Goal: Task Accomplishment & Management: Manage account settings

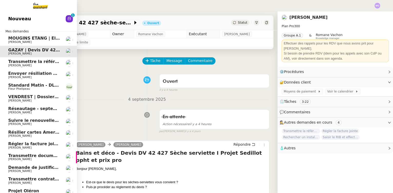
scroll to position [25, 0]
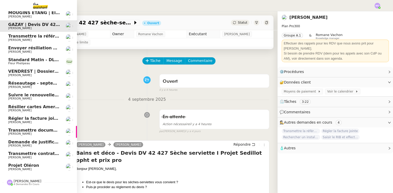
click at [29, 168] on span "[PERSON_NAME]" at bounding box center [34, 168] width 52 height 3
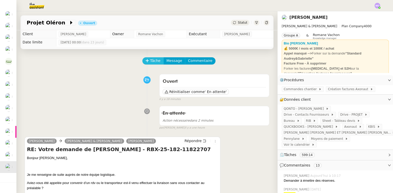
click at [151, 61] on span "Tâche" at bounding box center [155, 61] width 11 height 6
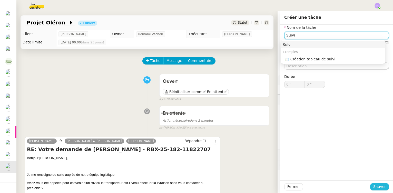
type input "Suivi"
click at [375, 187] on span "Sauver" at bounding box center [379, 186] width 13 height 6
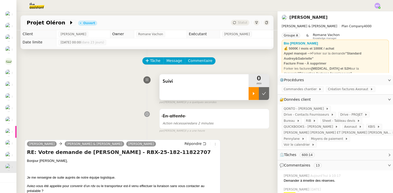
click at [251, 93] on div at bounding box center [254, 93] width 10 height 13
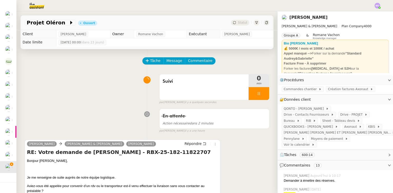
scroll to position [23, 0]
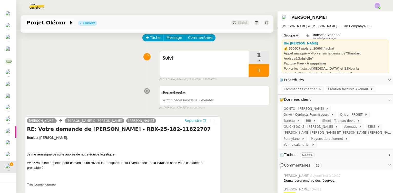
click at [188, 121] on span "Répondre" at bounding box center [192, 120] width 17 height 5
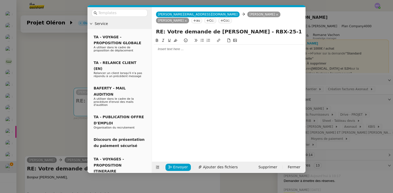
click at [164, 50] on div at bounding box center [229, 49] width 150 height 5
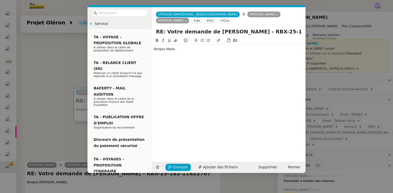
drag, startPoint x: 77, startPoint y: 62, endPoint x: 77, endPoint y: 73, distance: 11.0
click at [76, 62] on nz-modal-container "Service TA - VOYAGE - PROPOSITION GLOBALE A utiliser dans le cadre de propositi…" at bounding box center [196, 96] width 393 height 193
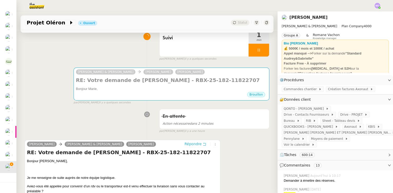
scroll to position [116, 0]
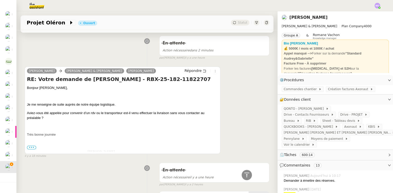
click at [31, 148] on span "•••" at bounding box center [31, 147] width 9 height 4
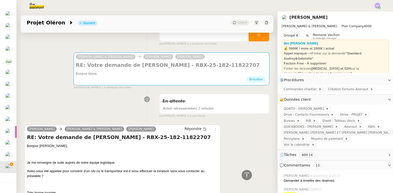
scroll to position [0, 0]
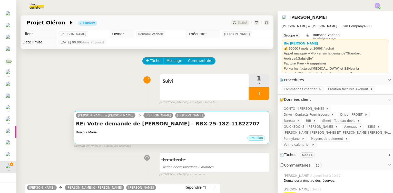
click at [135, 127] on h4 "RE: Votre demande de [PERSON_NAME] - RBX-25-182-11822707" at bounding box center [171, 123] width 191 height 7
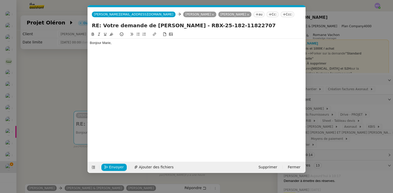
scroll to position [0, 11]
click at [124, 45] on div "Bonjour Marie," at bounding box center [197, 42] width 214 height 9
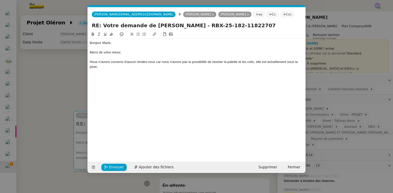
click at [39, 81] on nz-modal-container "Service TA - VOYAGE - PROPOSITION GLOBALE A utiliser dans le cadre de propositi…" at bounding box center [196, 96] width 393 height 193
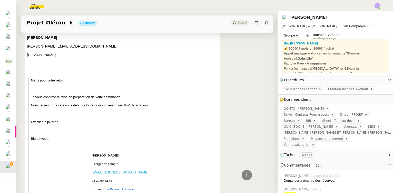
scroll to position [0, 0]
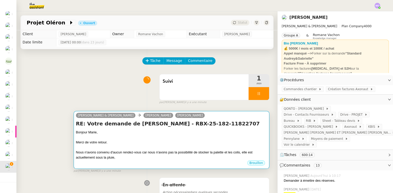
click at [167, 138] on div at bounding box center [171, 137] width 191 height 5
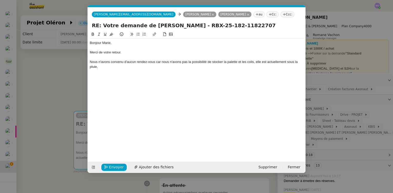
scroll to position [0, 11]
drag, startPoint x: 254, startPoint y: 62, endPoint x: 255, endPoint y: 65, distance: 2.8
click at [255, 65] on div "Nous n'avons convenu d'aucun rendez-vous car nous n'avons pas la possibilité de…" at bounding box center [197, 63] width 214 height 9
click at [57, 84] on nz-modal-container "Service TA - VOYAGE - PROPOSITION GLOBALE A utiliser dans le cadre de propositi…" at bounding box center [196, 96] width 393 height 193
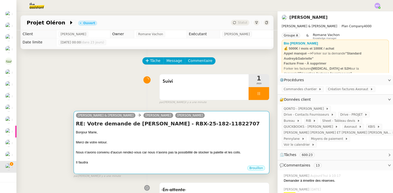
click at [153, 137] on div at bounding box center [171, 137] width 191 height 5
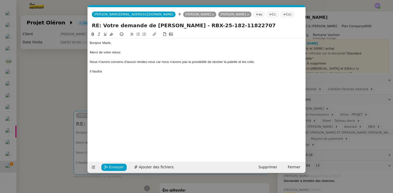
click at [95, 71] on div "Il faudra" at bounding box center [197, 71] width 214 height 5
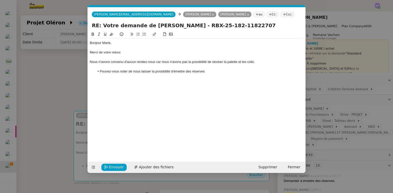
click at [50, 95] on nz-modal-container "Service TA - VOYAGE - PROPOSITION GLOBALE A utiliser dans le cadre de propositi…" at bounding box center [196, 96] width 393 height 193
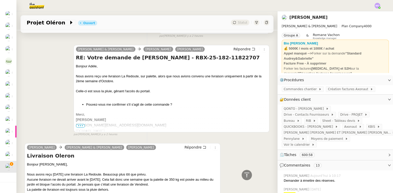
scroll to position [2401, 0]
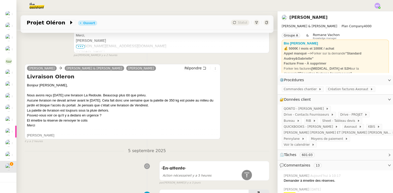
drag, startPoint x: 59, startPoint y: 81, endPoint x: 89, endPoint y: 81, distance: 30.0
click at [89, 118] on div "Et émettre la réserve de renvoyer le colis" at bounding box center [122, 120] width 191 height 5
copy div "de renvoyer le colis"
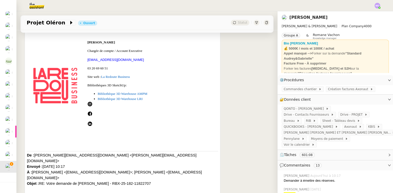
scroll to position [0, 0]
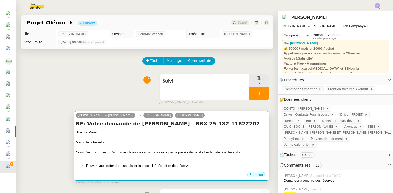
click at [185, 138] on div at bounding box center [171, 137] width 191 height 5
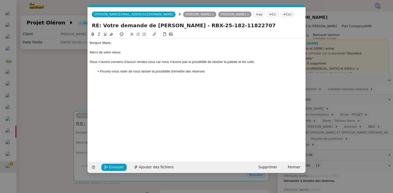
scroll to position [0, 11]
drag, startPoint x: 185, startPoint y: 71, endPoint x: 209, endPoint y: 71, distance: 23.6
click at [209, 71] on li "Pouvez-vous noter de nous laisser la possibilité d'émettre des réserves" at bounding box center [199, 71] width 209 height 5
drag, startPoint x: 206, startPoint y: 71, endPoint x: 185, endPoint y: 71, distance: 21.8
click at [185, 71] on li "Pouvez-vous noter de nous laisser la possibilité d'émettre des réserves" at bounding box center [199, 71] width 209 height 5
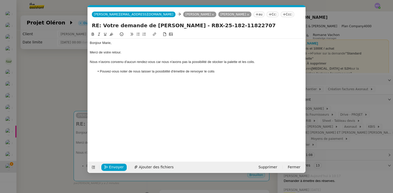
scroll to position [0, 0]
click at [185, 71] on li "Pouvez-vous noter de nous laisser la possibilité d'émettre de renvoyer le colis" at bounding box center [199, 71] width 209 height 5
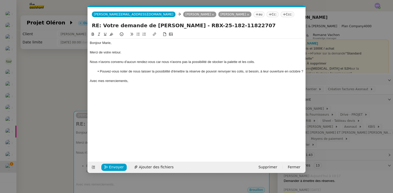
click at [124, 52] on div "Merci de votre retour." at bounding box center [197, 52] width 214 height 5
click at [152, 82] on div "Avec mes remerciements," at bounding box center [197, 80] width 214 height 5
click at [160, 80] on div "Avec mes remerciements," at bounding box center [197, 80] width 214 height 5
click at [110, 62] on div "Nous n'avons convenu d'aucun rendez-vous car nous n'avons pas la possibilité de…" at bounding box center [197, 61] width 214 height 5
click at [162, 80] on div "Avec mes remerciements," at bounding box center [197, 80] width 214 height 5
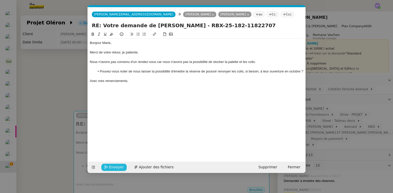
click at [114, 165] on span "Envoyer" at bounding box center [116, 167] width 15 height 6
click at [114, 165] on span "Confirmer l'envoi" at bounding box center [124, 167] width 31 height 6
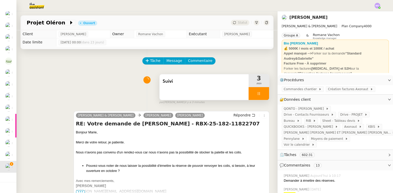
click at [257, 95] on div at bounding box center [259, 93] width 21 height 13
click at [262, 95] on icon at bounding box center [264, 93] width 4 height 4
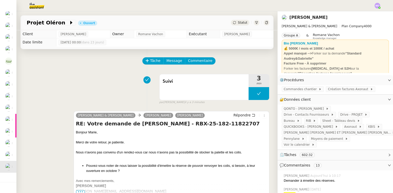
click at [238, 21] on span "Statut" at bounding box center [242, 23] width 9 height 4
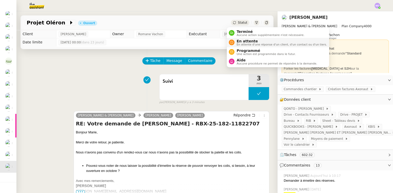
click at [242, 41] on span "En attente" at bounding box center [281, 41] width 90 height 4
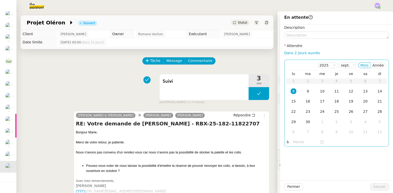
click at [291, 91] on div "8" at bounding box center [294, 91] width 6 height 6
click at [293, 144] on input "text" at bounding box center [306, 142] width 26 height 6
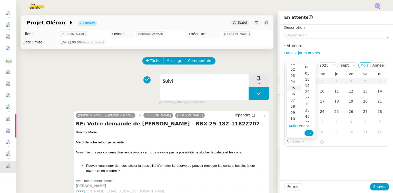
scroll to position [46, 0]
click at [292, 107] on div "14" at bounding box center [294, 107] width 14 height 6
click at [306, 67] on div "00" at bounding box center [308, 67] width 14 height 6
type input "14:00"
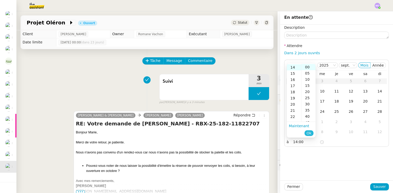
click at [307, 134] on span "Ok" at bounding box center [308, 132] width 5 height 5
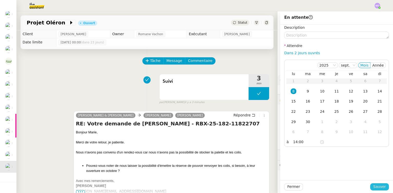
click at [371, 187] on button "Sauver" at bounding box center [379, 186] width 19 height 7
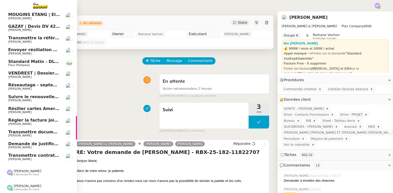
click at [31, 153] on span "Transmettre contrats et échéances de prêt" at bounding box center [57, 155] width 99 height 5
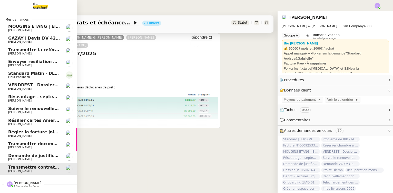
click at [30, 72] on span "Standard Matin - DLAB" at bounding box center [34, 73] width 53 height 5
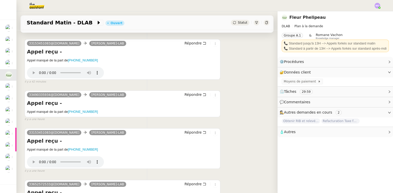
scroll to position [140, 0]
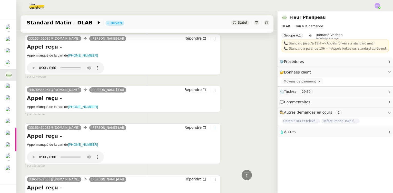
click at [214, 129] on icon at bounding box center [215, 127] width 3 height 3
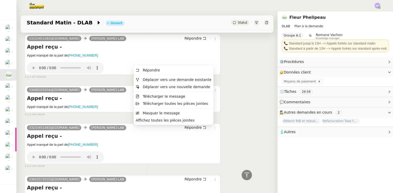
click at [214, 129] on icon at bounding box center [215, 127] width 3 height 3
click at [177, 114] on span "Masquer le message" at bounding box center [161, 113] width 37 height 4
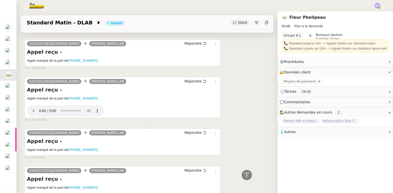
scroll to position [93, 0]
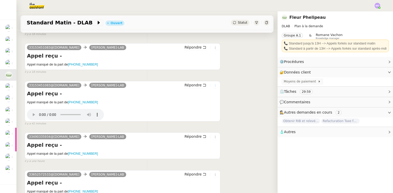
click at [214, 86] on icon at bounding box center [215, 85] width 3 height 3
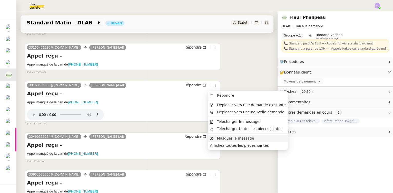
click at [220, 138] on span "Masquer le message" at bounding box center [235, 138] width 37 height 4
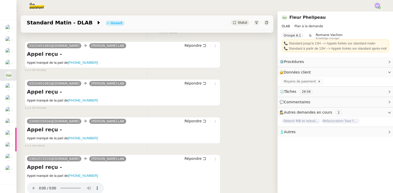
scroll to position [46, 0]
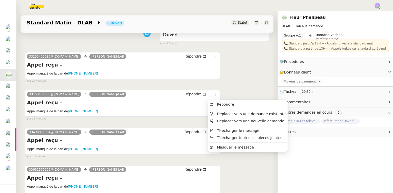
click at [214, 95] on icon at bounding box center [215, 94] width 3 height 3
click at [219, 146] on span "Masquer le message" at bounding box center [235, 147] width 37 height 4
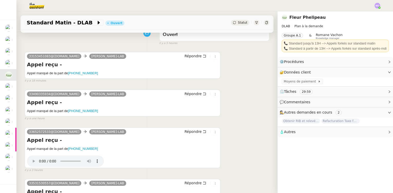
scroll to position [0, 0]
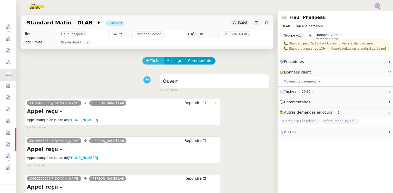
click at [150, 58] on span "Tâche" at bounding box center [155, 61] width 11 height 6
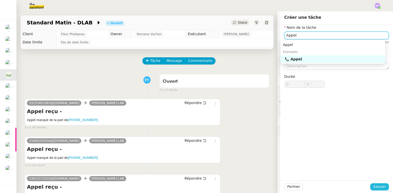
type input "Appel"
click at [370, 187] on button "Sauver" at bounding box center [379, 186] width 19 height 7
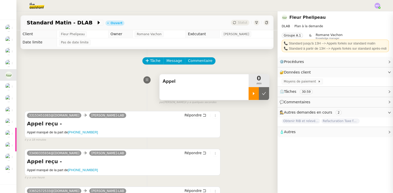
click at [249, 96] on div at bounding box center [254, 93] width 10 height 13
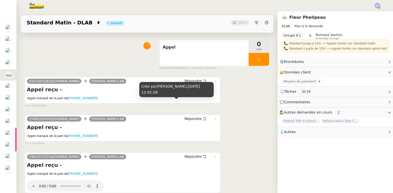
scroll to position [116, 0]
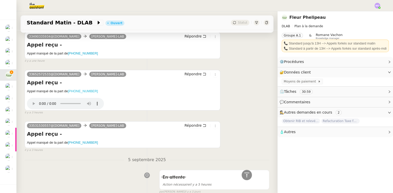
click at [83, 91] on ringoverc2c-number-84e06f14122c "+33652572533" at bounding box center [83, 91] width 30 height 4
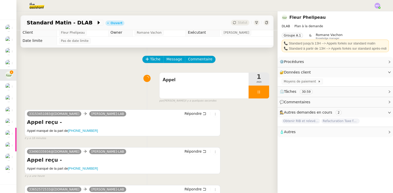
scroll to position [0, 0]
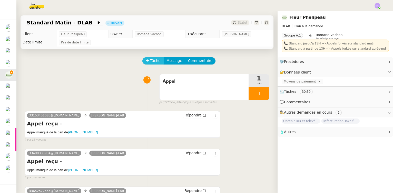
click at [152, 59] on span "Tâche" at bounding box center [155, 61] width 11 height 6
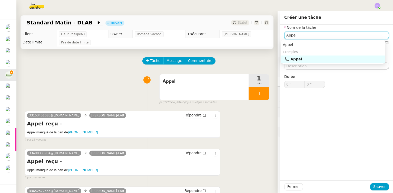
click at [296, 59] on div "📞 Appel" at bounding box center [334, 59] width 98 height 5
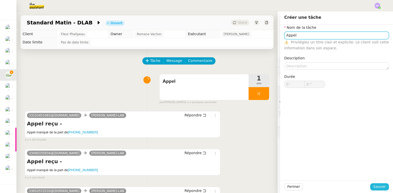
type input "Appel"
click at [373, 185] on span "Sauver" at bounding box center [379, 186] width 13 height 6
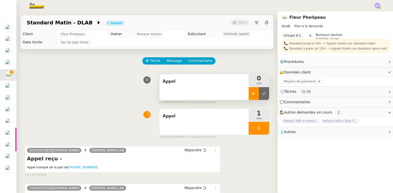
click at [252, 94] on icon at bounding box center [254, 93] width 4 height 4
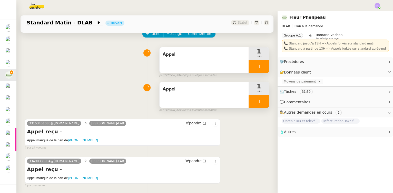
scroll to position [23, 0]
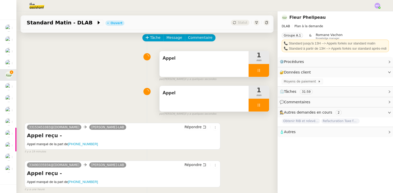
click at [263, 105] on div at bounding box center [259, 104] width 21 height 13
click at [261, 106] on button at bounding box center [264, 104] width 10 height 13
click at [82, 144] on ringoverc2c-number-84e06f14122c "+33153451083" at bounding box center [83, 144] width 30 height 4
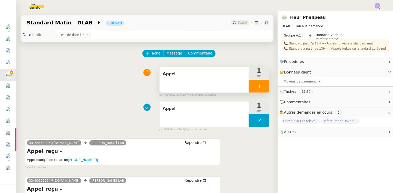
scroll to position [0, 0]
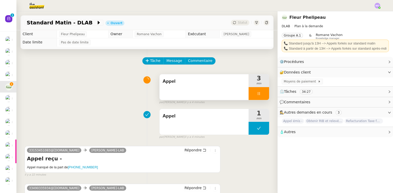
click at [256, 97] on div at bounding box center [259, 93] width 21 height 13
click at [259, 97] on button at bounding box center [264, 93] width 10 height 13
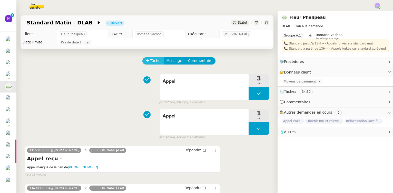
click at [151, 63] on span "Tâche" at bounding box center [155, 61] width 11 height 6
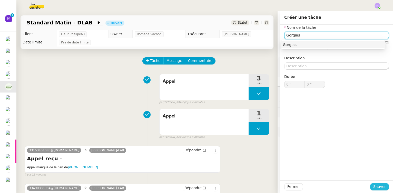
type input "Gorgias"
click at [371, 186] on button "Sauver" at bounding box center [379, 186] width 19 height 7
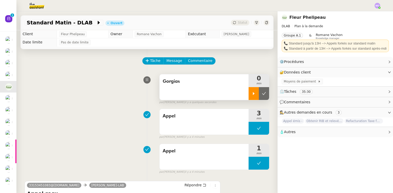
click at [249, 94] on div at bounding box center [254, 93] width 10 height 13
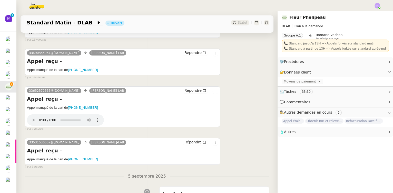
scroll to position [186, 0]
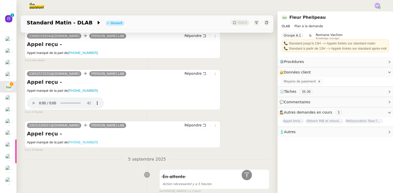
click at [86, 142] on ringoverc2c-number-84e06f14122c "+33531530557" at bounding box center [83, 142] width 30 height 4
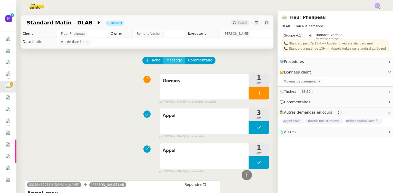
scroll to position [0, 0]
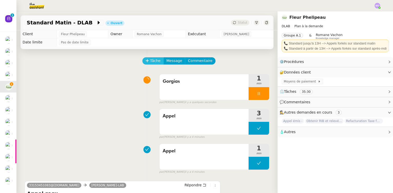
click at [147, 58] on button "Tâche" at bounding box center [152, 60] width 21 height 7
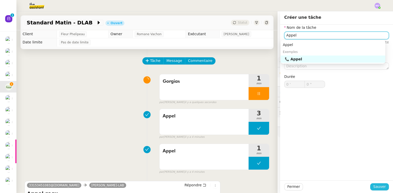
type input "Appel"
click at [373, 188] on span "Sauver" at bounding box center [379, 186] width 13 height 6
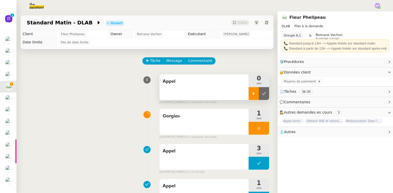
click at [252, 94] on icon at bounding box center [254, 93] width 4 height 4
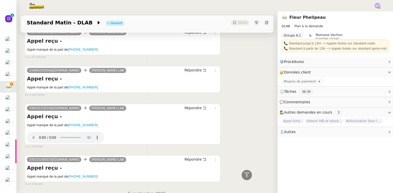
scroll to position [186, 0]
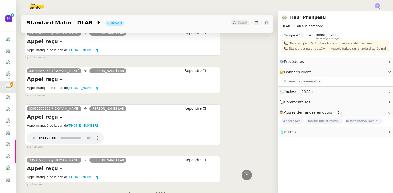
click at [83, 89] on ringoverc2c-number-84e06f14122c "+33490335934" at bounding box center [83, 88] width 30 height 4
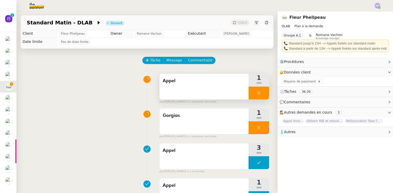
scroll to position [0, 0]
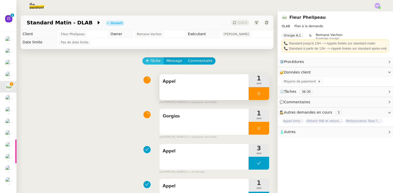
click at [150, 59] on span "Tâche" at bounding box center [155, 61] width 11 height 6
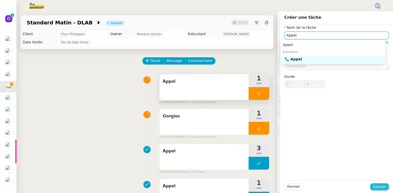
type input "Appel"
click at [374, 185] on span "Sauver" at bounding box center [379, 186] width 13 height 6
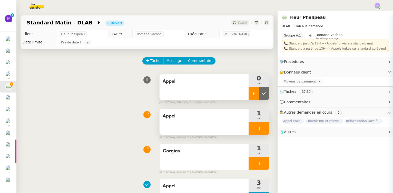
click at [252, 94] on icon at bounding box center [254, 93] width 4 height 4
click at [260, 126] on div at bounding box center [259, 128] width 21 height 13
click at [262, 126] on icon at bounding box center [264, 128] width 4 height 4
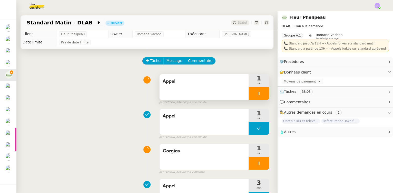
click at [260, 96] on div at bounding box center [259, 93] width 21 height 13
click at [260, 96] on button at bounding box center [264, 93] width 10 height 13
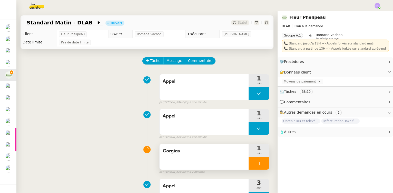
click at [261, 168] on div at bounding box center [259, 162] width 21 height 13
click at [261, 168] on button at bounding box center [264, 162] width 10 height 13
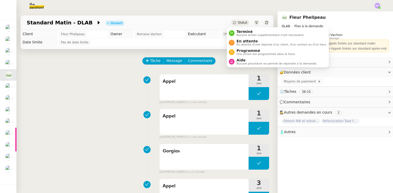
click at [238, 22] on span "Statut" at bounding box center [242, 23] width 9 height 4
click at [247, 40] on span "En attente" at bounding box center [281, 41] width 90 height 4
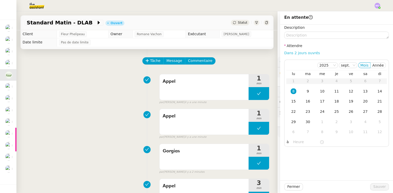
click at [296, 54] on link "Dans 2 jours ouvrés" at bounding box center [302, 53] width 36 height 4
type input "07:00"
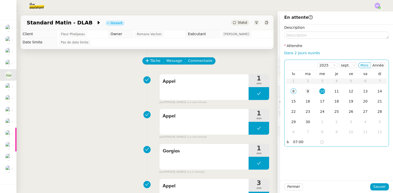
click at [305, 92] on div "9" at bounding box center [308, 91] width 6 height 6
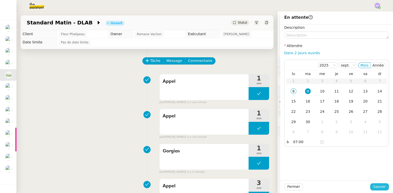
click at [370, 185] on button "Sauver" at bounding box center [379, 186] width 19 height 7
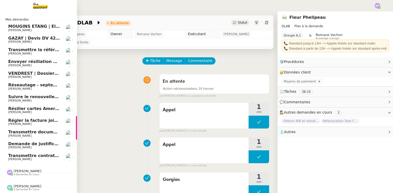
click at [39, 156] on span "Transmettre contrats et échéances de prêt" at bounding box center [57, 155] width 99 height 5
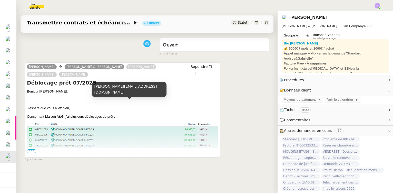
scroll to position [46, 0]
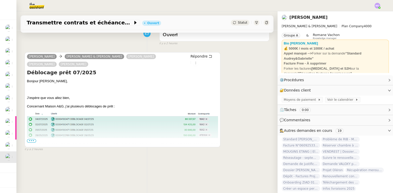
click at [34, 142] on span "•••" at bounding box center [31, 141] width 9 height 4
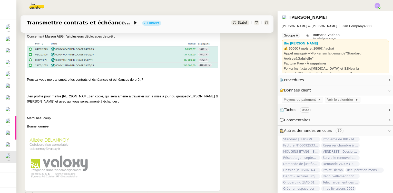
scroll to position [116, 0]
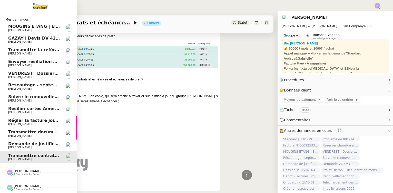
click at [35, 144] on span "Demande de justificatifs Pennylane - septembre 2025" at bounding box center [70, 143] width 124 height 5
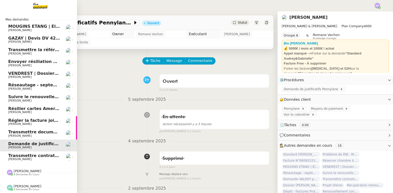
click at [35, 133] on span "Transmettre documents en LRAR à SMABTP" at bounding box center [58, 131] width 101 height 5
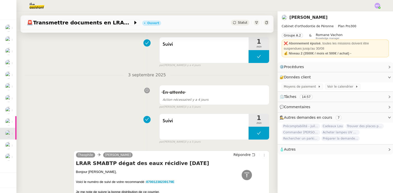
scroll to position [186, 0]
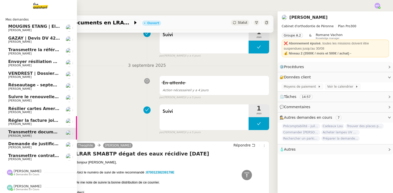
click at [36, 121] on span "Régler la facture jointe" at bounding box center [35, 120] width 54 height 5
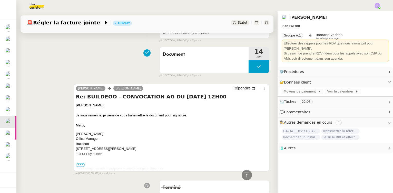
scroll to position [420, 0]
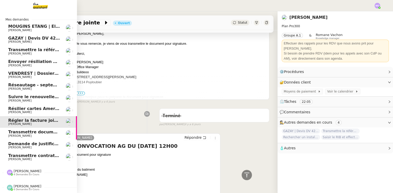
click at [30, 109] on span "Résilier cartes American Express" at bounding box center [46, 108] width 76 height 5
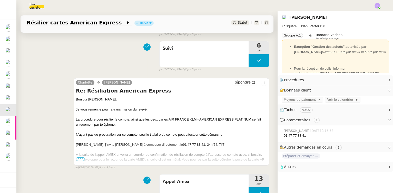
scroll to position [140, 0]
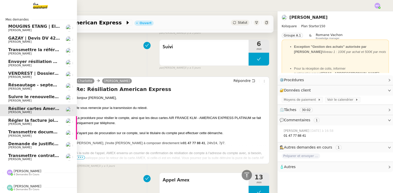
click at [38, 101] on span "[PERSON_NAME]" at bounding box center [34, 100] width 52 height 3
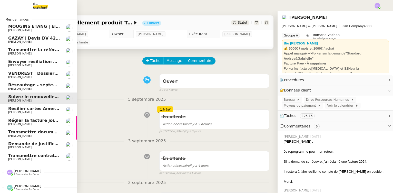
click at [36, 87] on span "Réseautage - septembre 2025" at bounding box center [43, 84] width 70 height 5
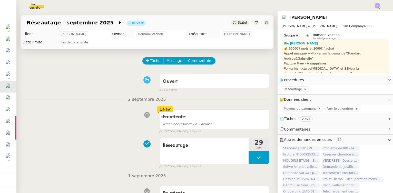
click at [238, 24] on span "Statut" at bounding box center [242, 23] width 9 height 4
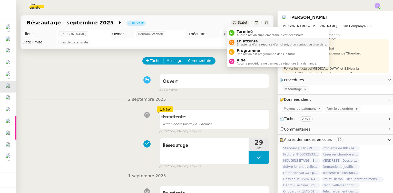
click at [239, 42] on span "En attente" at bounding box center [281, 41] width 90 height 4
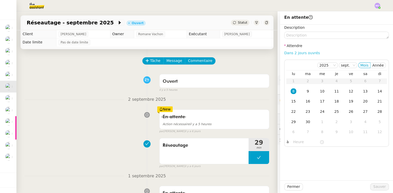
click at [285, 53] on link "Dans 2 jours ouvrés" at bounding box center [302, 53] width 36 height 4
type input "07:00"
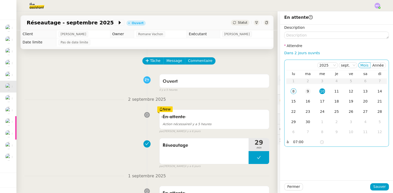
click at [305, 92] on div "9" at bounding box center [308, 91] width 6 height 6
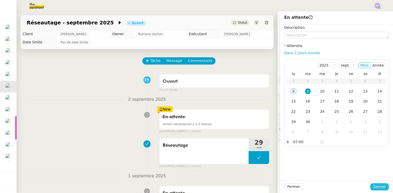
click at [373, 185] on span "Sauver" at bounding box center [379, 186] width 13 height 6
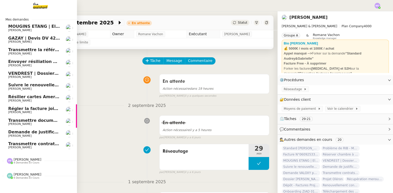
click at [42, 72] on span "VENDREST | Dossiers Drive - SCI Gabrielle" at bounding box center [56, 73] width 97 height 5
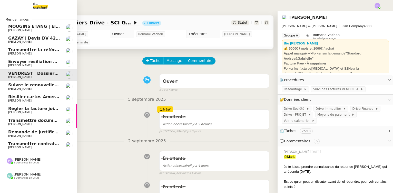
click at [32, 63] on span "Envoyer résiliation assurance GENERALI" at bounding box center [54, 61] width 93 height 5
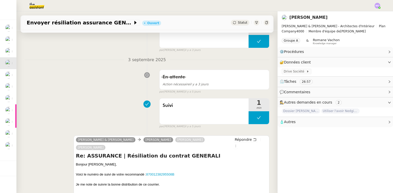
scroll to position [116, 0]
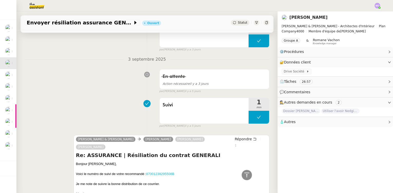
click at [160, 172] on link "87001238295508B" at bounding box center [160, 174] width 28 height 4
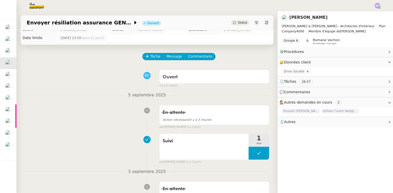
scroll to position [0, 0]
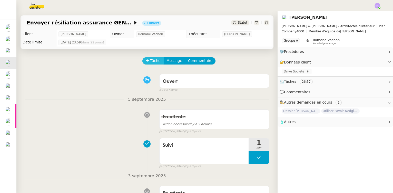
click at [150, 64] on span "Tâche" at bounding box center [155, 61] width 11 height 6
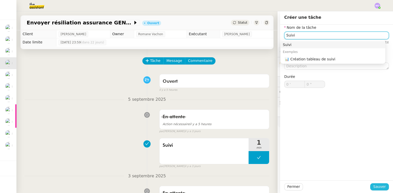
type input "Suivi"
click at [373, 186] on span "Sauver" at bounding box center [379, 186] width 13 height 6
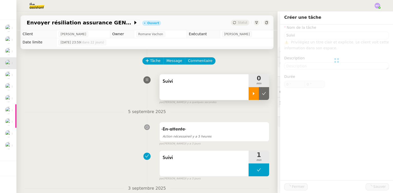
click at [252, 93] on icon at bounding box center [254, 93] width 4 height 4
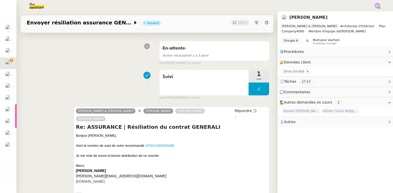
scroll to position [163, 0]
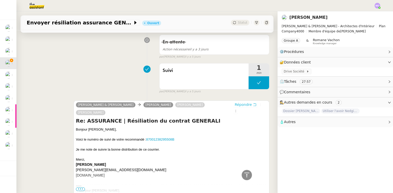
click at [237, 105] on span "Répondre" at bounding box center [243, 104] width 17 height 5
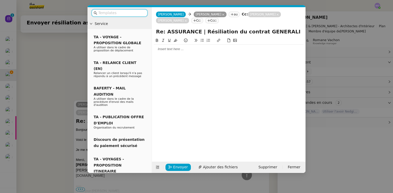
click at [61, 53] on nz-modal-container "Service TA - VOYAGE - PROPOSITION GLOBALE A utiliser dans le cadre de propositi…" at bounding box center [196, 96] width 393 height 193
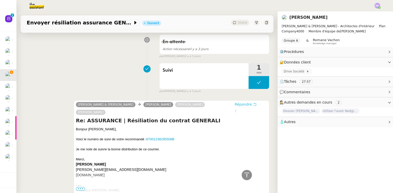
scroll to position [202, 0]
drag, startPoint x: 75, startPoint y: 122, endPoint x: 102, endPoint y: 123, distance: 27.7
click at [102, 127] on div "Bonjour [PERSON_NAME]," at bounding box center [171, 129] width 191 height 5
copy div "Bonjour [PERSON_NAME],"
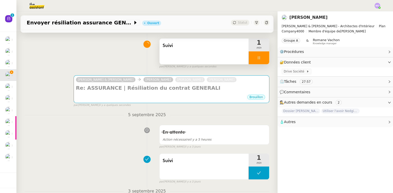
scroll to position [0, 0]
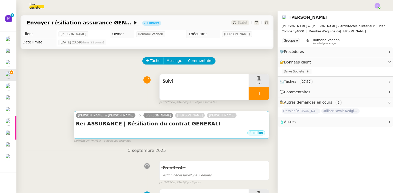
click at [189, 132] on div "Brouillon" at bounding box center [171, 134] width 191 height 8
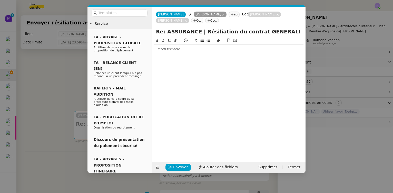
click at [183, 51] on div at bounding box center [229, 49] width 150 height 5
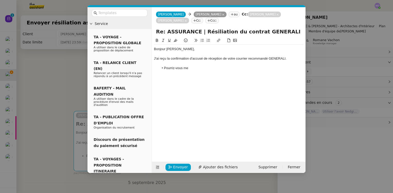
click at [173, 68] on li "Pourriz-vous me" at bounding box center [231, 68] width 145 height 5
drag, startPoint x: 164, startPoint y: 69, endPoint x: 194, endPoint y: 70, distance: 30.3
click at [194, 70] on li "Pourriz-vous me" at bounding box center [231, 68] width 145 height 5
click at [286, 61] on div "J'ai reçu la confirmation d'accusé de réception de votre courrier recommandé GE…" at bounding box center [229, 58] width 150 height 5
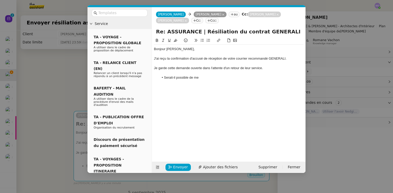
click at [208, 78] on li "Serait-il possible de me" at bounding box center [231, 77] width 145 height 5
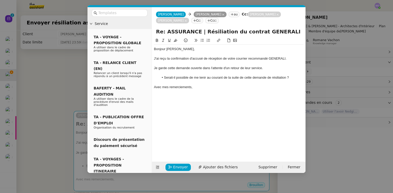
drag, startPoint x: 272, startPoint y: 68, endPoint x: 304, endPoint y: 81, distance: 34.7
click at [272, 68] on div "Je garde cette demande ouverte dans l'attente d'un retour de leur service." at bounding box center [229, 68] width 150 height 5
drag, startPoint x: 279, startPoint y: 78, endPoint x: 284, endPoint y: 78, distance: 4.6
click at [284, 78] on li "N'hésitez pas à me tenir au courant de la suite de cette demande de résiliation…" at bounding box center [231, 77] width 145 height 5
click at [165, 78] on li "N'hésitez pas à me tenir au courant de la suite de cette demande de résiliation." at bounding box center [231, 77] width 145 height 5
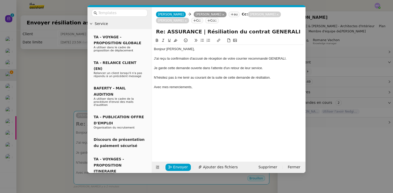
click at [199, 88] on div "Avec mes remerciements," at bounding box center [229, 87] width 150 height 5
click at [174, 167] on span "Envoyer" at bounding box center [180, 167] width 15 height 6
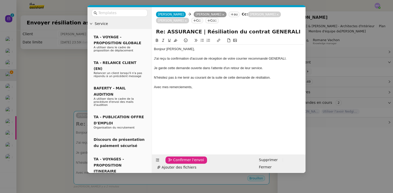
click at [173, 163] on span "Confirmer l'envoi" at bounding box center [188, 160] width 31 height 6
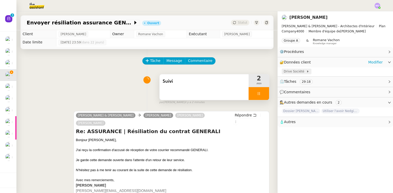
click at [294, 73] on span "Drive Société" at bounding box center [295, 71] width 23 height 5
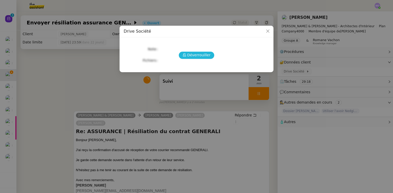
click at [199, 56] on span "Déverrouiller" at bounding box center [198, 55] width 23 height 6
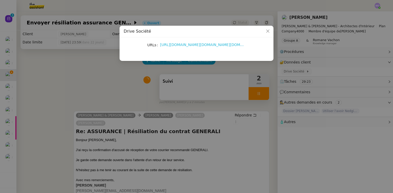
click at [190, 46] on link "https://accounts.google.com/InteractiveLogin/signinchooser?continue=https%3A%2F…" at bounding box center [210, 45] width 100 height 4
click at [119, 90] on nz-modal-container "Drive Société URLs https://accounts.google.com/InteractiveLogin/signinchooser?c…" at bounding box center [196, 96] width 393 height 193
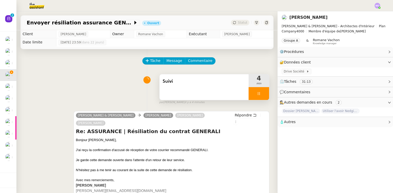
click at [259, 96] on div at bounding box center [259, 93] width 21 height 13
click at [259, 96] on button at bounding box center [264, 93] width 10 height 13
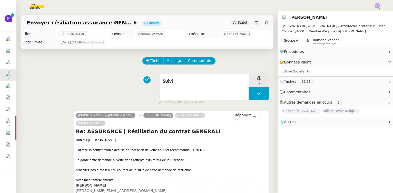
click at [240, 23] on span "Statut" at bounding box center [242, 23] width 9 height 4
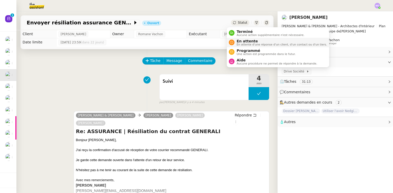
click at [245, 41] on span "En attente" at bounding box center [281, 41] width 90 height 4
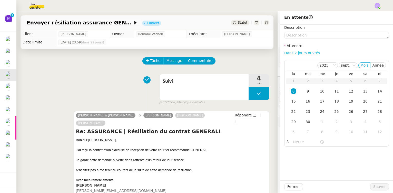
click at [291, 53] on link "Dans 2 jours ouvrés" at bounding box center [302, 53] width 36 height 4
type input "07:00"
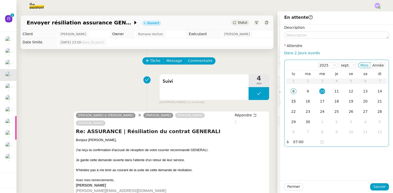
click at [291, 101] on div "15" at bounding box center [294, 101] width 6 height 6
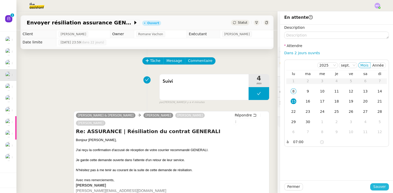
click at [373, 186] on span "Sauver" at bounding box center [379, 186] width 13 height 6
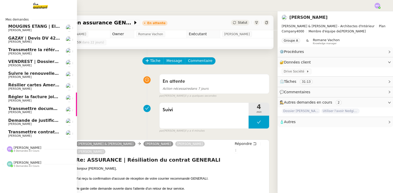
click at [39, 118] on span "Demande de justificatifs Pennylane - septembre 2025" at bounding box center [70, 120] width 124 height 5
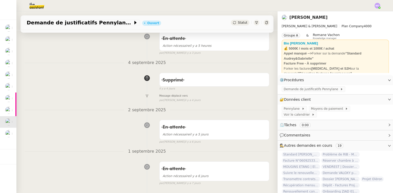
scroll to position [98, 0]
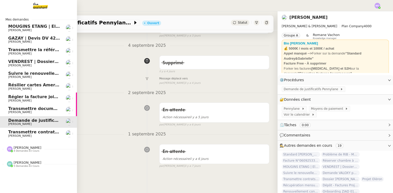
click at [38, 111] on span "[PERSON_NAME]" at bounding box center [34, 112] width 52 height 3
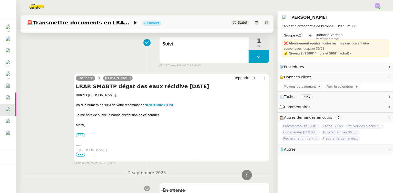
scroll to position [280, 0]
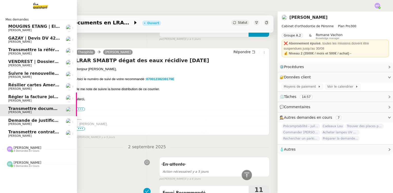
click at [44, 52] on span "Transmettre la référence du carrelage" at bounding box center [52, 49] width 88 height 5
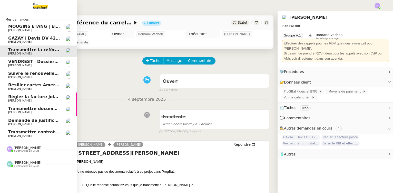
click at [37, 42] on span "Gilbert AVAKIAN" at bounding box center [34, 41] width 52 height 3
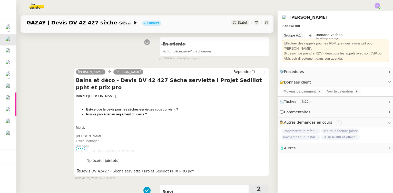
scroll to position [93, 0]
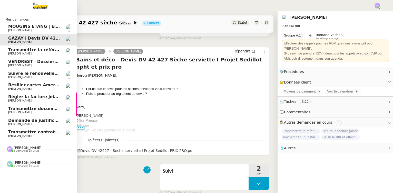
click at [28, 150] on span "4 demandes en cours" at bounding box center [27, 150] width 26 height 3
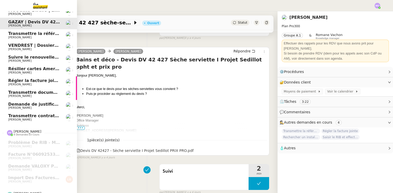
scroll to position [0, 0]
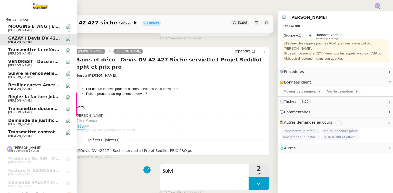
click at [31, 134] on span "[PERSON_NAME]" at bounding box center [34, 135] width 52 height 3
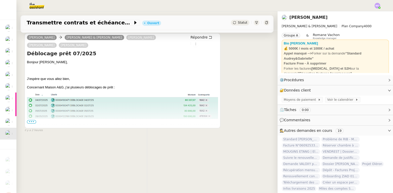
click at [33, 120] on span "•••" at bounding box center [31, 122] width 9 height 4
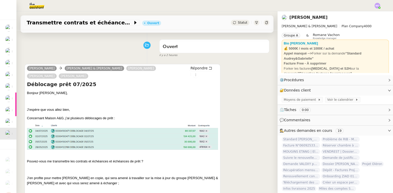
scroll to position [0, 0]
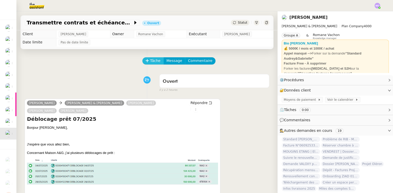
click at [151, 63] on span "Tâche" at bounding box center [155, 61] width 11 height 6
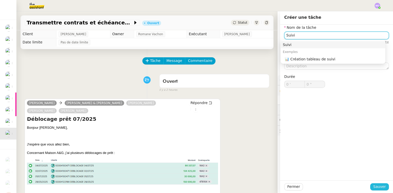
type input "Suivi"
click at [373, 185] on span "Sauver" at bounding box center [379, 186] width 13 height 6
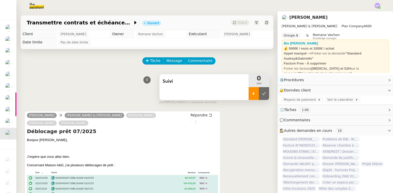
click at [253, 95] on icon at bounding box center [254, 93] width 2 height 3
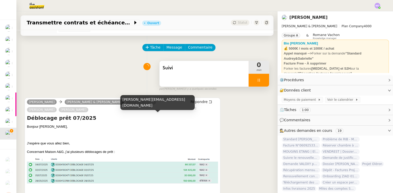
scroll to position [70, 0]
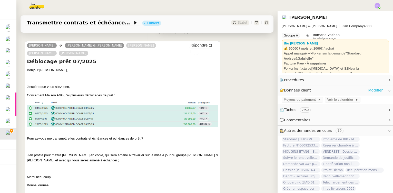
click at [369, 90] on link "Modifier" at bounding box center [375, 90] width 15 height 6
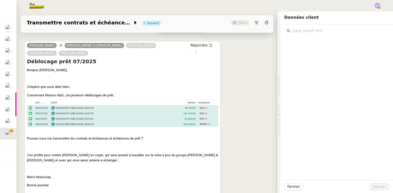
click at [306, 33] on input "text" at bounding box center [338, 30] width 96 height 7
type input "crédit"
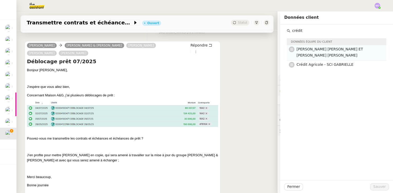
click at [300, 49] on span "[PERSON_NAME] [PERSON_NAME] ET [PERSON_NAME] [PERSON_NAME]" at bounding box center [329, 52] width 66 height 10
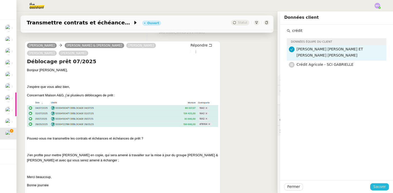
click at [375, 186] on span "Sauver" at bounding box center [379, 186] width 13 height 6
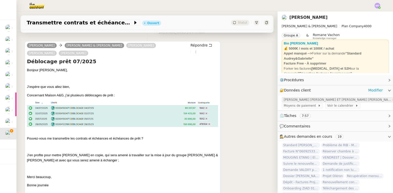
click at [322, 99] on span "[PERSON_NAME] [PERSON_NAME] ET [PERSON_NAME] [PERSON_NAME]" at bounding box center [338, 99] width 108 height 5
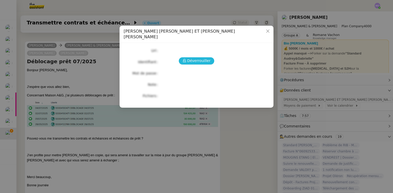
click at [194, 58] on span "Déverrouiller" at bounding box center [198, 61] width 23 height 6
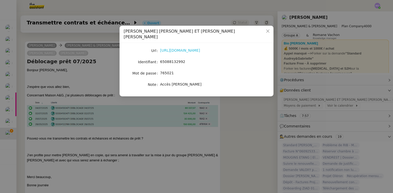
click at [182, 48] on link "https://www.credit-agricole.fr/ca-paris/professionnel/accueil.html" at bounding box center [180, 50] width 40 height 4
click at [171, 59] on span "65088132992" at bounding box center [172, 61] width 25 height 4
copy span "65088132992"
click at [245, 144] on nz-modal-container "Crédit Agricole - SARL AUDREY ET GABRIELLE - Accès Camille Url https://www.cred…" at bounding box center [196, 96] width 393 height 193
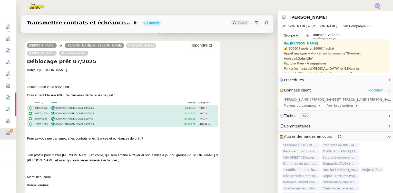
click at [371, 90] on link "Modifier" at bounding box center [375, 90] width 15 height 6
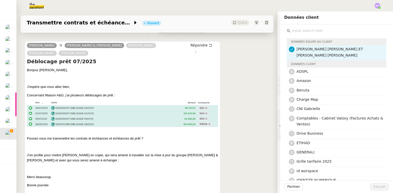
click at [303, 31] on input "text" at bounding box center [338, 30] width 96 height 7
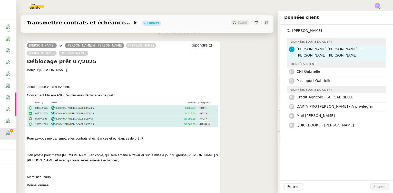
type input "gabrielle"
click at [239, 68] on div "Alizée DELANNOY Camille Audrey & Gabrielle Audrey Chuquet Gabrielle Tavernier O…" at bounding box center [147, 145] width 245 height 218
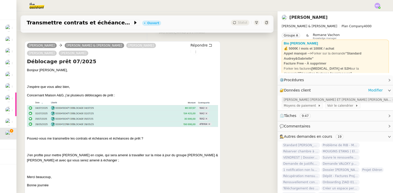
click at [321, 102] on span "[PERSON_NAME] [PERSON_NAME] ET [PERSON_NAME] [PERSON_NAME]" at bounding box center [338, 99] width 108 height 5
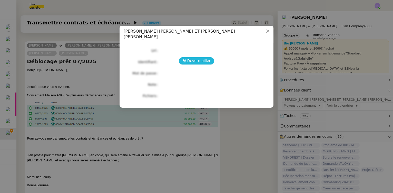
click at [205, 58] on button "Déverrouiller" at bounding box center [197, 60] width 36 height 7
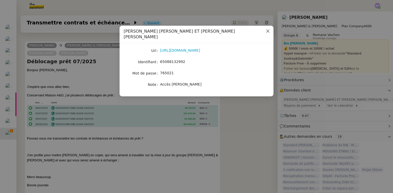
click at [270, 29] on span "Close" at bounding box center [267, 31] width 11 height 11
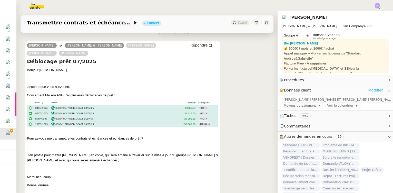
click at [372, 91] on link "Modifier" at bounding box center [375, 90] width 15 height 6
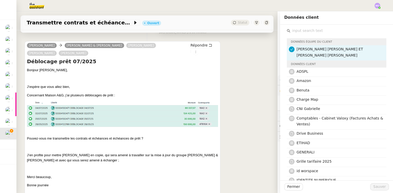
click at [308, 32] on input "text" at bounding box center [338, 30] width 96 height 7
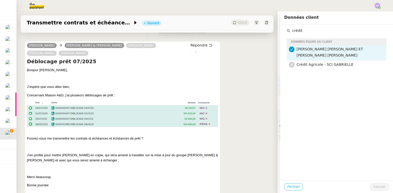
type input "crédit"
click at [291, 187] on span "Fermer" at bounding box center [293, 186] width 13 height 6
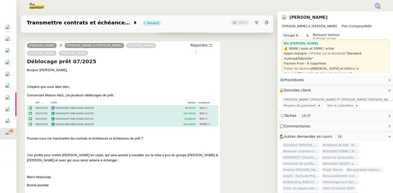
click at [236, 165] on div "Alizée DELANNOY Camille Audrey & Gabrielle Audrey Chuquet Gabrielle Tavernier O…" at bounding box center [147, 145] width 245 height 218
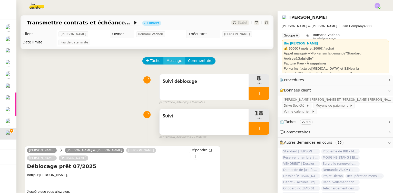
click at [172, 62] on span "Message" at bounding box center [174, 61] width 16 height 6
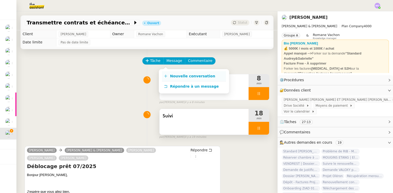
click at [180, 75] on span "Nouvelle conversation" at bounding box center [192, 76] width 45 height 4
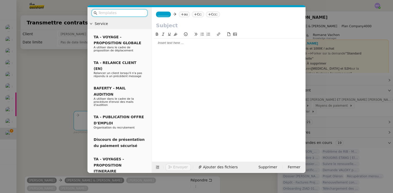
click at [163, 14] on span "_______" at bounding box center [163, 15] width 11 height 4
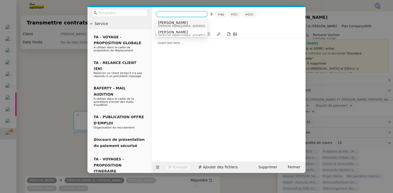
click at [167, 22] on span "[PERSON_NAME]" at bounding box center [194, 23] width 73 height 4
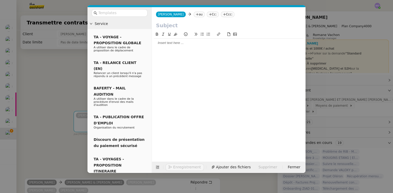
click at [194, 14] on nz-tag "au" at bounding box center [199, 15] width 11 height 6
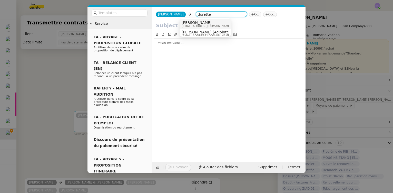
type input "dorette"
click at [195, 26] on span "dorette.wonjamongory@ca-paris.fr" at bounding box center [206, 26] width 49 height 3
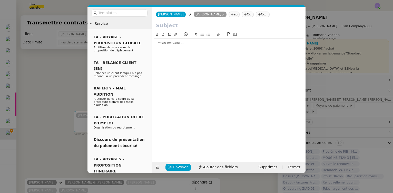
click at [170, 27] on input "text" at bounding box center [228, 26] width 145 height 8
drag, startPoint x: 51, startPoint y: 90, endPoint x: 60, endPoint y: 90, distance: 9.7
click at [51, 90] on nz-modal-container "Service TA - VOYAGE - PROPOSITION GLOBALE A utiliser dans le cadre de propositi…" at bounding box center [196, 96] width 393 height 193
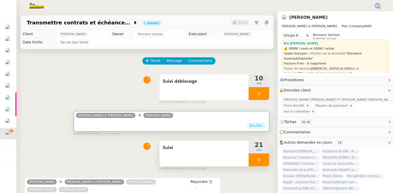
click at [149, 120] on div "•••" at bounding box center [171, 121] width 191 height 3
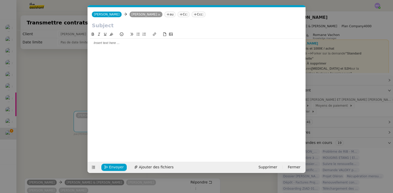
scroll to position [0, 11]
click at [73, 83] on nz-modal-container "Service TA - VOYAGE - PROPOSITION GLOBALE A utiliser dans le cadre de propositi…" at bounding box center [196, 96] width 393 height 193
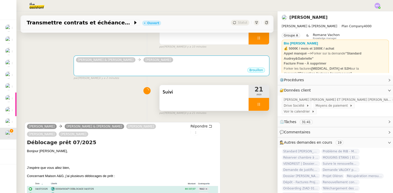
scroll to position [93, 0]
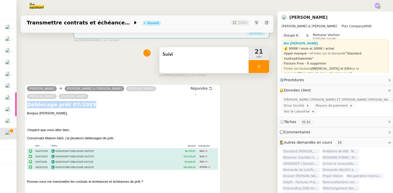
drag, startPoint x: 28, startPoint y: 105, endPoint x: 84, endPoint y: 105, distance: 55.7
click at [84, 105] on h4 "Déblocage prêt 07/2025" at bounding box center [122, 104] width 191 height 7
copy h4 "Déblocage prêt 07/2025"
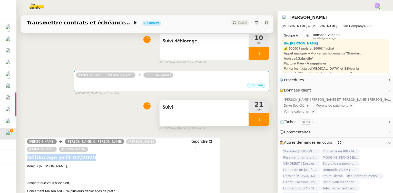
scroll to position [0, 0]
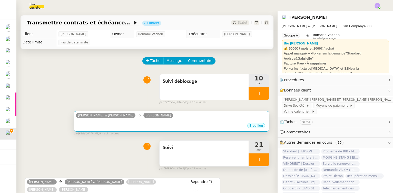
click at [138, 127] on div "Brouillon" at bounding box center [171, 126] width 191 height 8
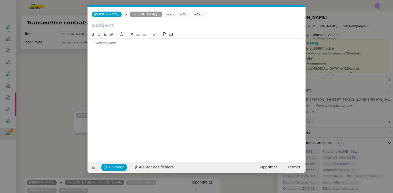
scroll to position [0, 11]
paste input "Déblocage prêt 07/2025"
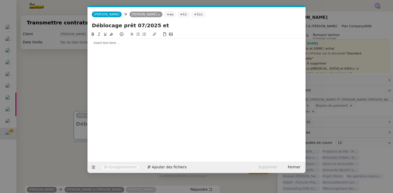
type input "Déblocage prêt 07/2025 et"
click at [63, 79] on nz-modal-container "Service TA - VOYAGE - PROPOSITION GLOBALE A utiliser dans le cadre de propositi…" at bounding box center [196, 96] width 393 height 193
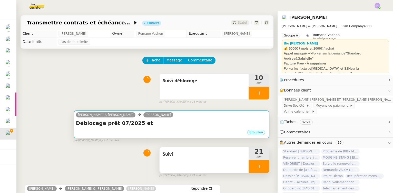
scroll to position [0, 0]
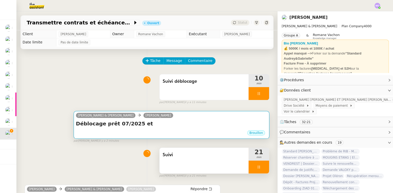
click at [168, 119] on div "Camille Audrey & Gabrielle Wonja Dorette" at bounding box center [171, 116] width 191 height 8
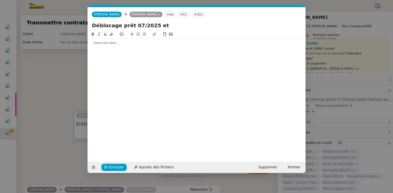
scroll to position [0, 11]
click at [167, 26] on input "Déblocage prêt 07/2025 et" at bounding box center [197, 26] width 210 height 8
type input "Déblocage prêt 07/2025 et 05/2025"
click at [111, 42] on div at bounding box center [197, 43] width 214 height 5
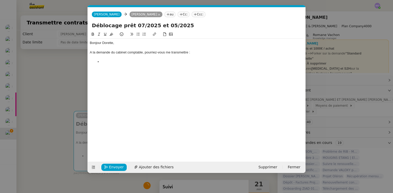
click at [74, 87] on nz-modal-container "Service TA - VOYAGE - PROPOSITION GLOBALE A utiliser dans le cadre de propositi…" at bounding box center [196, 96] width 393 height 193
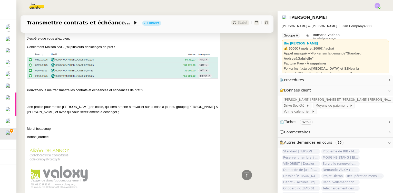
scroll to position [233, 0]
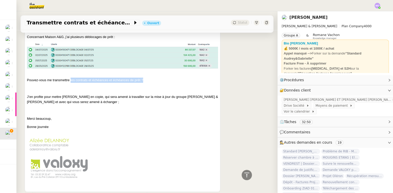
drag, startPoint x: 70, startPoint y: 81, endPoint x: 144, endPoint y: 81, distance: 74.1
click at [144, 81] on p "Pouvez-vous me transmettre les contrats et échéances et échéances de prêt ?" at bounding box center [122, 79] width 191 height 5
copy p "les contrats et échéances et échéances de prêt ?"
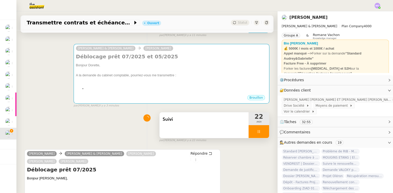
scroll to position [0, 0]
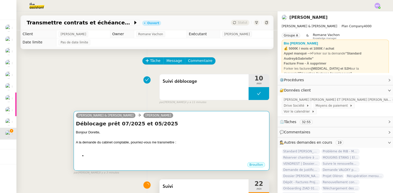
click at [169, 142] on div "A la demande du cabinet comptable, pourriez-vous me transmettre :" at bounding box center [171, 142] width 191 height 5
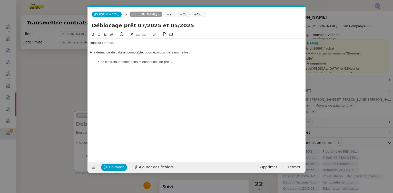
click at [130, 62] on li "les contrats et échéances et échéances de prêt ?" at bounding box center [199, 61] width 209 height 5
click at [56, 83] on nz-modal-container "Service TA - VOYAGE - PROPOSITION GLOBALE A utiliser dans le cadre de propositi…" at bounding box center [196, 96] width 393 height 193
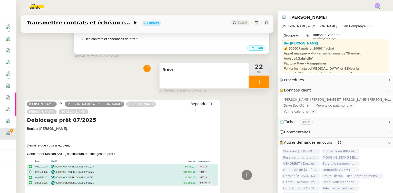
click at [148, 39] on li "les contrats et échéances de prêt ?" at bounding box center [176, 38] width 181 height 5
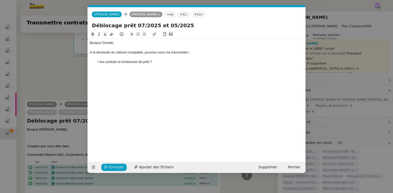
scroll to position [0, 11]
click at [159, 63] on li "les contrats et échéances de prêt ?" at bounding box center [199, 61] width 209 height 5
click at [190, 53] on div "A la demande du cabinet comptable, pourriez-vous me transmettre :" at bounding box center [197, 52] width 214 height 5
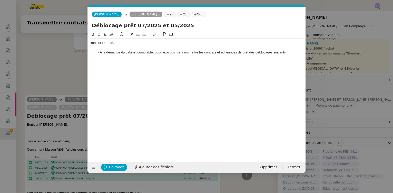
click at [99, 53] on li "A la demande du cabinet comptable, pourriez-vous me transmettre les contrats et…" at bounding box center [199, 52] width 209 height 5
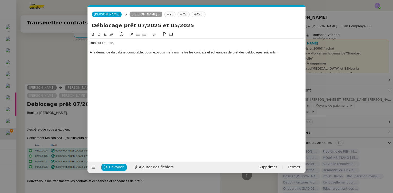
click at [280, 52] on div "A la demande du cabinet comptable, pourriez-vous me transmettre les contrats et…" at bounding box center [197, 52] width 214 height 5
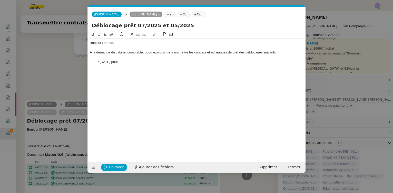
click at [41, 79] on nz-modal-container "Service TA - VOYAGE - PROPOSITION GLOBALE A utiliser dans le cadre de propositi…" at bounding box center [196, 96] width 393 height 193
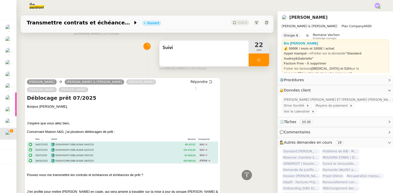
scroll to position [140, 0]
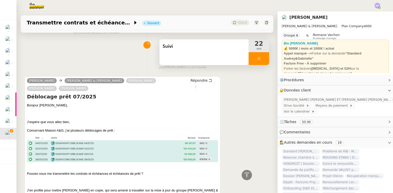
drag, startPoint x: 109, startPoint y: 152, endPoint x: 103, endPoint y: 151, distance: 5.7
click at [103, 151] on img at bounding box center [122, 149] width 191 height 27
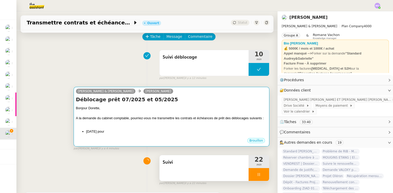
scroll to position [23, 0]
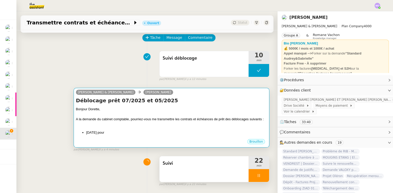
click at [135, 113] on div at bounding box center [171, 114] width 191 height 5
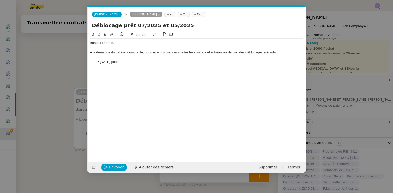
scroll to position [0, 11]
drag, startPoint x: 134, startPoint y: 62, endPoint x: 90, endPoint y: 61, distance: 44.4
click at [90, 61] on ul "04/07/2025 pour" at bounding box center [197, 61] width 214 height 5
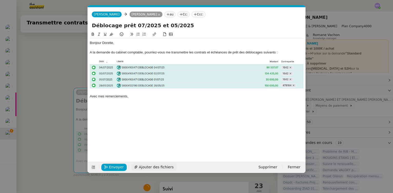
click at [148, 167] on span "Ajouter des fichiers" at bounding box center [156, 167] width 35 height 6
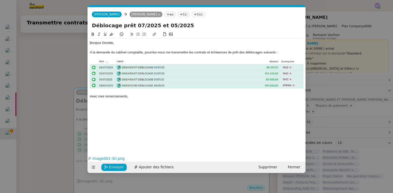
click at [59, 60] on nz-modal-container "Service TA - VOYAGE - PROPOSITION GLOBALE A utiliser dans le cadre de propositi…" at bounding box center [196, 96] width 393 height 193
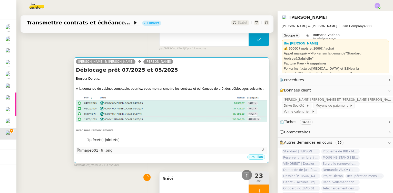
scroll to position [46, 0]
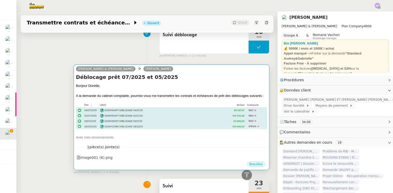
click at [150, 98] on div "A la demande du cabinet comptable, pourriez-vous me transmettre les contrats et…" at bounding box center [171, 95] width 191 height 5
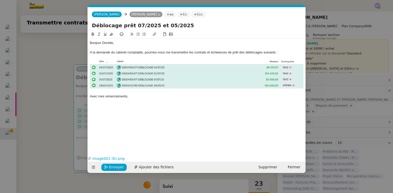
scroll to position [0, 11]
click at [117, 165] on span "Envoyer" at bounding box center [116, 167] width 15 height 6
click at [117, 165] on span "Confirmer l'envoi" at bounding box center [124, 167] width 31 height 6
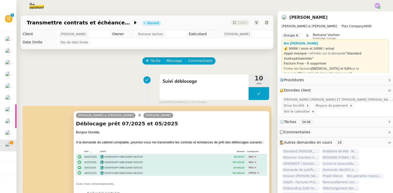
scroll to position [116, 0]
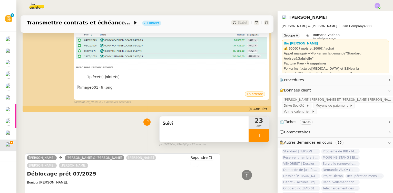
click at [257, 141] on div at bounding box center [259, 135] width 21 height 13
click at [262, 137] on icon at bounding box center [264, 135] width 4 height 3
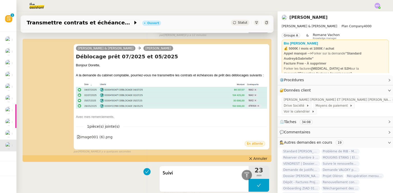
scroll to position [0, 0]
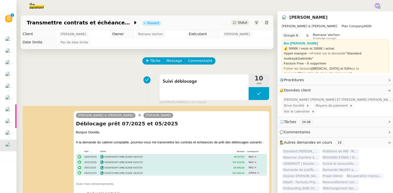
click at [238, 23] on span "Statut" at bounding box center [242, 23] width 9 height 4
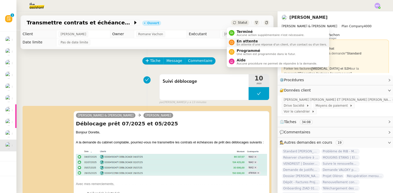
click at [244, 42] on span "En attente" at bounding box center [281, 41] width 90 height 4
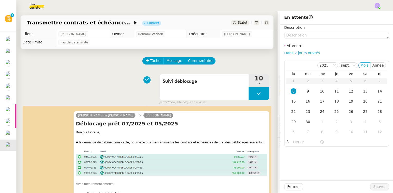
click at [290, 51] on link "Dans 2 jours ouvrés" at bounding box center [302, 53] width 36 height 4
type input "07:00"
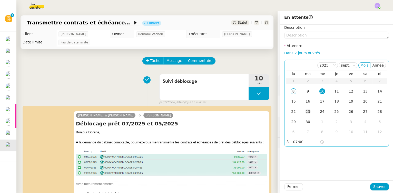
drag, startPoint x: 304, startPoint y: 90, endPoint x: 309, endPoint y: 108, distance: 18.7
click at [305, 91] on div "9" at bounding box center [308, 91] width 6 height 6
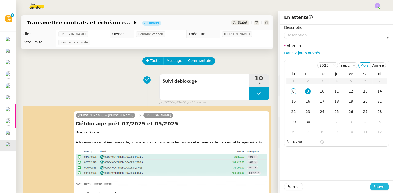
click at [374, 186] on span "Sauver" at bounding box center [379, 186] width 13 height 6
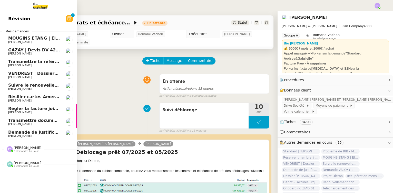
click at [38, 131] on span "Demande de justificatifs Pennylane - septembre 2025" at bounding box center [70, 132] width 124 height 5
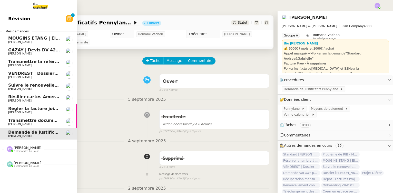
click at [37, 120] on span "Transmettre documents en LRAR à SMABTP" at bounding box center [58, 120] width 101 height 5
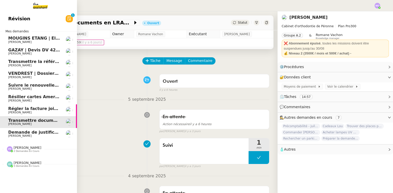
click at [36, 110] on span "Régler la facture jointe" at bounding box center [35, 108] width 54 height 5
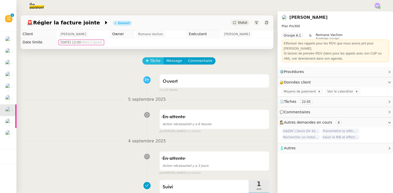
click at [145, 62] on icon at bounding box center [147, 61] width 4 height 4
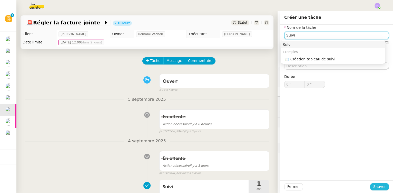
type input "Suivi"
click at [370, 187] on button "Sauver" at bounding box center [379, 186] width 19 height 7
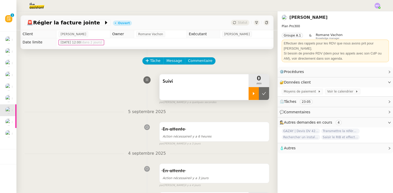
click at [249, 94] on div at bounding box center [254, 93] width 10 height 13
click at [263, 96] on div at bounding box center [259, 93] width 21 height 13
click at [263, 96] on button at bounding box center [264, 93] width 10 height 13
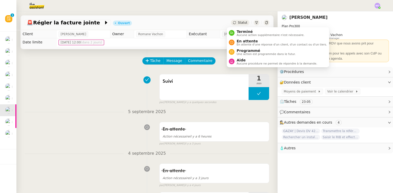
click at [241, 22] on span "Statut" at bounding box center [242, 23] width 9 height 4
click at [246, 40] on span "En attente" at bounding box center [281, 41] width 90 height 4
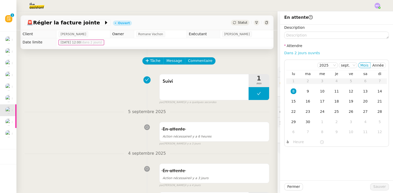
click at [293, 53] on link "Dans 2 jours ouvrés" at bounding box center [302, 53] width 36 height 4
type input "07:00"
click at [373, 187] on span "Sauver" at bounding box center [379, 186] width 13 height 6
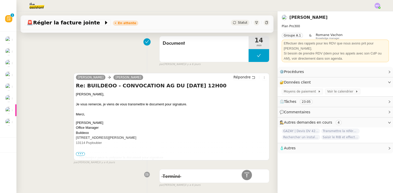
scroll to position [396, 0]
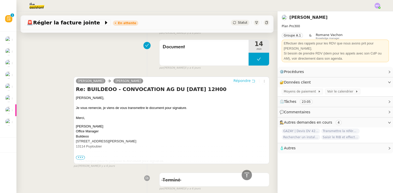
click at [237, 82] on span "Répondre" at bounding box center [241, 80] width 17 height 5
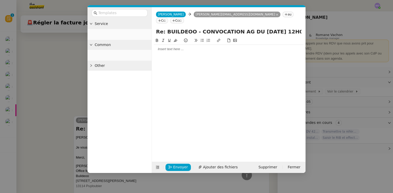
scroll to position [436, 0]
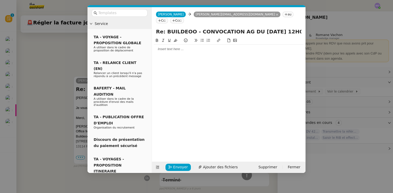
click at [67, 61] on nz-modal-container "Service TA - VOYAGE - PROPOSITION GLOBALE A utiliser dans le cadre de propositi…" at bounding box center [196, 96] width 393 height 193
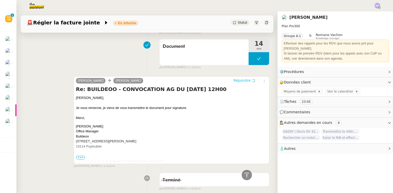
scroll to position [435, 0]
drag, startPoint x: 75, startPoint y: 98, endPoint x: 95, endPoint y: 100, distance: 20.3
click at [95, 100] on div "Gilbert," at bounding box center [171, 97] width 191 height 5
copy div "Gilbert,"
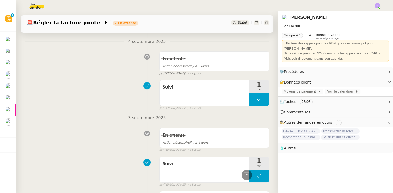
scroll to position [62, 0]
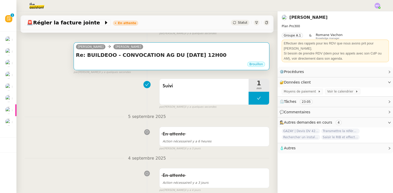
click at [153, 63] on div "Brouillon" at bounding box center [171, 65] width 191 height 8
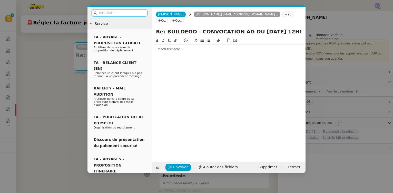
click at [167, 47] on div at bounding box center [229, 49] width 150 height 5
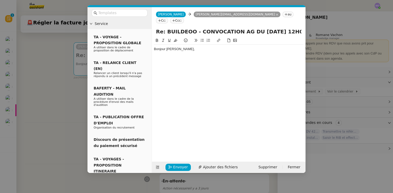
click at [74, 104] on nz-modal-container "Service TA - VOYAGE - PROPOSITION GLOBALE A utiliser dans le cadre de propositi…" at bounding box center [196, 96] width 393 height 193
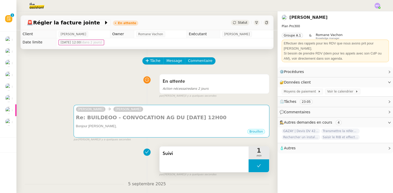
click at [249, 165] on button at bounding box center [259, 165] width 21 height 13
click at [249, 165] on div at bounding box center [254, 165] width 10 height 13
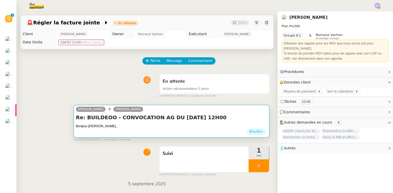
click at [224, 127] on div "Bonjour Gilbert," at bounding box center [171, 125] width 191 height 5
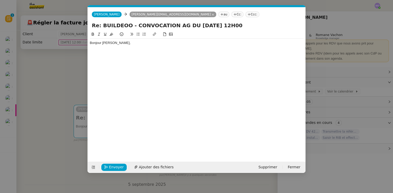
scroll to position [0, 11]
click at [120, 43] on div "Bonjour Gilbert," at bounding box center [197, 43] width 214 height 5
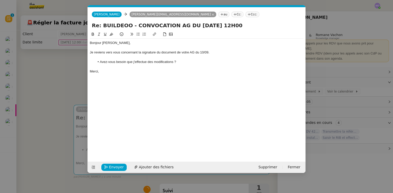
click at [100, 62] on li "Avez-vous besoin que j'effectue des modifications ?" at bounding box center [199, 61] width 209 height 5
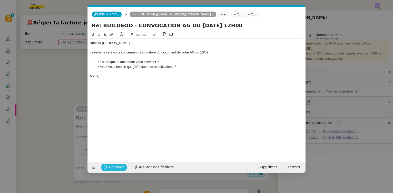
click at [116, 165] on span "Envoyer" at bounding box center [116, 167] width 15 height 6
click at [116, 165] on span "Confirmer l'envoi" at bounding box center [124, 167] width 31 height 6
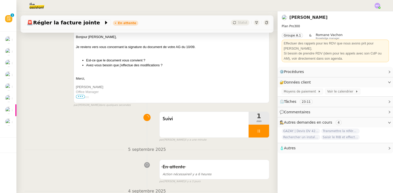
scroll to position [116, 0]
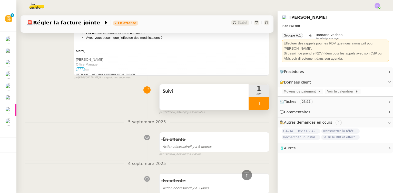
click at [259, 107] on div at bounding box center [259, 103] width 21 height 13
click at [259, 107] on button at bounding box center [264, 103] width 10 height 13
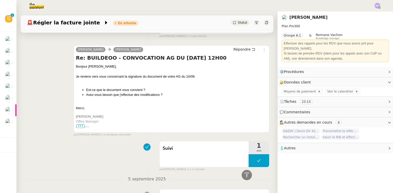
scroll to position [0, 0]
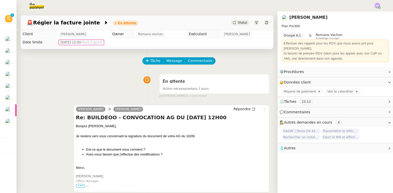
click at [238, 24] on span "Statut" at bounding box center [242, 23] width 9 height 4
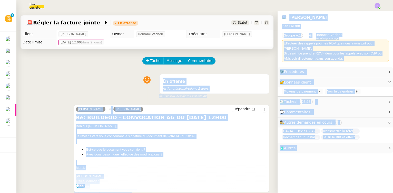
drag, startPoint x: 243, startPoint y: 41, endPoint x: 207, endPoint y: 46, distance: 36.5
click at [207, 46] on body "Révision 0 1 2 3 4 5 6 7 8 9 Mes demandes MOUGINS ETANG | Electroménagers Gabri…" at bounding box center [196, 96] width 393 height 193
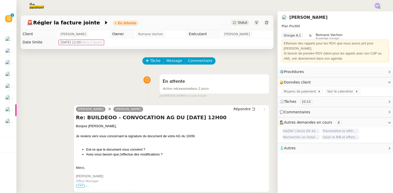
click at [217, 60] on div "Tâche Message Commentaire" at bounding box center [206, 63] width 126 height 12
click at [58, 86] on div "En attente Action nécessaire dans 2 jours false par Marie O. il y a une minute" at bounding box center [147, 85] width 245 height 26
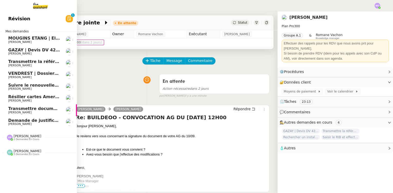
click at [47, 64] on span "Gilbert AVAKIAN" at bounding box center [34, 65] width 52 height 3
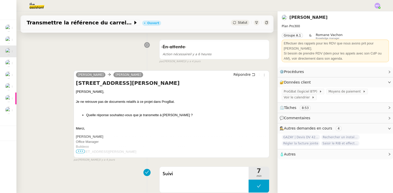
scroll to position [186, 0]
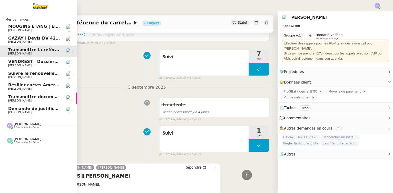
click at [41, 108] on span "Demande de justificatifs Pennylane - septembre 2025" at bounding box center [70, 108] width 124 height 5
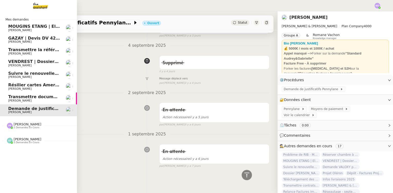
scroll to position [85, 0]
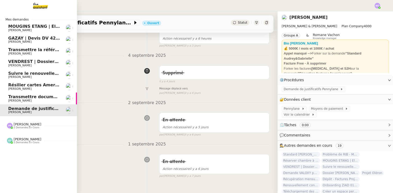
click at [41, 52] on span "Gilbert AVAKIAN" at bounding box center [34, 53] width 52 height 3
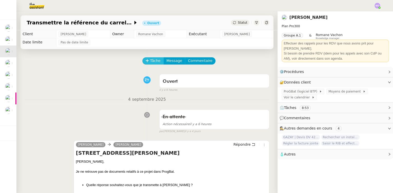
click at [150, 59] on span "Tâche" at bounding box center [155, 61] width 11 height 6
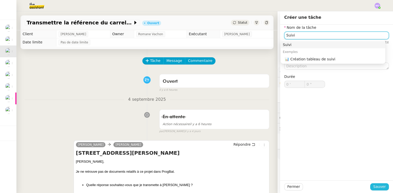
type input "Suivi"
click at [373, 186] on span "Sauver" at bounding box center [379, 186] width 13 height 6
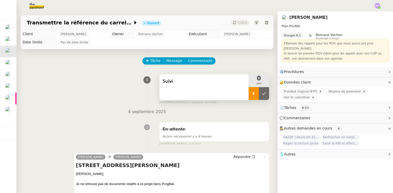
click at [249, 96] on div at bounding box center [254, 93] width 10 height 13
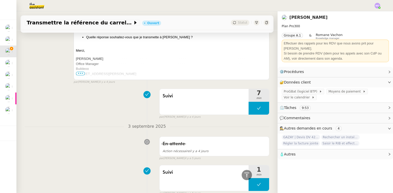
scroll to position [233, 0]
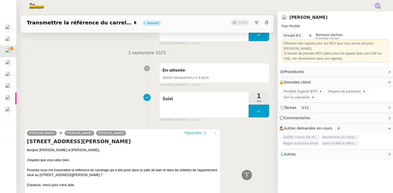
click at [192, 135] on span "Répondre" at bounding box center [192, 132] width 17 height 5
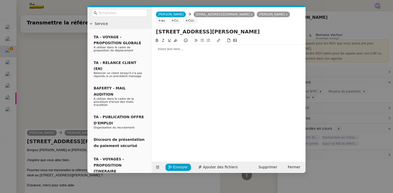
click at [64, 98] on nz-modal-container "Service TA - VOYAGE - PROPOSITION GLOBALE A utiliser dans le cadre de propositi…" at bounding box center [196, 96] width 393 height 193
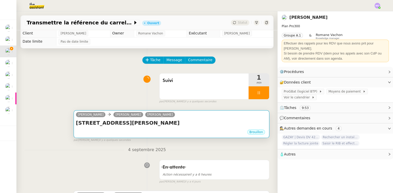
scroll to position [0, 0]
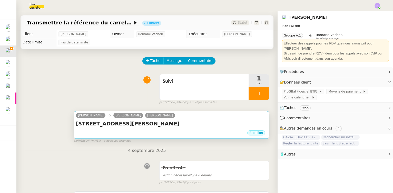
click at [166, 133] on div "Brouillon" at bounding box center [171, 134] width 191 height 8
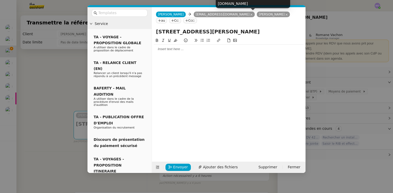
click at [285, 15] on icon at bounding box center [286, 14] width 3 height 3
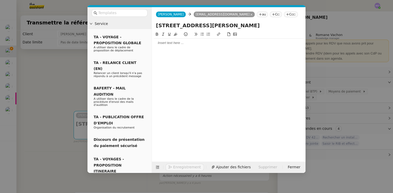
click at [184, 46] on div at bounding box center [229, 42] width 150 height 9
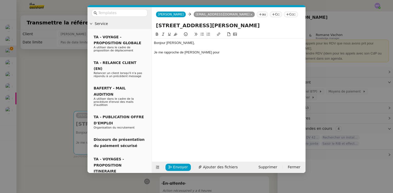
click at [52, 103] on nz-modal-container "Service TA - VOYAGE - PROPOSITION GLOBALE A utiliser dans le cadre de propositi…" at bounding box center [196, 96] width 393 height 193
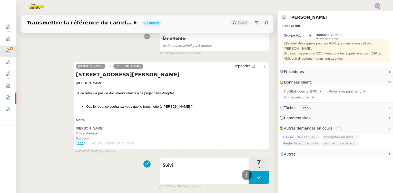
scroll to position [73, 0]
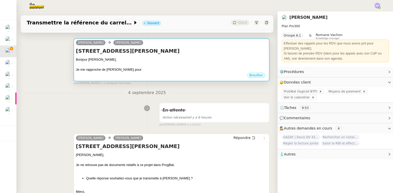
click at [137, 68] on div "Je me rapproche de M. Avakian pour" at bounding box center [171, 69] width 191 height 5
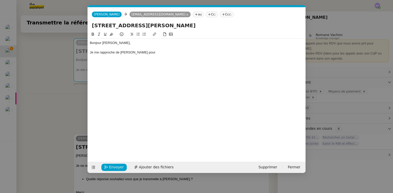
scroll to position [0, 11]
click at [126, 38] on div at bounding box center [197, 34] width 214 height 7
click at [124, 42] on div "Bonjour M. Capps," at bounding box center [197, 43] width 214 height 5
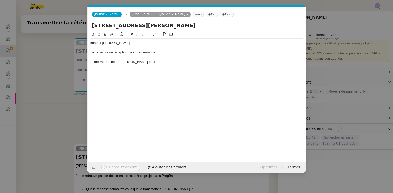
click at [152, 65] on div "Bonjour M. Capps, J'accuse bonne réception de votre demande. Je me rapproche de…" at bounding box center [197, 52] width 214 height 28
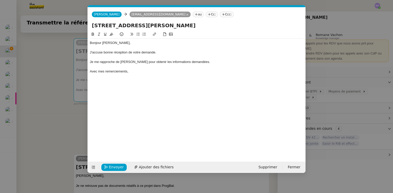
click at [162, 98] on div "Bonjour M. Capps, J'accuse bonne réception de votre demande. Je me rapproche de…" at bounding box center [197, 92] width 214 height 122
click at [114, 167] on span "Envoyer" at bounding box center [116, 167] width 15 height 6
click at [114, 167] on span "Confirmer l'envoi" at bounding box center [124, 167] width 31 height 6
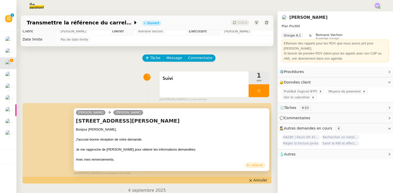
scroll to position [0, 0]
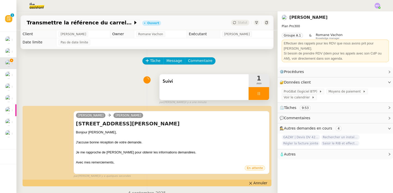
click at [260, 98] on div at bounding box center [259, 93] width 21 height 13
click at [260, 98] on button at bounding box center [264, 93] width 10 height 13
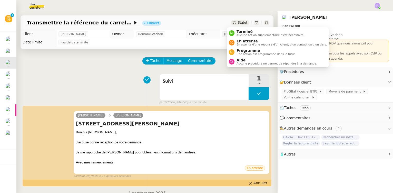
click at [240, 22] on span "Statut" at bounding box center [242, 23] width 9 height 4
click at [243, 39] on span "En attente" at bounding box center [281, 41] width 90 height 4
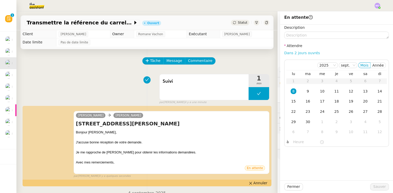
click at [292, 53] on link "Dans 2 jours ouvrés" at bounding box center [302, 53] width 36 height 4
type input "07:00"
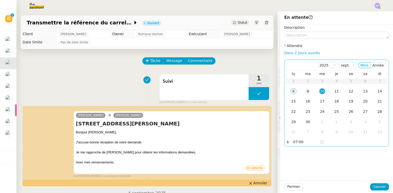
click at [305, 90] on div "9" at bounding box center [308, 91] width 6 height 6
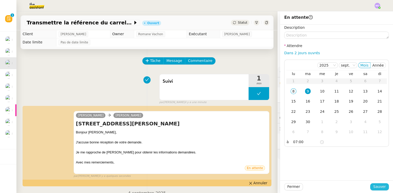
click at [374, 183] on span "Sauver" at bounding box center [379, 186] width 13 height 6
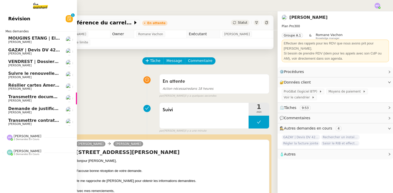
click at [38, 51] on span "GAZAY | Devis DV 42 427 sèche-serviette" at bounding box center [55, 49] width 95 height 5
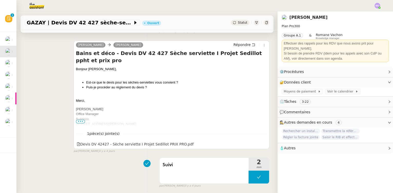
scroll to position [116, 0]
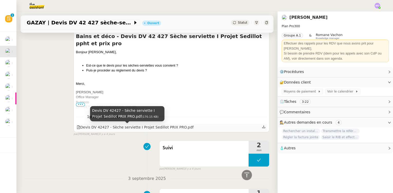
click at [126, 128] on div "Devis DV 42427 - Sèche serviette I Projet Sedillot PRIX PRO.pdf" at bounding box center [135, 127] width 117 height 6
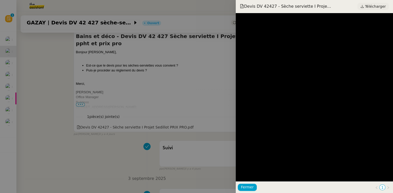
click at [371, 7] on span "Télécharger" at bounding box center [375, 6] width 21 height 7
click at [44, 66] on div at bounding box center [196, 96] width 393 height 193
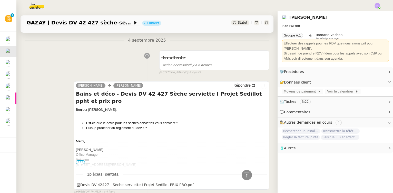
scroll to position [0, 0]
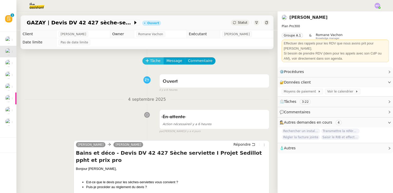
click at [150, 61] on span "Tâche" at bounding box center [155, 61] width 11 height 6
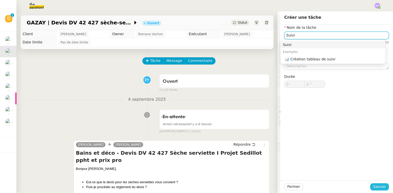
type input "Suivi"
click at [373, 186] on span "Sauver" at bounding box center [379, 186] width 13 height 6
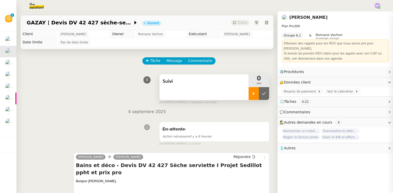
click at [250, 97] on div at bounding box center [254, 93] width 10 height 13
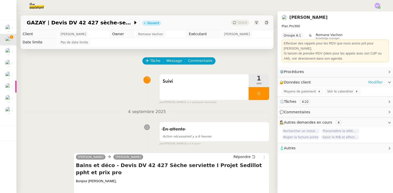
click at [368, 82] on link "Modifier" at bounding box center [375, 82] width 15 height 6
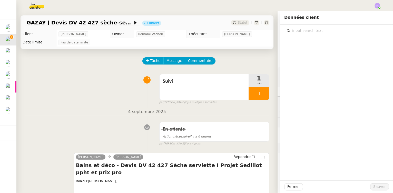
click at [309, 34] on input "text" at bounding box center [338, 30] width 96 height 7
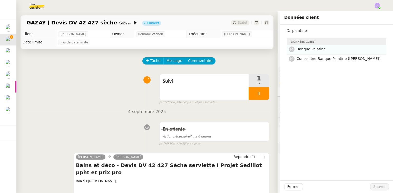
type input "palatine"
click at [304, 48] on span "Banque Palatine" at bounding box center [310, 49] width 29 height 4
click at [373, 185] on span "Sauver" at bounding box center [379, 186] width 13 height 6
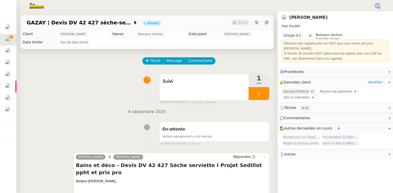
click at [293, 91] on span "Banque Palatine" at bounding box center [297, 91] width 27 height 5
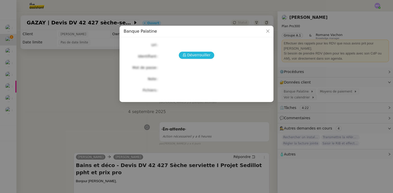
click at [185, 52] on button "Déverrouiller" at bounding box center [197, 55] width 36 height 7
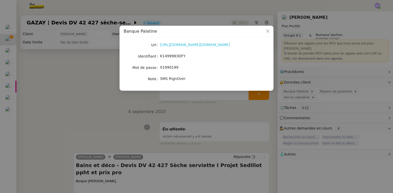
click at [194, 43] on link "https://www.ibps.epalatine.fr/cyber/internet/ShowPortal.do?taskInfoOID=aUnivers…" at bounding box center [195, 45] width 70 height 4
click at [78, 114] on nz-modal-container "Banque Palatine Url https://www.ibps.epalatine.fr/cyber/internet/ShowPortal.do?…" at bounding box center [196, 96] width 393 height 193
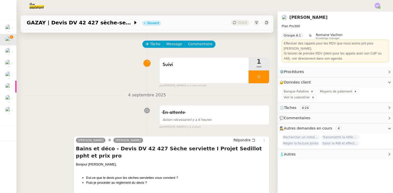
scroll to position [116, 0]
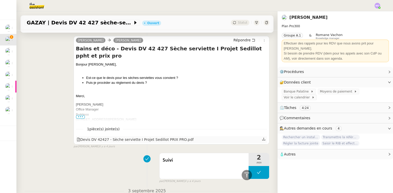
click at [126, 140] on div "Devis DV 42427 - Sèche serviette I Projet Sedillot PRIX PRO.pdf" at bounding box center [135, 139] width 117 height 6
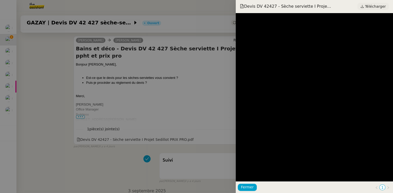
click at [367, 4] on link "Télécharger" at bounding box center [373, 6] width 32 height 7
click at [54, 88] on div at bounding box center [196, 96] width 393 height 193
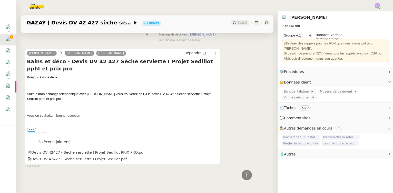
scroll to position [320, 0]
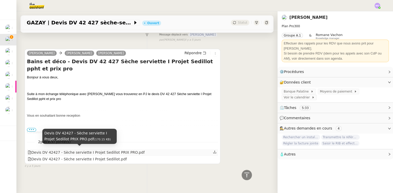
click at [122, 149] on div "Devis DV 42427 - Sèche serviette I Projet Sedillot PRIX PRO.pdf" at bounding box center [86, 152] width 117 height 6
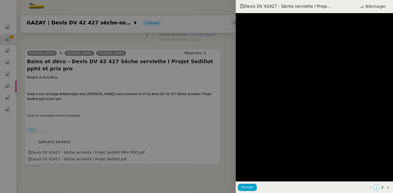
click at [127, 125] on div at bounding box center [196, 96] width 393 height 193
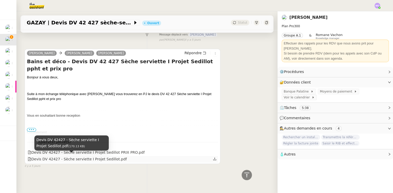
click at [109, 157] on div "Devis DV 42427 - Sèche serviette I Projet Sedillot.pdf" at bounding box center [77, 159] width 99 height 6
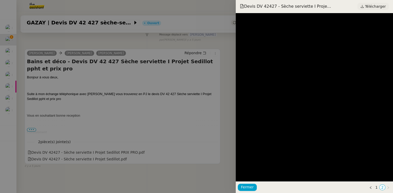
click at [371, 8] on span "Télécharger" at bounding box center [375, 6] width 21 height 7
click at [209, 128] on div at bounding box center [196, 96] width 393 height 193
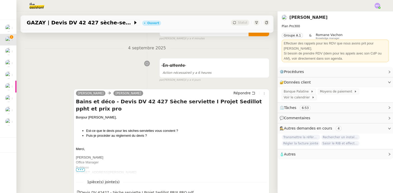
scroll to position [0, 0]
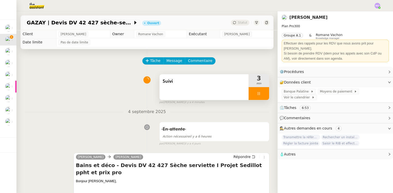
click at [256, 97] on div at bounding box center [259, 93] width 21 height 13
click at [259, 97] on button at bounding box center [264, 93] width 10 height 13
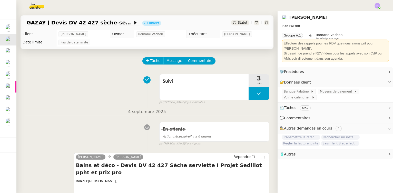
click at [238, 24] on span "Statut" at bounding box center [242, 23] width 9 height 4
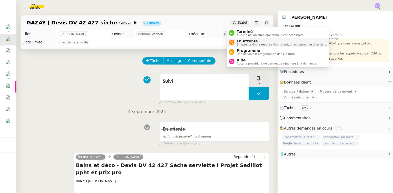
click at [242, 41] on span "En attente" at bounding box center [281, 41] width 90 height 4
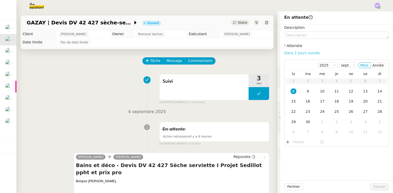
click at [291, 54] on link "Dans 2 jours ouvrés" at bounding box center [302, 53] width 36 height 4
type input "07:00"
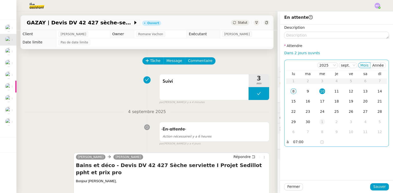
drag, startPoint x: 304, startPoint y: 91, endPoint x: 318, endPoint y: 125, distance: 37.3
click at [305, 91] on div "9" at bounding box center [308, 91] width 6 height 6
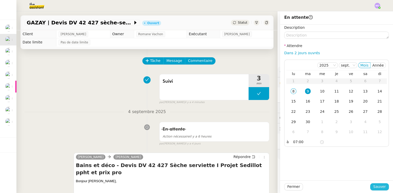
click at [376, 187] on span "Sauver" at bounding box center [379, 186] width 13 height 6
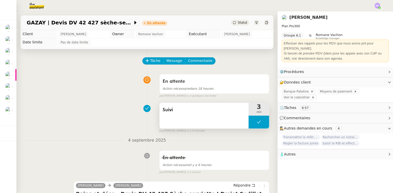
click at [189, 111] on span "Suivi" at bounding box center [204, 110] width 83 height 8
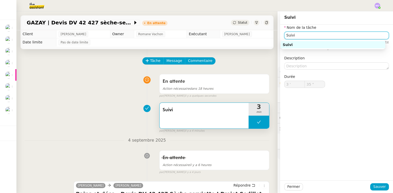
click at [301, 36] on input "Suivi" at bounding box center [336, 35] width 105 height 7
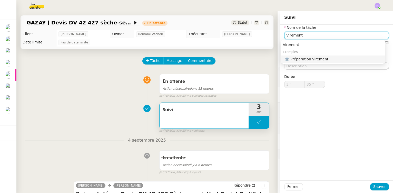
click at [314, 60] on div "🏦 Préparation virement" at bounding box center [334, 59] width 98 height 5
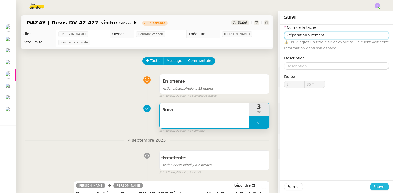
type input "Préparation virement"
click at [373, 188] on span "Sauver" at bounding box center [379, 186] width 13 height 6
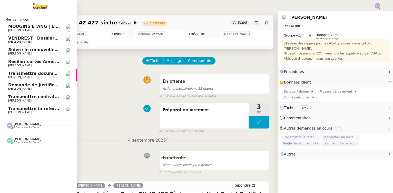
click at [40, 50] on span "Suivre le renouvellement produit Trimble" at bounding box center [55, 49] width 95 height 5
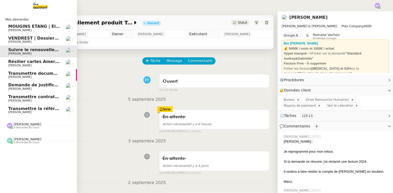
click at [36, 61] on span "Résilier cartes American Express" at bounding box center [46, 61] width 76 height 5
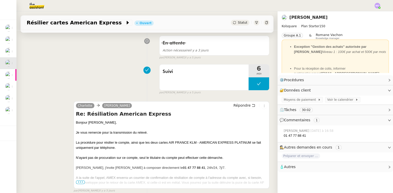
scroll to position [116, 0]
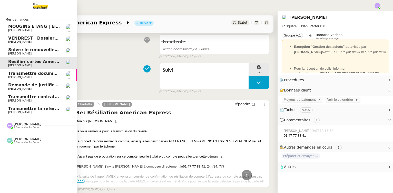
click at [41, 73] on span "Transmettre documents en LRAR à SMABTP" at bounding box center [58, 73] width 101 height 5
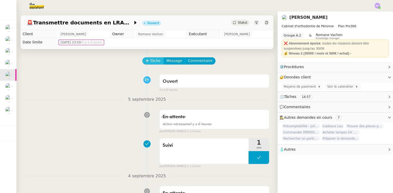
click at [152, 59] on span "Tâche" at bounding box center [155, 61] width 11 height 6
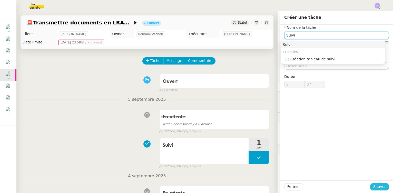
type input "Suivi"
drag, startPoint x: 375, startPoint y: 185, endPoint x: 353, endPoint y: 182, distance: 22.1
click at [375, 185] on span "Sauver" at bounding box center [379, 186] width 13 height 6
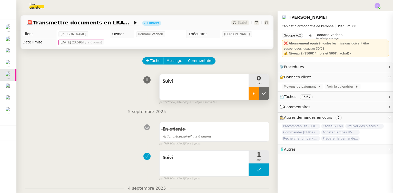
click at [252, 95] on icon at bounding box center [254, 93] width 4 height 4
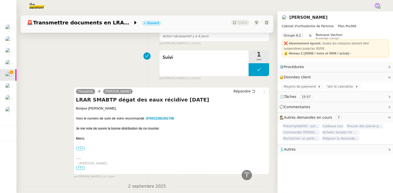
scroll to position [256, 0]
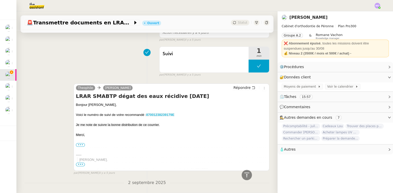
click at [162, 114] on strong "87001238239179E" at bounding box center [160, 115] width 28 height 4
click at [238, 87] on span "Répondre" at bounding box center [241, 87] width 17 height 5
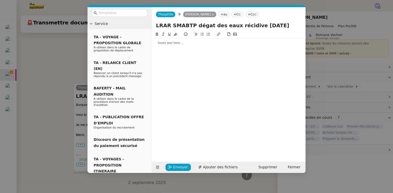
click at [47, 80] on nz-modal-container "Service TA - VOYAGE - PROPOSITION GLOBALE A utiliser dans le cadre de propositi…" at bounding box center [196, 96] width 393 height 193
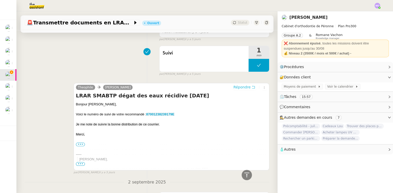
scroll to position [295, 0]
drag, startPoint x: 74, startPoint y: 103, endPoint x: 109, endPoint y: 104, distance: 34.6
click at [109, 104] on div "Theophile Jean-Baptiste Pamar Répondre LRAR SMABTP dégat des eaux récidive sept…" at bounding box center [172, 126] width 196 height 87
copy div "Bonjour Jean-Baptiste,"
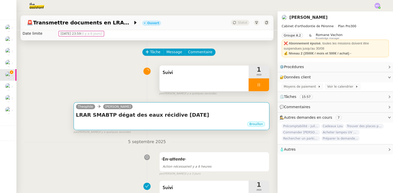
scroll to position [0, 0]
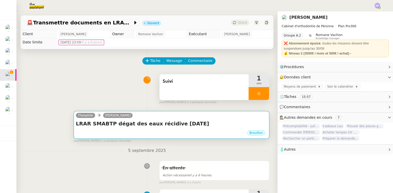
click at [185, 127] on h4 "LRAR SMABTP dégat des eaux récidive septembre 2025" at bounding box center [171, 123] width 191 height 7
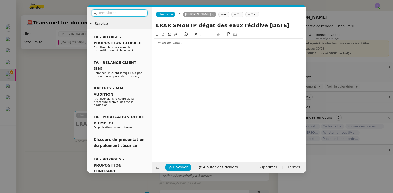
click at [167, 44] on div at bounding box center [229, 43] width 150 height 5
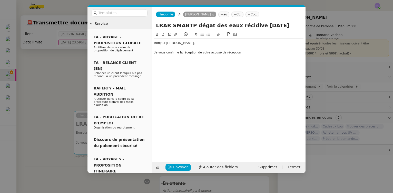
drag, startPoint x: 211, startPoint y: 51, endPoint x: 241, endPoint y: 52, distance: 30.3
click at [241, 52] on div "Je vous confirme la réception de votre accusé de réception" at bounding box center [229, 52] width 150 height 5
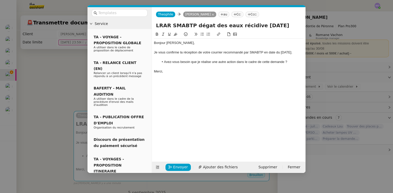
click at [65, 80] on nz-modal-container "Service TA - VOYAGE - PROPOSITION GLOBALE A utiliser dans le cadre de propositi…" at bounding box center [196, 96] width 393 height 193
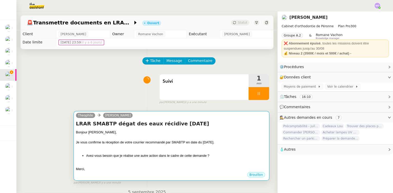
click at [182, 132] on div "Bonjour Jean-Baptiste," at bounding box center [171, 132] width 191 height 5
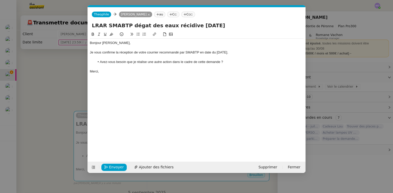
scroll to position [0, 11]
click at [115, 167] on span "Envoyer" at bounding box center [116, 167] width 15 height 6
click at [115, 167] on span "Confirmer l'envoi" at bounding box center [124, 167] width 31 height 6
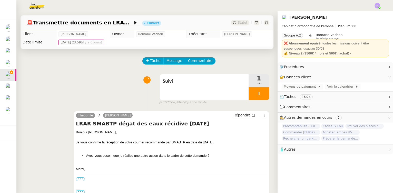
click at [261, 95] on div at bounding box center [259, 93] width 21 height 13
click at [261, 95] on button at bounding box center [264, 93] width 10 height 13
click at [238, 23] on span "Statut" at bounding box center [242, 23] width 9 height 4
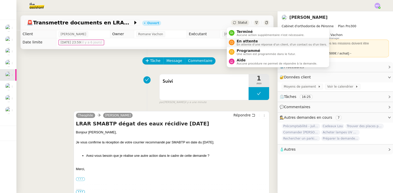
click at [242, 41] on span "En attente" at bounding box center [281, 41] width 90 height 4
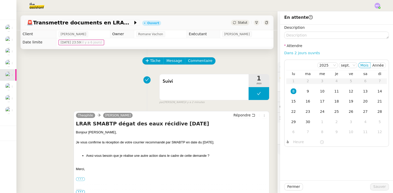
click at [292, 51] on link "Dans 2 jours ouvrés" at bounding box center [302, 53] width 36 height 4
type input "07:00"
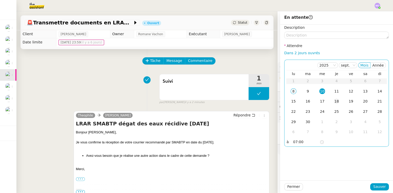
drag, startPoint x: 331, startPoint y: 90, endPoint x: 332, endPoint y: 101, distance: 10.3
click at [334, 91] on div "11" at bounding box center [337, 91] width 6 height 6
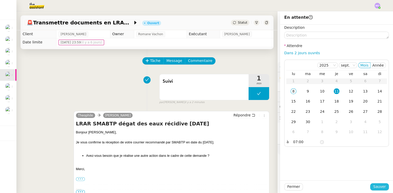
click at [373, 187] on span "Sauver" at bounding box center [379, 186] width 13 height 6
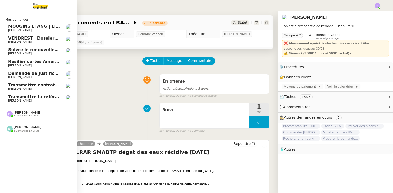
click at [49, 71] on span "Demande de justificatifs Pennylane - septembre 2025" at bounding box center [70, 73] width 124 height 5
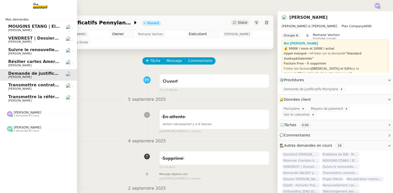
click at [43, 54] on span "[PERSON_NAME]" at bounding box center [34, 53] width 52 height 3
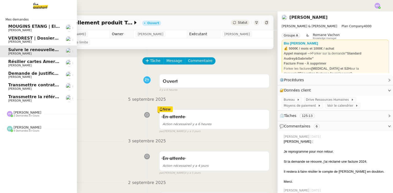
click at [47, 41] on span "[PERSON_NAME]" at bounding box center [34, 41] width 52 height 3
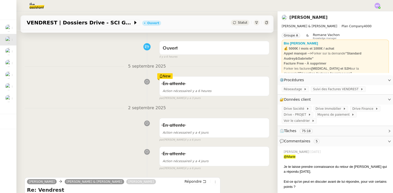
scroll to position [116, 0]
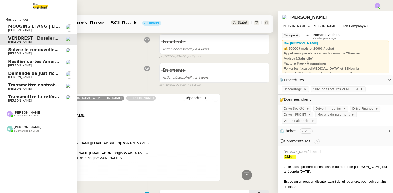
click at [42, 98] on span "Transmettre la référence du carrelage" at bounding box center [52, 96] width 88 height 5
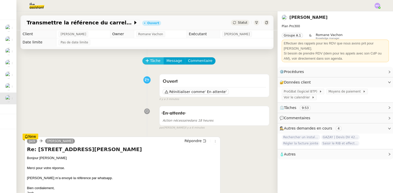
click at [150, 60] on span "Tâche" at bounding box center [155, 61] width 11 height 6
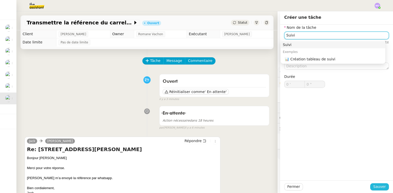
type input "Suivi"
click at [373, 185] on span "Sauver" at bounding box center [379, 186] width 13 height 6
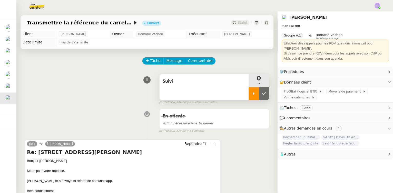
click at [249, 99] on div at bounding box center [254, 93] width 10 height 13
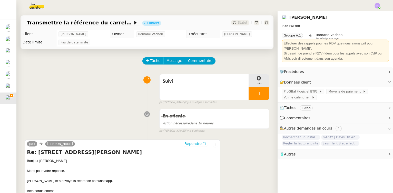
click at [194, 142] on span "Répondre" at bounding box center [192, 143] width 17 height 5
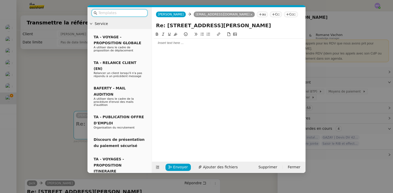
click at [177, 43] on div at bounding box center [229, 43] width 150 height 5
click at [71, 80] on nz-modal-container "Service TA - VOYAGE - PROPOSITION GLOBALE A utiliser dans le cadre de propositi…" at bounding box center [196, 96] width 393 height 193
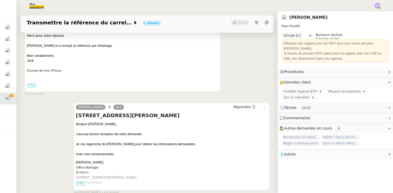
scroll to position [186, 0]
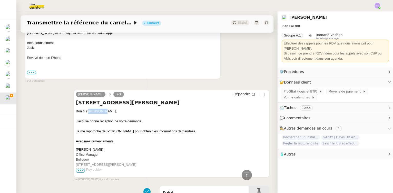
drag, startPoint x: 88, startPoint y: 112, endPoint x: 104, endPoint y: 112, distance: 16.4
click at [104, 112] on div "Bonjour M. Capps," at bounding box center [171, 110] width 191 height 5
copy div "M. Capps,"
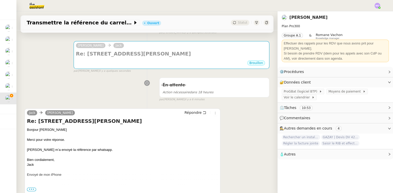
scroll to position [0, 0]
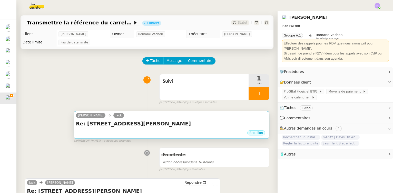
click at [159, 119] on div "Camille Jack" at bounding box center [171, 116] width 191 height 8
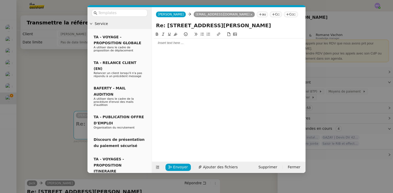
click at [164, 45] on div at bounding box center [229, 43] width 150 height 5
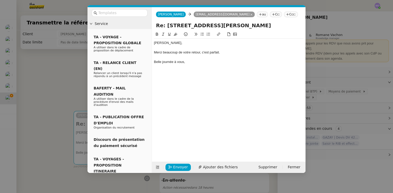
click at [186, 76] on div "M. Capps, Merci beaucoup de votre retour, c'est parfait. Belle journée à vous," at bounding box center [229, 92] width 150 height 122
click at [169, 166] on icon "button" at bounding box center [170, 167] width 4 height 4
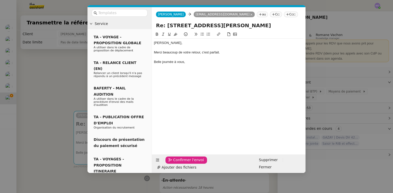
click at [169, 162] on icon "button" at bounding box center [170, 160] width 4 height 4
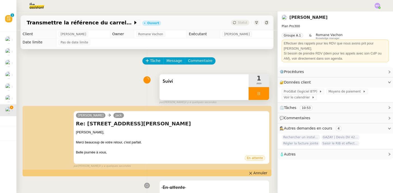
click at [260, 95] on div at bounding box center [259, 93] width 21 height 13
click at [262, 95] on icon at bounding box center [264, 93] width 4 height 4
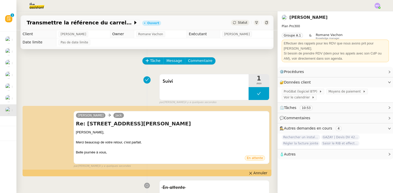
click at [238, 24] on span "Statut" at bounding box center [242, 23] width 9 height 4
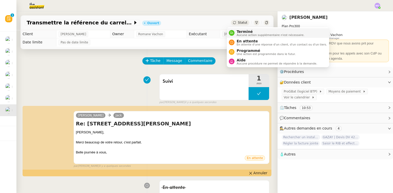
click at [243, 30] on span "Terminé" at bounding box center [270, 31] width 68 height 4
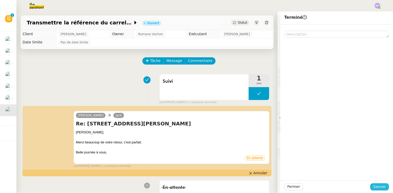
click at [381, 184] on span "Sauver" at bounding box center [379, 186] width 13 height 6
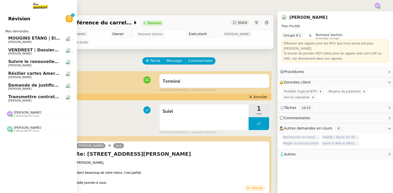
click at [29, 52] on span "VENDREST | Dossiers Drive - SCI Gabrielle" at bounding box center [56, 49] width 97 height 5
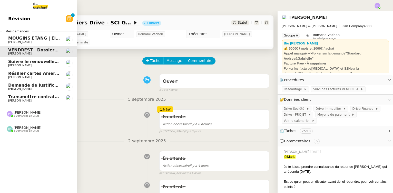
click at [25, 43] on span "[PERSON_NAME]" at bounding box center [19, 41] width 23 height 3
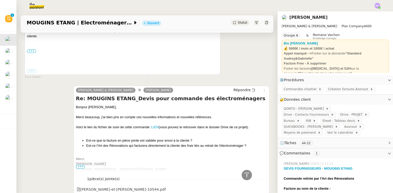
scroll to position [280, 0]
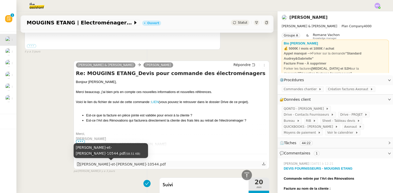
click at [124, 164] on div "audrey-et-gabrielle_facture_fac-10544.pdf" at bounding box center [121, 164] width 89 height 6
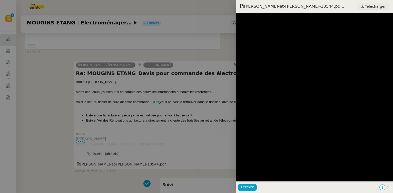
click at [373, 7] on span "Télécharger" at bounding box center [375, 6] width 21 height 7
click at [45, 95] on div at bounding box center [196, 96] width 393 height 193
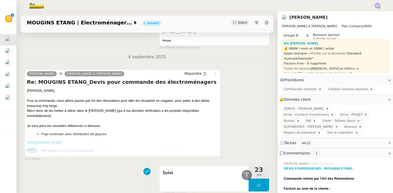
scroll to position [494, 0]
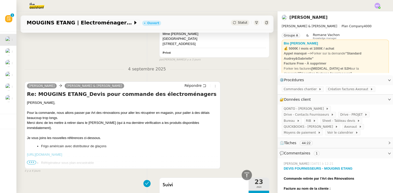
click at [34, 163] on span "•••" at bounding box center [31, 162] width 9 height 4
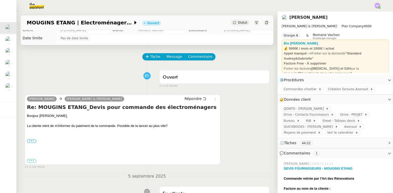
scroll to position [0, 0]
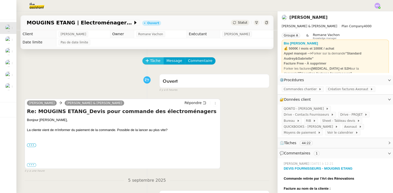
click at [146, 60] on button "Tâche" at bounding box center [152, 60] width 21 height 7
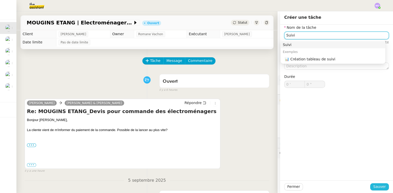
type input "Suivi"
click at [376, 184] on span "Sauver" at bounding box center [379, 186] width 13 height 6
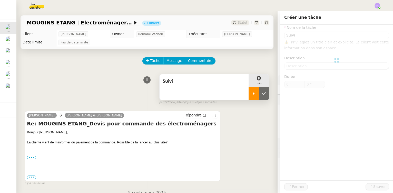
click at [252, 92] on icon at bounding box center [254, 93] width 4 height 4
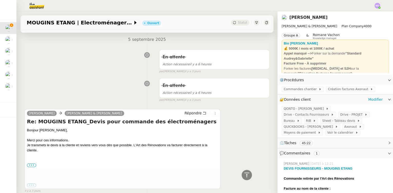
scroll to position [93, 0]
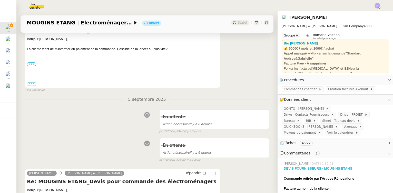
click at [321, 166] on strong "DEVIS FOURNISSEURS - MOUGINS ETANG" at bounding box center [318, 168] width 69 height 4
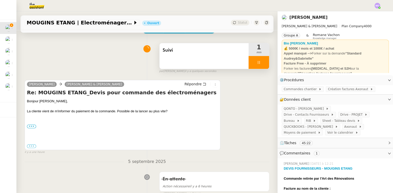
scroll to position [0, 0]
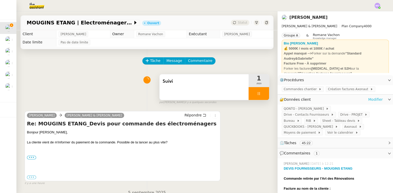
click at [370, 99] on link "Modifier" at bounding box center [375, 99] width 15 height 6
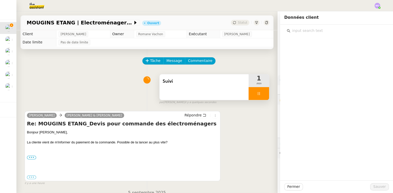
click at [306, 33] on input "text" at bounding box center [338, 30] width 96 height 7
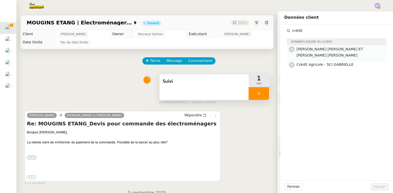
type input "crédit"
click at [319, 54] on h4 "[PERSON_NAME] [PERSON_NAME] ET [PERSON_NAME] [PERSON_NAME]" at bounding box center [339, 52] width 87 height 12
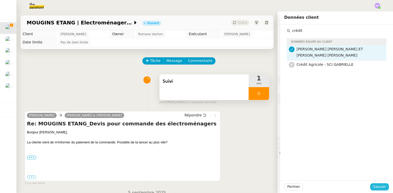
click at [374, 186] on span "Sauver" at bounding box center [379, 186] width 13 height 6
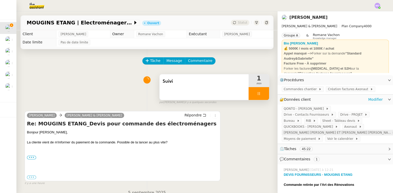
click at [317, 130] on span "[PERSON_NAME] [PERSON_NAME] ET [PERSON_NAME] [PERSON_NAME]" at bounding box center [338, 132] width 108 height 5
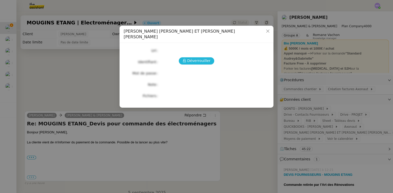
click at [195, 58] on span "Déverrouiller" at bounding box center [198, 61] width 23 height 6
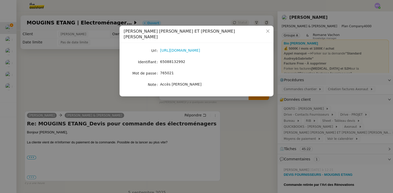
click at [166, 59] on span "65088132992" at bounding box center [172, 61] width 25 height 4
copy span "65088132992"
click at [84, 77] on nz-modal-container "Crédit Agricole - SARL AUDREY ET GABRIELLE - Accès Camille Url https://www.cred…" at bounding box center [196, 96] width 393 height 193
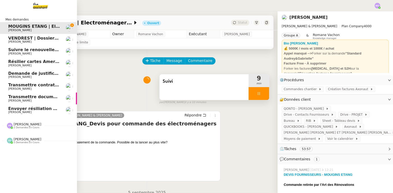
click at [34, 110] on span "Envoyer résiliation assurance GENERALI" at bounding box center [54, 108] width 93 height 5
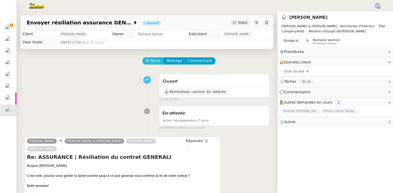
click at [150, 61] on span "Tâche" at bounding box center [155, 61] width 11 height 6
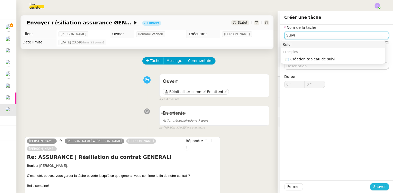
type input "Suivi"
click at [371, 185] on button "Sauver" at bounding box center [379, 186] width 19 height 7
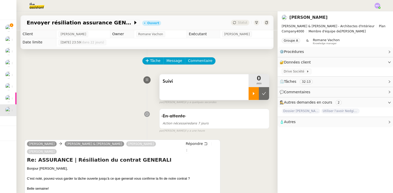
click at [250, 92] on div at bounding box center [254, 93] width 10 height 13
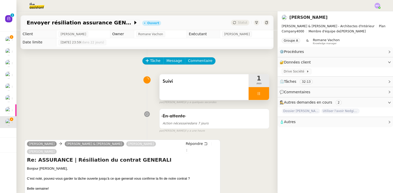
click at [257, 94] on div at bounding box center [259, 93] width 21 height 13
click at [262, 94] on icon at bounding box center [264, 93] width 4 height 4
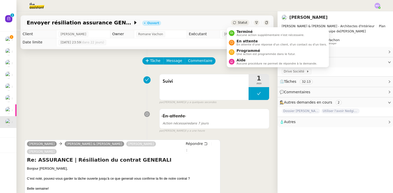
click at [238, 21] on span "Statut" at bounding box center [242, 23] width 9 height 4
click at [244, 39] on span "En attente" at bounding box center [281, 41] width 90 height 4
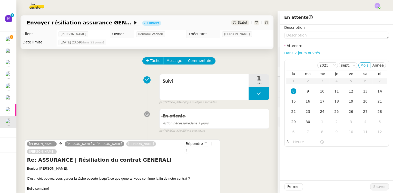
click at [292, 52] on link "Dans 2 jours ouvrés" at bounding box center [302, 53] width 36 height 4
type input "07:00"
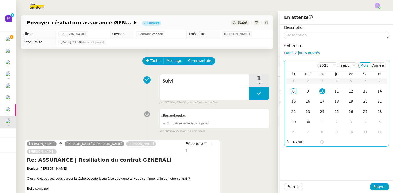
click at [291, 103] on div "15" at bounding box center [294, 101] width 6 height 6
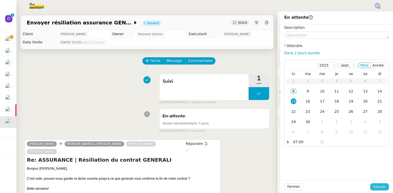
click at [379, 186] on span "Sauver" at bounding box center [379, 186] width 13 height 6
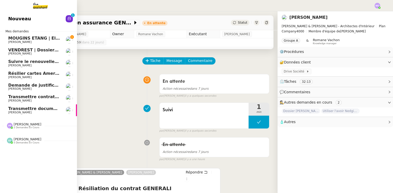
click at [43, 39] on span "MOUGINS ETANG | Electroménagers" at bounding box center [49, 38] width 82 height 5
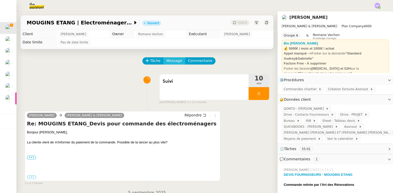
click at [170, 63] on span "Message" at bounding box center [174, 61] width 16 height 6
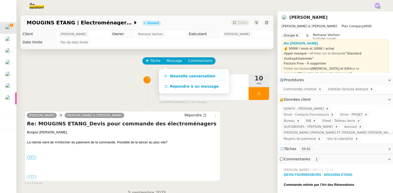
click at [180, 75] on span "Nouvelle conversation" at bounding box center [192, 76] width 45 height 4
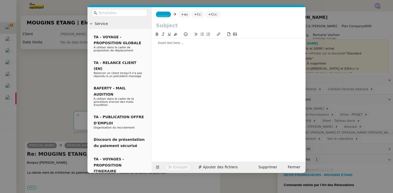
click at [161, 14] on span "_______" at bounding box center [163, 15] width 11 height 4
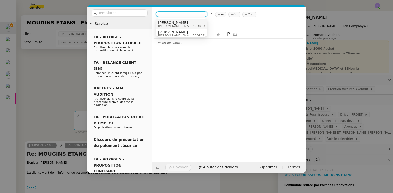
click at [168, 22] on span "[PERSON_NAME]" at bounding box center [194, 23] width 73 height 4
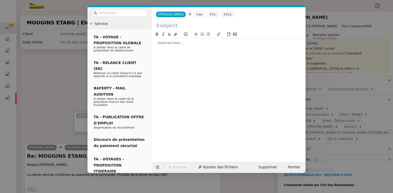
click at [57, 65] on nz-modal-container "Service TA - VOYAGE - PROPOSITION GLOBALE A utiliser dans le cadre de propositi…" at bounding box center [196, 96] width 393 height 193
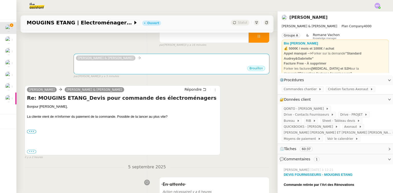
scroll to position [70, 0]
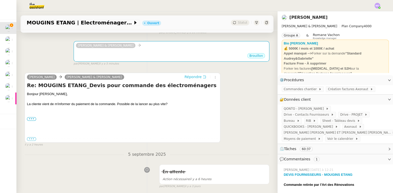
click at [188, 77] on span "Répondre" at bounding box center [192, 76] width 17 height 5
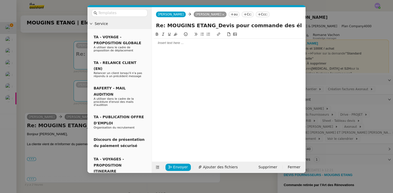
click at [180, 45] on div at bounding box center [229, 43] width 150 height 5
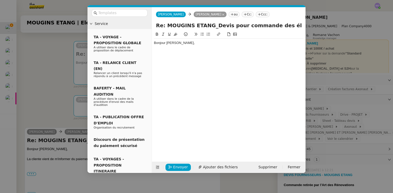
click at [169, 43] on div "Bonjour Sélina," at bounding box center [229, 43] width 150 height 5
click at [183, 44] on div "Bonjour Selina," at bounding box center [229, 43] width 150 height 5
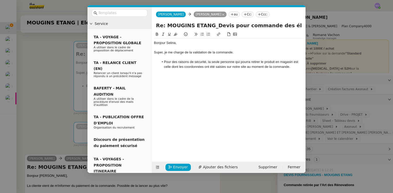
scroll to position [0, 0]
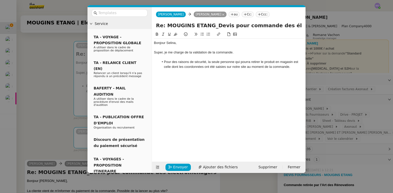
drag, startPoint x: 164, startPoint y: 64, endPoint x: 162, endPoint y: 79, distance: 15.5
click at [164, 64] on li "Pour des raisons de sécurité, la seule personne qui pourra retirer le produit e…" at bounding box center [231, 63] width 145 height 9
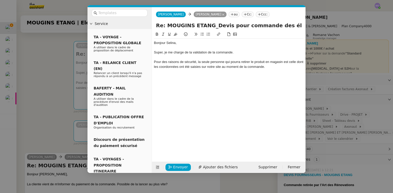
click at [206, 63] on div "Pour des raisons de sécurité, la seule personne qui pourra retirer le produit e…" at bounding box center [229, 63] width 150 height 9
click at [216, 62] on div "Pour des raisons de sécurité, la personne qui pourra retirer le produit en maga…" at bounding box center [229, 63] width 150 height 9
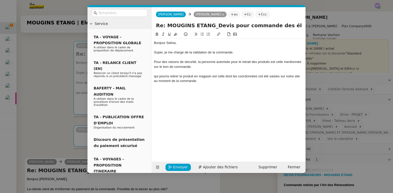
click at [172, 80] on div "qui pourra retirer le produit en magasin est celle dont les coordonnées ont été…" at bounding box center [229, 78] width 150 height 9
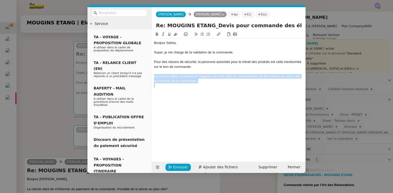
click at [172, 80] on div "qui pourra retirer le produit en magasin est celle dont les coordonnées ont été…" at bounding box center [229, 78] width 150 height 9
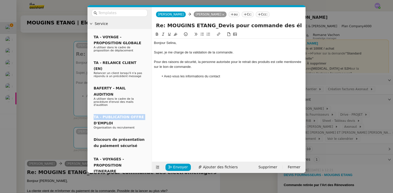
drag, startPoint x: 69, startPoint y: 106, endPoint x: 66, endPoint y: 104, distance: 3.5
click at [67, 104] on nz-modal-container "Service TA - VOYAGE - PROPOSITION GLOBALE A utiliser dans le cadre de propositi…" at bounding box center [196, 96] width 393 height 193
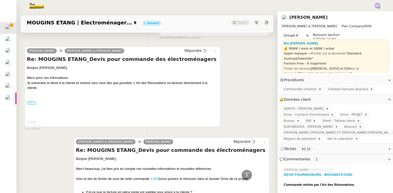
scroll to position [326, 0]
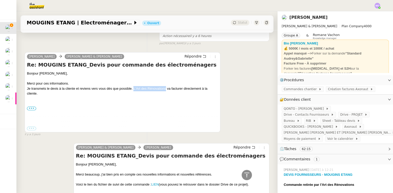
drag, startPoint x: 133, startPoint y: 90, endPoint x: 165, endPoint y: 91, distance: 32.3
click at [165, 91] on div "Je transmets le devis à la cliente et reviens vers vous dès que possible. L'Art…" at bounding box center [122, 91] width 191 height 10
copy div "L'Art des Rénovations"
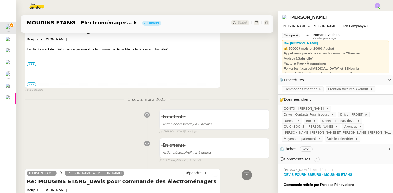
scroll to position [93, 0]
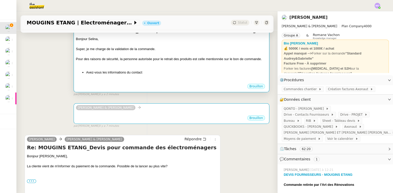
click at [163, 77] on div "Bonjour Selina, Super, je me charge de la validation de la commande. Pour des r…" at bounding box center [171, 59] width 191 height 47
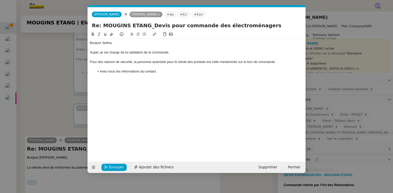
scroll to position [0, 11]
click at [165, 73] on li "Avez-vous les informations du contact" at bounding box center [199, 71] width 209 height 5
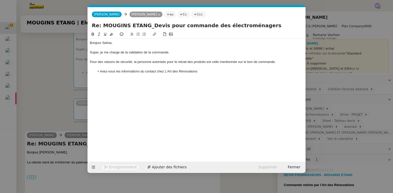
scroll to position [0, 0]
click at [262, 72] on li "Avez-vous les informations du contact chez L'Art des Rénovations susceptible de…" at bounding box center [199, 71] width 209 height 5
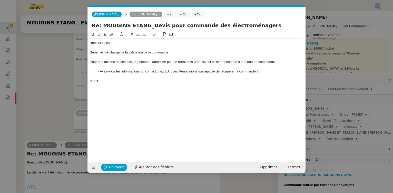
click at [265, 72] on li "Avez-vous les informations du contact chez L'Art des Rénovations susceptible de…" at bounding box center [199, 71] width 209 height 5
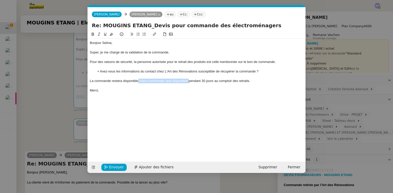
drag, startPoint x: 138, startPoint y: 81, endPoint x: 188, endPoint y: 81, distance: 50.0
click at [188, 81] on div "La commande restera disponible Votre commande sera disponible pendant 30 jours …" at bounding box center [197, 80] width 214 height 5
click at [202, 80] on div "La commande restera disponible pendant 30 jours au comptoir des retraits." at bounding box center [197, 80] width 214 height 5
click at [90, 81] on div "La commande restera disponible pendant 30 jours au comptoir des retraits." at bounding box center [197, 80] width 214 height 5
click at [127, 94] on div "Bonjour Selina, Super, je me charge de la validation de la commande. Pour des r…" at bounding box center [197, 66] width 214 height 56
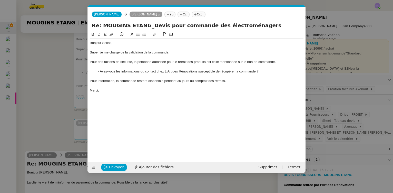
click at [131, 83] on div "Pour information, la commande restera disponible pendant 30 jours au comptoir d…" at bounding box center [197, 80] width 214 height 5
click at [99, 34] on icon at bounding box center [99, 34] width 2 height 3
click at [156, 50] on div at bounding box center [197, 47] width 214 height 5
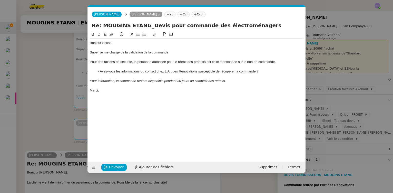
click at [242, 84] on div at bounding box center [197, 85] width 214 height 5
click at [204, 71] on li "Avez-vous les informations du contact chez L'Art des Rénovations susceptible de…" at bounding box center [199, 71] width 209 height 5
click at [175, 92] on div "Merci," at bounding box center [197, 90] width 214 height 5
click at [107, 166] on icon "button" at bounding box center [106, 167] width 4 height 4
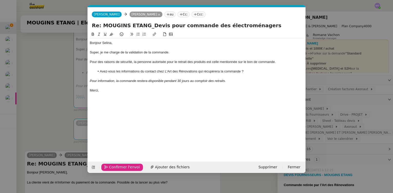
click at [114, 167] on span "Confirmer l'envoi" at bounding box center [124, 167] width 31 height 6
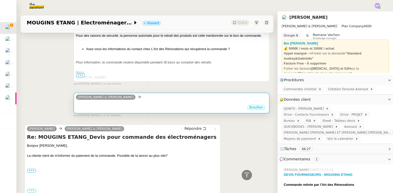
click at [140, 103] on div "•••" at bounding box center [171, 103] width 191 height 3
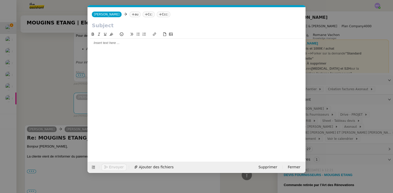
scroll to position [0, 11]
click at [113, 26] on input "text" at bounding box center [197, 26] width 210 height 8
paste input "contactpro@fnacdarty.com"
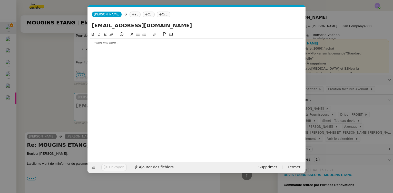
type input "contactpro@fnacdarty.com"
click at [130, 14] on nz-tag "au" at bounding box center [135, 15] width 11 height 6
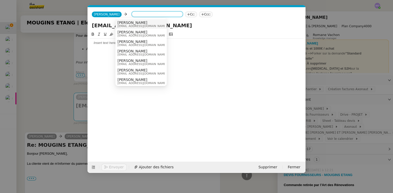
paste input "contactpro@fnacdarty.com"
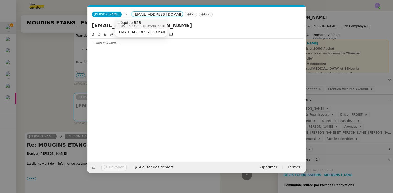
type input "contactpro@fnacdarty.com"
click at [144, 23] on span "L'équipe B2B" at bounding box center [141, 23] width 49 height 4
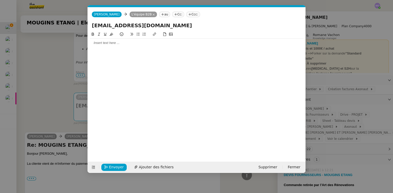
click at [130, 26] on input "contactpro@fnacdarty.com" at bounding box center [197, 26] width 210 height 8
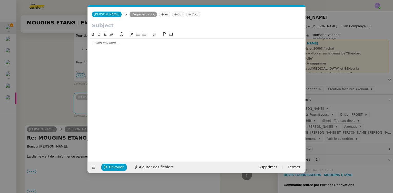
click at [124, 27] on input "text" at bounding box center [197, 26] width 210 height 8
paste input "Demande de devis - Maison A&G"
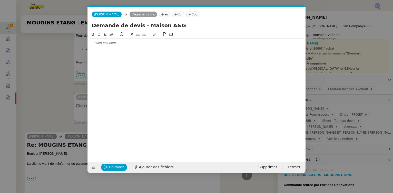
type input "Demande de devis - Maison A&G"
click at [111, 44] on div at bounding box center [197, 43] width 214 height 5
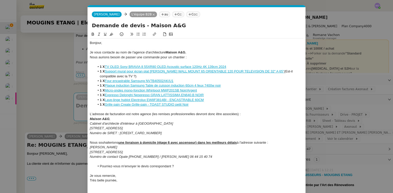
scroll to position [0, 0]
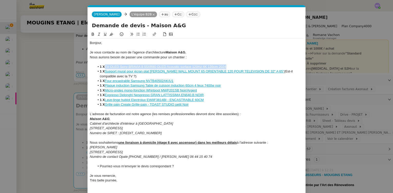
drag, startPoint x: 231, startPoint y: 65, endPoint x: 106, endPoint y: 65, distance: 124.6
click at [106, 65] on li "1 X TV OLED Sony BRAVIA 8 55XR80 OLED Acoustic surface 120Hz 4K 139cm 2024" at bounding box center [199, 66] width 209 height 5
drag, startPoint x: 116, startPoint y: 77, endPoint x: 105, endPoint y: 72, distance: 11.4
click at [105, 72] on li "1 X Support mural pour écran plat Vogel's WALL MOUNT 65 ORIENTABLE 120 POUR TEL…" at bounding box center [199, 73] width 209 height 9
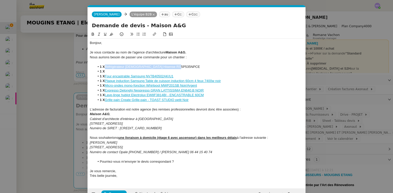
drag, startPoint x: 178, startPoint y: 66, endPoint x: 106, endPoint y: 65, distance: 72.6
click at [106, 65] on li "1 X Réfrigérateur américain Hisense RS5P535NPCE" at bounding box center [199, 66] width 209 height 5
click at [153, 35] on icon at bounding box center [155, 34] width 4 height 4
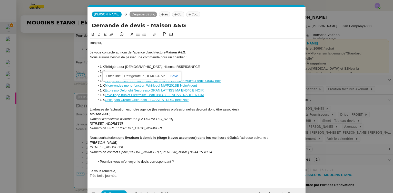
paste input "https://www.darty.com/nav/achat/encastrable/grand_refrigerateur/refrigerateur_a…"
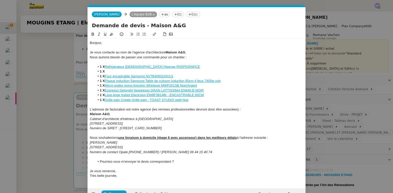
click at [126, 70] on li "1 X" at bounding box center [199, 71] width 209 height 5
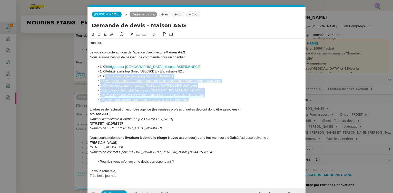
drag, startPoint x: 192, startPoint y: 100, endPoint x: 106, endPoint y: 78, distance: 88.6
click at [106, 78] on ul "1 X Réfrigérateur américain Hisense RS5P535NPCE 1 X Réfrigérateur top Smeg U8L0…" at bounding box center [197, 83] width 214 height 38
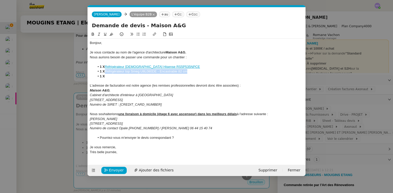
drag, startPoint x: 191, startPoint y: 72, endPoint x: 106, endPoint y: 72, distance: 84.6
click at [106, 72] on li "1 X Réfrigérateur top Smeg U8L080DE - Encastrable 82 cm" at bounding box center [199, 71] width 209 height 5
click at [154, 35] on icon at bounding box center [155, 34] width 4 height 4
paste input "https://www.darty.com/nav/achat/gros_electromenager/refrigerateur-refrigerateur…"
click at [123, 78] on li "1 X" at bounding box center [199, 76] width 209 height 5
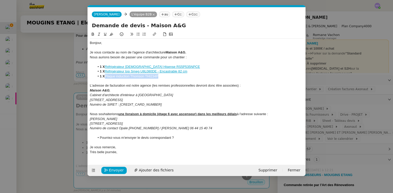
drag, startPoint x: 162, startPoint y: 77, endPoint x: 106, endPoint y: 76, distance: 55.7
click at [106, 76] on li "1 X Plaque induction Thomson THI234P" at bounding box center [199, 76] width 209 height 5
click at [153, 34] on icon at bounding box center [155, 34] width 4 height 4
paste input "https://www.darty.com/nav/achat/encastrable/table_cuisson/table_induction/thoms…"
type input "https://www.darty.com/nav/achat/encastrable/table_cuisson/table_induction/thoms…"
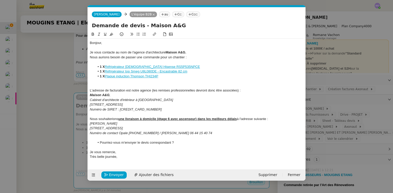
click at [169, 76] on li "1 X Plaque induction Thomson THI234P" at bounding box center [199, 76] width 209 height 5
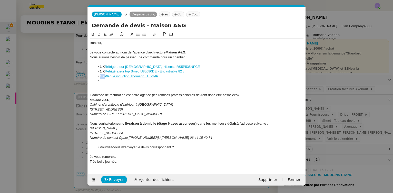
drag, startPoint x: 100, startPoint y: 75, endPoint x: 104, endPoint y: 76, distance: 4.4
click at [104, 76] on strong "1 X" at bounding box center [102, 76] width 5 height 4
copy strong "1 X"
drag, startPoint x: 173, startPoint y: 81, endPoint x: 106, endPoint y: 82, distance: 66.9
click at [106, 82] on li "1 X Groupe filtrant Roblin ARIA 520 XS - 6668828" at bounding box center [199, 80] width 209 height 5
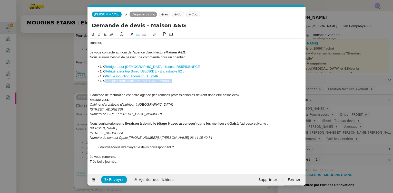
click at [153, 35] on icon at bounding box center [155, 34] width 4 height 4
paste input "https://www.darty.com/nav/achat/encastrable/hotte/groupe_filtrant/roblin_aria_5…"
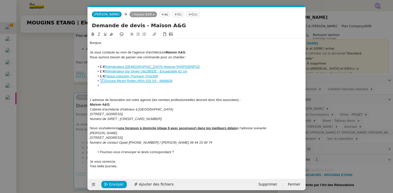
drag, startPoint x: 100, startPoint y: 82, endPoint x: 104, endPoint y: 82, distance: 4.6
click at [104, 82] on strong "1 X" at bounding box center [102, 81] width 5 height 4
copy strong "1 X"
click at [103, 87] on li at bounding box center [199, 85] width 209 height 5
drag, startPoint x: 106, startPoint y: 85, endPoint x: 168, endPoint y: 85, distance: 62.3
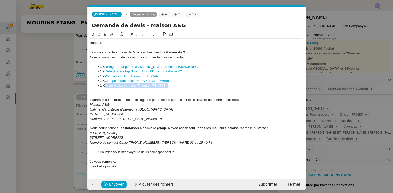
click at [168, 85] on li "1 X Micro-ondes combiné Thomson TBIC50BX" at bounding box center [199, 85] width 209 height 5
click at [154, 33] on icon at bounding box center [155, 34] width 4 height 4
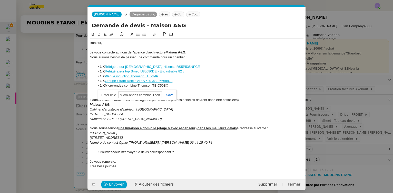
paste input "https://www.darty.com/nav/achat/gros_electromenager/four_expresso_encastrable-m…"
type input "https://www.darty.com/nav/achat/gros_electromenager/four_expresso_encastrable-m…"
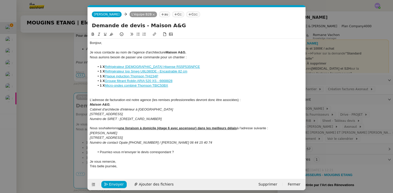
click at [187, 92] on div at bounding box center [197, 90] width 214 height 5
click at [154, 85] on link "Micro-ondes combiné Thomson TBIC50BX" at bounding box center [136, 85] width 63 height 4
click at [207, 84] on li "1 X Micro-ondes combiné Thomson TBIC50BX" at bounding box center [199, 85] width 209 height 5
click at [144, 95] on div at bounding box center [197, 95] width 214 height 5
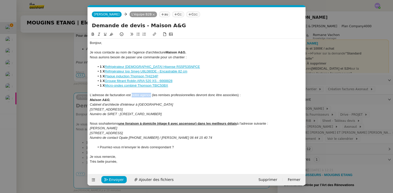
drag, startPoint x: 132, startPoint y: 96, endPoint x: 150, endPoint y: 95, distance: 18.5
click at [150, 95] on div "L'adresse de facturation est notre agence (les remises professionnelles devront…" at bounding box center [197, 95] width 214 height 5
drag, startPoint x: 126, startPoint y: 95, endPoint x: 151, endPoint y: 96, distance: 24.6
click at [151, 96] on div "L'adresse de facturation est notre agence (les remises professionnelles devront…" at bounding box center [197, 95] width 214 height 5
click at [57, 108] on nz-modal-container "Service TA - VOYAGE - PROPOSITION GLOBALE A utiliser dans le cadre de propositi…" at bounding box center [196, 96] width 393 height 193
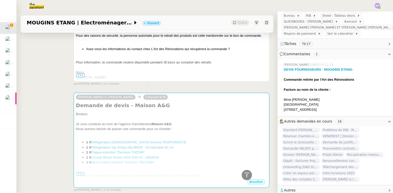
scroll to position [105, 0]
drag, startPoint x: 282, startPoint y: 95, endPoint x: 298, endPoint y: 96, distance: 16.2
click at [298, 96] on div "﻿ Mme Anne Lukkonnen" at bounding box center [336, 98] width 105 height 5
drag, startPoint x: 281, startPoint y: 95, endPoint x: 345, endPoint y: 104, distance: 65.2
click at [345, 104] on div "DEVIS FOURNISSEURS - MOUGINS ETANG Commande retirée par l'Art des Rénovations F…" at bounding box center [336, 88] width 105 height 45
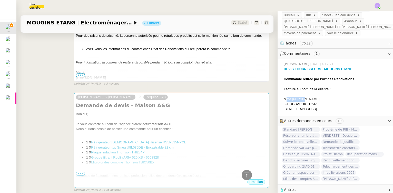
copy div "Mme Anne Lukkonnen Villa Nyumba 273 Allée des Bréguières, 06250, MOUGINS"
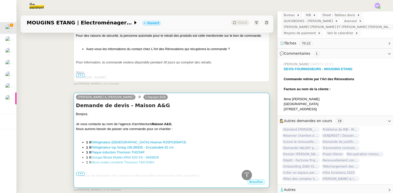
click at [182, 111] on div "Demande de devis - Maison A&G Bonjour, Je vous contacte au nom de l'agence d'ar…" at bounding box center [171, 140] width 191 height 77
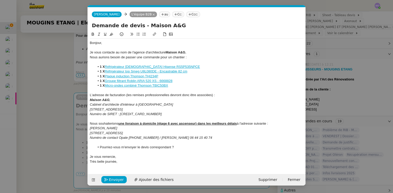
scroll to position [0, 11]
drag, startPoint x: 148, startPoint y: 113, endPoint x: 90, endPoint y: 101, distance: 59.7
click at [90, 101] on div "Bonjour, Je vous contacte au nom de l'agence d'architecture Maison A&G , Nous a…" at bounding box center [197, 101] width 214 height 127
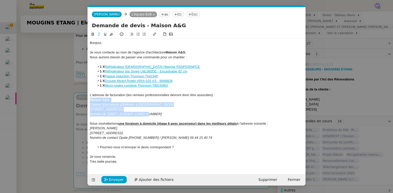
click at [144, 111] on div "[STREET_ADDRESS]" at bounding box center [197, 109] width 214 height 5
drag, startPoint x: 143, startPoint y: 114, endPoint x: 90, endPoint y: 102, distance: 54.9
click at [90, 102] on div "Bonjour, Je vous contacte au nom de l'agence d'architecture Maison A&G , Nous a…" at bounding box center [197, 101] width 214 height 127
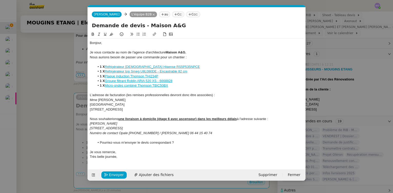
click at [186, 106] on div "Villa Nyumba" at bounding box center [197, 104] width 214 height 5
click at [141, 118] on u "une livraison à domicile (étage 6 avec ascenseur) dans les meilleurs délais" at bounding box center [177, 119] width 118 height 4
click at [122, 118] on u "une livraison à domicile (étage 6 avec ascenseur) dans les meilleurs délais" at bounding box center [177, 119] width 118 height 4
click at [166, 135] on em "Numéro de contact Opale 06.16.35.46.13 / Audrey 06 44 15 40 74" at bounding box center [151, 133] width 122 height 4
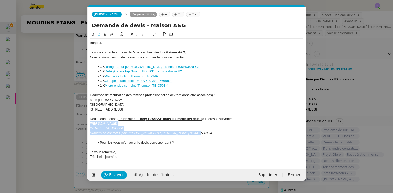
drag, startPoint x: 188, startPoint y: 134, endPoint x: 90, endPoint y: 125, distance: 99.1
click at [90, 125] on div "Bonjour, Je vous contacte au nom de l'agence d'architecture Maison A&G , Nous a…" at bounding box center [197, 99] width 214 height 122
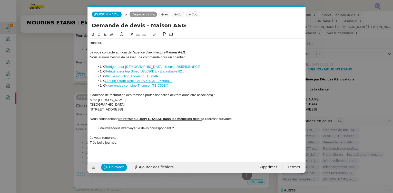
click at [237, 107] on div "273 Allée des Bréguières, 06250, MOUGINS" at bounding box center [197, 109] width 214 height 5
click at [240, 118] on div "Nous souhaiterions un retrait au Darty GRASSE dans les meilleurs délais à l'adr…" at bounding box center [197, 118] width 214 height 5
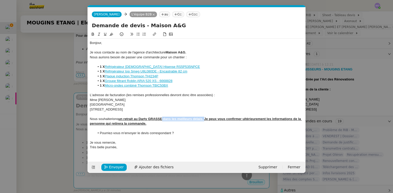
drag, startPoint x: 162, startPoint y: 119, endPoint x: 204, endPoint y: 119, distance: 42.1
click at [204, 119] on u "un retrait au Darty GRASSE dans les meilleurs délais. Je peux vous confirmer ul…" at bounding box center [196, 121] width 212 height 8
click at [93, 34] on icon at bounding box center [93, 34] width 2 height 3
click at [218, 85] on li "1 X Micro-ondes combiné Thomson TBIC50BX" at bounding box center [199, 85] width 209 height 5
click at [210, 133] on li "Pourriez-vous m'envoyer le devis correspondant ?" at bounding box center [199, 133] width 209 height 5
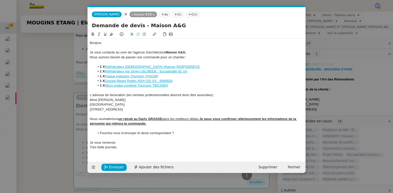
click at [31, 65] on nz-modal-container "Service TA - VOYAGE - PROPOSITION GLOBALE A utiliser dans le cadre de propositi…" at bounding box center [196, 96] width 393 height 193
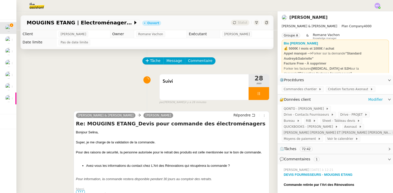
click at [306, 130] on span "[PERSON_NAME] [PERSON_NAME] ET [PERSON_NAME] [PERSON_NAME]" at bounding box center [338, 132] width 108 height 5
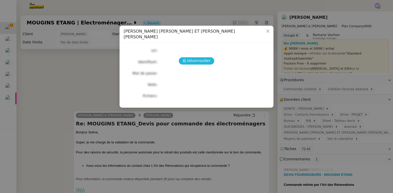
click at [203, 58] on span "Déverrouiller" at bounding box center [198, 61] width 23 height 6
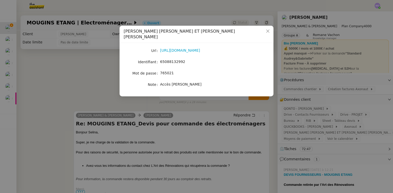
click at [173, 59] on span "65088132992" at bounding box center [172, 61] width 25 height 4
copy span "65088132992"
click at [73, 82] on nz-modal-container "Crédit Agricole - SARL AUDREY ET GABRIELLE - Accès Camille Url https://www.cred…" at bounding box center [196, 96] width 393 height 193
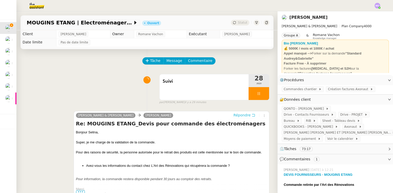
click at [238, 114] on span "Répondre" at bounding box center [241, 114] width 17 height 5
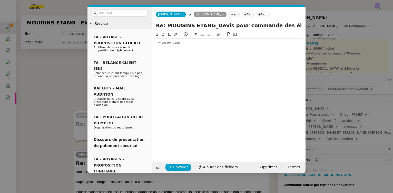
click at [169, 45] on div at bounding box center [229, 43] width 150 height 5
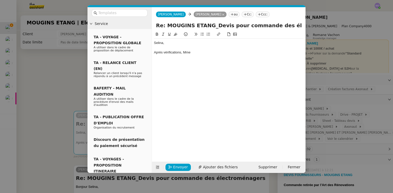
click at [57, 81] on nz-modal-container "Service TA - VOYAGE - PROPOSITION GLOBALE A utiliser dans le cadre de propositi…" at bounding box center [196, 96] width 393 height 193
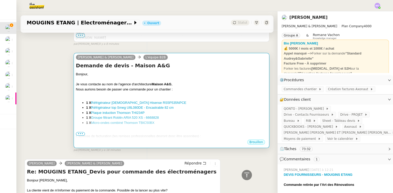
click at [205, 88] on div "Nous aurions besoin de passer une commande pour un chantier :" at bounding box center [171, 89] width 191 height 5
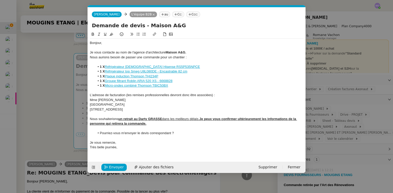
scroll to position [211, 0]
drag, startPoint x: 106, startPoint y: 100, endPoint x: 123, endPoint y: 101, distance: 16.7
click at [123, 101] on div "Mme Anne Lukkonnen" at bounding box center [197, 99] width 214 height 5
copy div "Lukkonnen"
click at [56, 64] on nz-modal-container "Service TA - VOYAGE - PROPOSITION GLOBALE A utiliser dans le cadre de propositi…" at bounding box center [196, 96] width 393 height 193
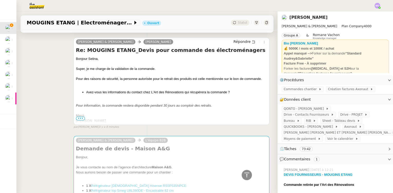
scroll to position [46, 0]
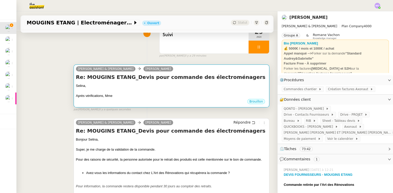
click at [162, 90] on div at bounding box center [171, 90] width 191 height 5
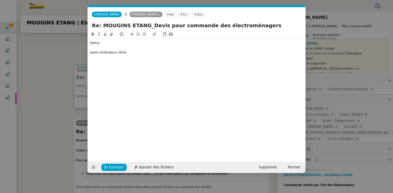
scroll to position [0, 11]
click at [141, 52] on div "Après vérifications, Mme" at bounding box center [197, 52] width 214 height 5
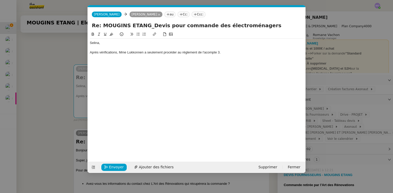
click at [174, 52] on div "Après vérifications, Mme Lukkonnen a seulement procéder au règlement de l'acomp…" at bounding box center [197, 52] width 214 height 5
click at [109, 62] on div at bounding box center [197, 61] width 214 height 5
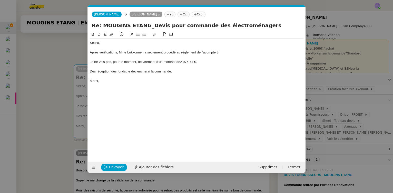
click at [127, 72] on div "Dès réception des fonds, je déclencherai la commande." at bounding box center [197, 71] width 214 height 5
click at [175, 71] on div "Dès réception des fonds, je déclencherai la commande." at bounding box center [197, 71] width 214 height 5
drag, startPoint x: 131, startPoint y: 71, endPoint x: 128, endPoint y: 88, distance: 16.6
click at [131, 72] on div "Dès réception des fonds, je déclencherai la commande." at bounding box center [197, 71] width 214 height 5
click at [187, 72] on div "Dès réception des fonds, je pourrai déclencher la commande." at bounding box center [197, 71] width 214 height 5
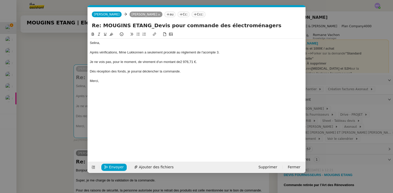
click at [144, 80] on div "Merci," at bounding box center [197, 80] width 214 height 5
click at [129, 77] on div at bounding box center [197, 76] width 214 height 5
click at [120, 79] on div "Merci," at bounding box center [197, 80] width 214 height 5
click at [66, 88] on nz-modal-container "Service TA - VOYAGE - PROPOSITION GLOBALE A utiliser dans le cadre de propositi…" at bounding box center [196, 96] width 393 height 193
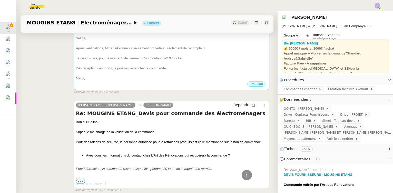
scroll to position [70, 0]
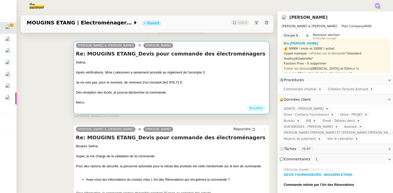
click at [170, 85] on div "Je ne vois pas, pour le moment, de virement d'un montant de 2 976,71 €." at bounding box center [171, 82] width 191 height 5
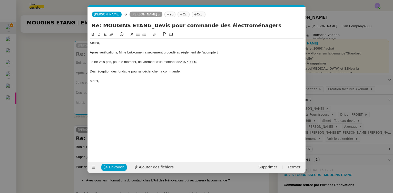
scroll to position [0, 11]
click at [90, 52] on div "Après vérifications, Mme Lukkonnen a seulement procédé au règlement de l'acompt…" at bounding box center [197, 52] width 214 height 5
click at [142, 78] on div at bounding box center [197, 76] width 214 height 5
click at [120, 169] on span "Envoyer" at bounding box center [116, 167] width 15 height 6
click at [117, 167] on span "Confirmer l'envoi" at bounding box center [124, 167] width 31 height 6
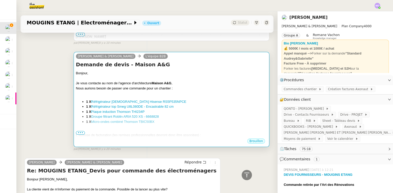
click at [212, 76] on div at bounding box center [171, 78] width 191 height 5
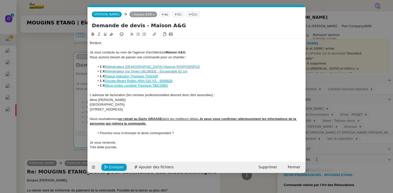
scroll to position [256, 0]
click at [25, 43] on nz-modal-container "Service TA - VOYAGE - PROPOSITION GLOBALE A utiliser dans le cadre de propositi…" at bounding box center [196, 96] width 393 height 193
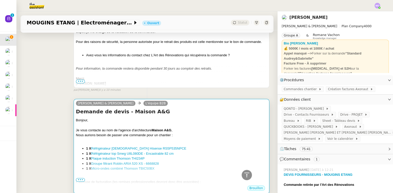
click at [187, 118] on div "Bonjour," at bounding box center [171, 119] width 191 height 5
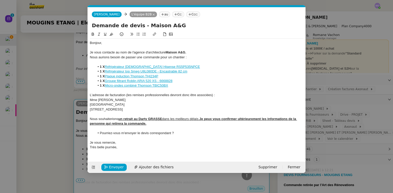
scroll to position [0, 11]
click at [111, 169] on span "Envoyer" at bounding box center [116, 167] width 15 height 6
click at [111, 169] on span "Confirmer l'envoi" at bounding box center [124, 167] width 31 height 6
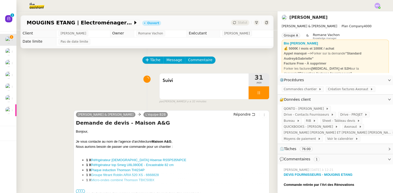
scroll to position [0, 0]
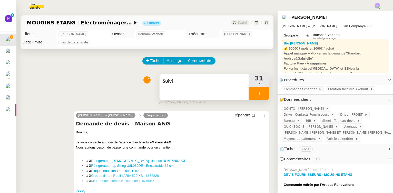
click at [262, 97] on div at bounding box center [259, 93] width 21 height 13
click at [262, 97] on button at bounding box center [264, 93] width 10 height 13
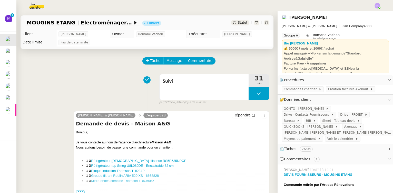
click at [238, 20] on div "Statut" at bounding box center [240, 23] width 18 height 6
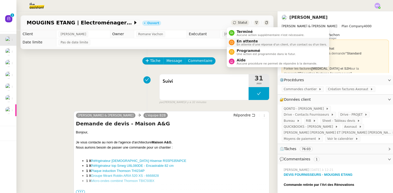
click at [249, 42] on span "En attente" at bounding box center [281, 41] width 90 height 4
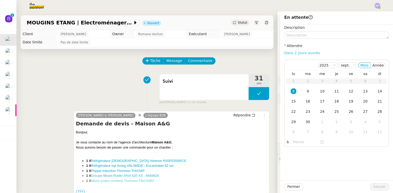
click at [290, 52] on link "Dans 2 jours ouvrés" at bounding box center [302, 53] width 36 height 4
type input "07:00"
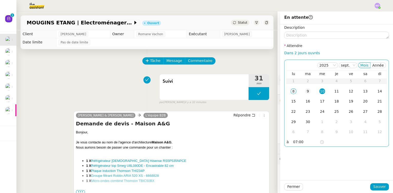
click at [305, 92] on div "9" at bounding box center [308, 91] width 6 height 6
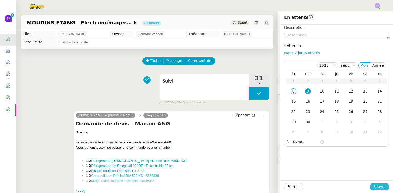
click at [373, 186] on span "Sauver" at bounding box center [379, 186] width 13 height 6
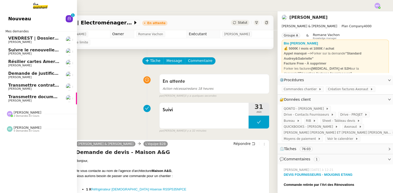
click at [36, 100] on span "[PERSON_NAME]" at bounding box center [34, 100] width 52 height 3
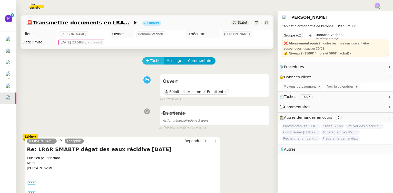
click at [150, 60] on span "Tâche" at bounding box center [155, 61] width 11 height 6
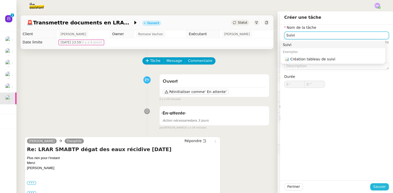
type input "Suivi"
click at [373, 186] on span "Sauver" at bounding box center [379, 186] width 13 height 6
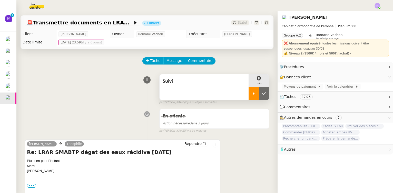
click at [249, 98] on div at bounding box center [254, 93] width 10 height 13
click at [261, 98] on div at bounding box center [259, 93] width 21 height 13
click at [261, 98] on button at bounding box center [264, 93] width 10 height 13
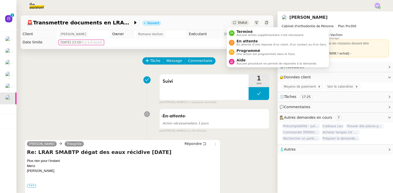
click at [238, 24] on span "Statut" at bounding box center [242, 23] width 9 height 4
click at [240, 33] on span "Terminé" at bounding box center [270, 31] width 68 height 4
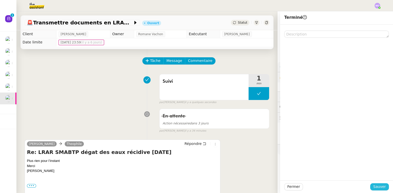
click at [375, 186] on span "Sauver" at bounding box center [379, 186] width 13 height 6
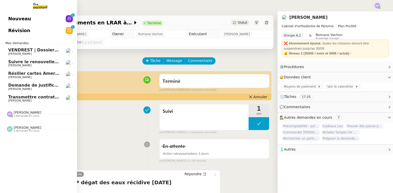
click at [45, 95] on span "Transmettre contrats et échéances de prêt" at bounding box center [57, 96] width 99 height 5
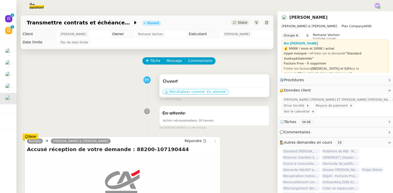
click at [194, 93] on span "Réinitialiser comme" at bounding box center [186, 91] width 35 height 5
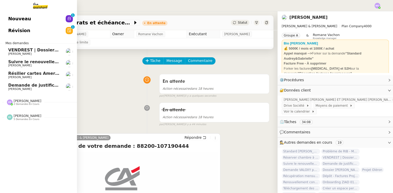
click at [42, 85] on span "Demande de justificatifs Pennylane - septembre 2025" at bounding box center [70, 85] width 124 height 5
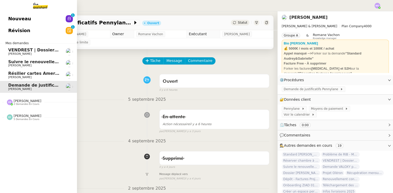
click at [36, 72] on span "Résilier cartes American Express" at bounding box center [46, 73] width 76 height 5
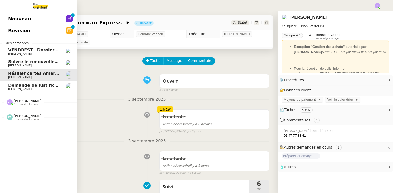
click at [40, 63] on span "Suivre le renouvellement produit Trimble" at bounding box center [55, 61] width 95 height 5
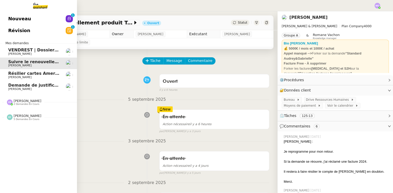
click at [41, 49] on span "VENDREST | Dossiers Drive - SCI Gabrielle" at bounding box center [56, 49] width 97 height 5
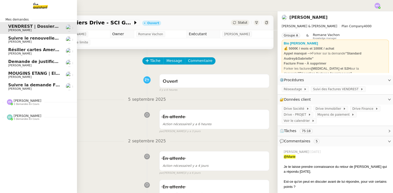
click at [39, 87] on span "Suivre la demande FNAC DARTY PRO" at bounding box center [50, 84] width 85 height 5
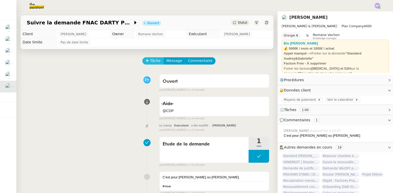
click at [150, 63] on span "Tâche" at bounding box center [155, 61] width 11 height 6
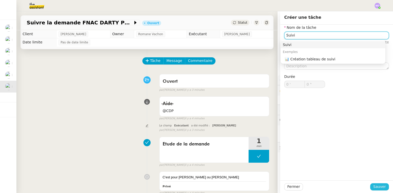
type input "Suivi"
click at [374, 185] on span "Sauver" at bounding box center [379, 186] width 13 height 6
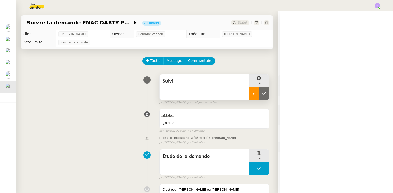
click at [249, 96] on div at bounding box center [254, 93] width 10 height 13
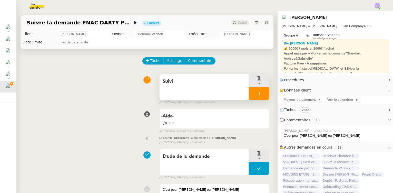
click at [259, 96] on div at bounding box center [259, 93] width 21 height 13
click at [259, 96] on button at bounding box center [264, 93] width 10 height 13
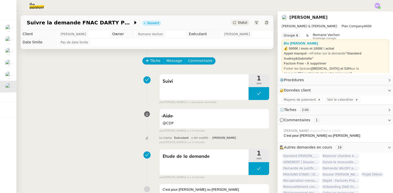
click at [240, 22] on span "Statut" at bounding box center [242, 23] width 9 height 4
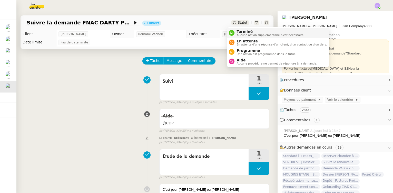
click at [244, 32] on span "Terminé" at bounding box center [270, 31] width 68 height 4
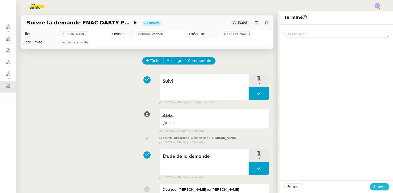
click at [376, 185] on span "Sauver" at bounding box center [379, 186] width 13 height 6
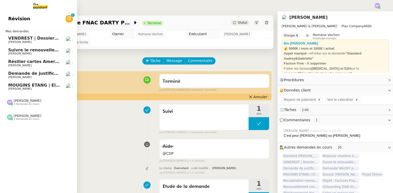
click at [29, 87] on span "[PERSON_NAME]" at bounding box center [34, 88] width 52 height 3
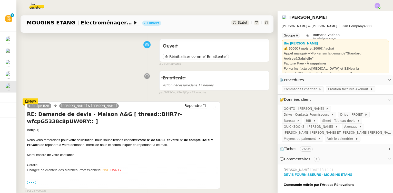
scroll to position [46, 0]
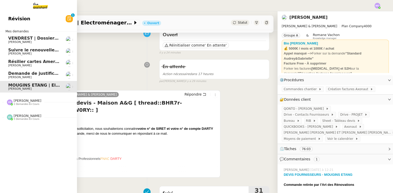
click at [34, 77] on span "[PERSON_NAME]" at bounding box center [34, 77] width 52 height 3
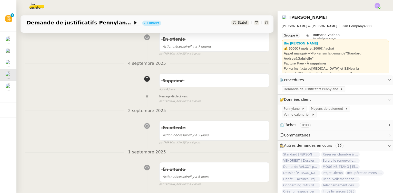
scroll to position [98, 0]
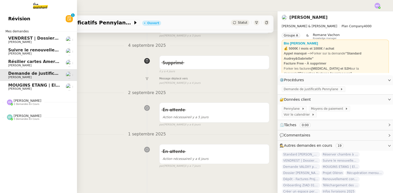
click at [33, 86] on span "MOUGINS ETANG | Electroménagers" at bounding box center [49, 85] width 82 height 5
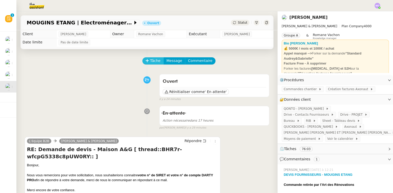
click at [150, 62] on span "Tâche" at bounding box center [155, 61] width 11 height 6
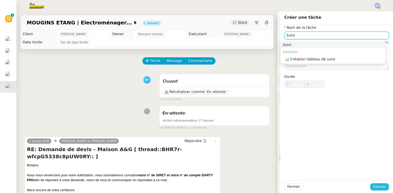
type input "Suivi"
click at [370, 184] on button "Sauver" at bounding box center [379, 186] width 19 height 7
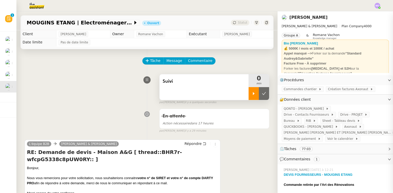
click at [249, 94] on div at bounding box center [254, 93] width 10 height 13
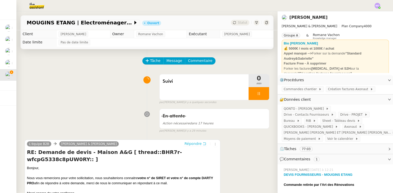
click at [195, 143] on span "Répondre" at bounding box center [192, 143] width 17 height 5
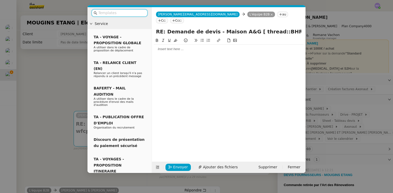
click at [166, 47] on div at bounding box center [229, 49] width 150 height 5
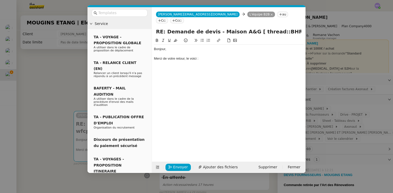
click at [49, 69] on nz-modal-container "Service TA - VOYAGE - PROPOSITION GLOBALE A utiliser dans le cadre de propositi…" at bounding box center [196, 96] width 393 height 193
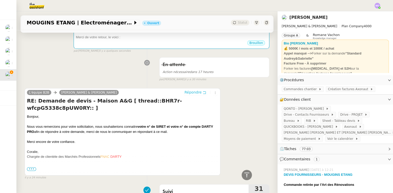
scroll to position [27, 0]
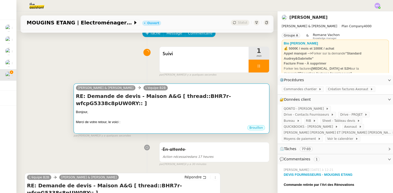
click at [153, 109] on div "Bonjour," at bounding box center [171, 111] width 191 height 5
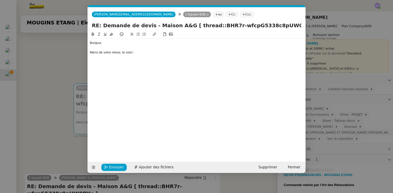
scroll to position [0, 11]
click at [140, 52] on div "Merci de votre retour, le voici :" at bounding box center [197, 52] width 214 height 5
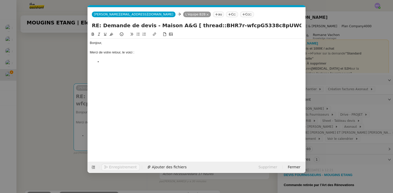
scroll to position [0, 0]
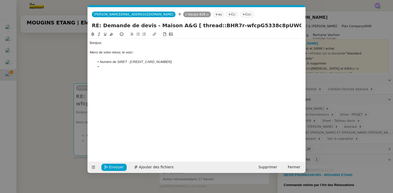
click at [55, 68] on nz-modal-container "Service TA - VOYAGE - PROPOSITION GLOBALE A utiliser dans le cadre de propositi…" at bounding box center [196, 96] width 393 height 193
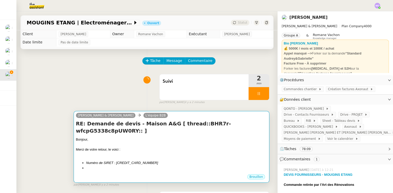
click at [160, 147] on div "Merci de votre retour, le voici :" at bounding box center [171, 149] width 191 height 5
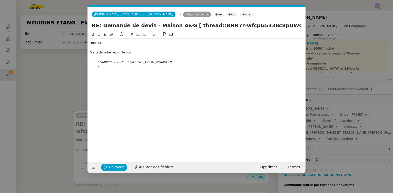
scroll to position [0, 11]
click at [111, 67] on li at bounding box center [199, 66] width 209 height 5
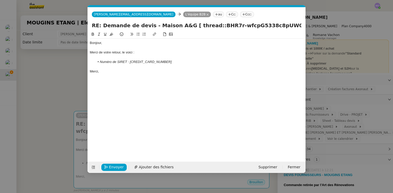
click at [163, 61] on li "Numéro de SIRET : [CREDIT_CARD_NUMBER]" at bounding box center [199, 61] width 209 height 5
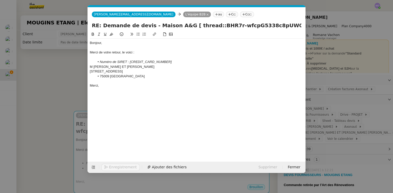
scroll to position [0, 0]
click at [90, 66] on div "M AUDREY ET GABRIELLE GABRIELLE TAVER" at bounding box center [197, 66] width 214 height 5
click at [102, 66] on li "M AUDREY ET GABRIELLE GABRIELLE TAVER" at bounding box center [199, 66] width 209 height 5
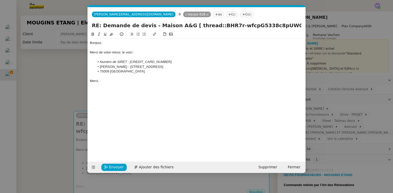
click at [189, 67] on li "Mme GABRIELLE TAVERNIER - 17 RUE LA BRUYERE" at bounding box center [199, 66] width 209 height 5
click at [111, 75] on div "Merci," at bounding box center [197, 76] width 214 height 5
click at [111, 165] on span "Envoyer" at bounding box center [116, 167] width 15 height 6
click at [111, 165] on span "Confirmer l'envoi" at bounding box center [124, 167] width 31 height 6
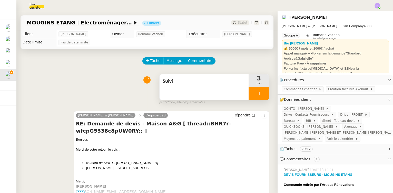
click at [258, 95] on div at bounding box center [259, 93] width 21 height 13
click at [262, 95] on icon at bounding box center [264, 93] width 4 height 4
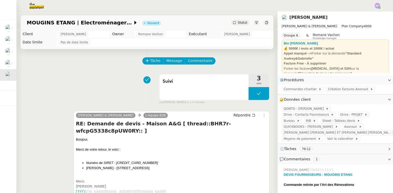
click at [239, 21] on span "Statut" at bounding box center [242, 23] width 9 height 4
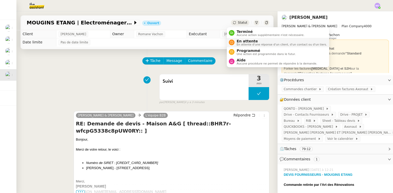
click at [244, 43] on span "En attente d'une réponse d'un client, d'un contact ou d'un tiers." at bounding box center [281, 44] width 90 height 3
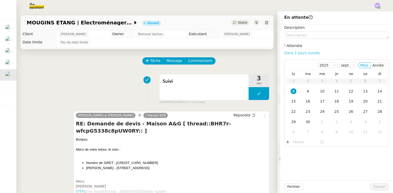
click at [294, 55] on link "Dans 2 jours ouvrés" at bounding box center [302, 53] width 36 height 4
type input "07:00"
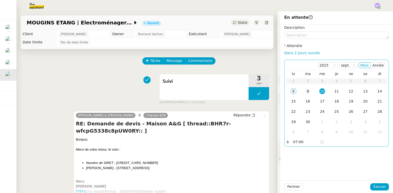
drag, startPoint x: 303, startPoint y: 90, endPoint x: 304, endPoint y: 94, distance: 4.4
click at [305, 90] on div "9" at bounding box center [308, 91] width 6 height 6
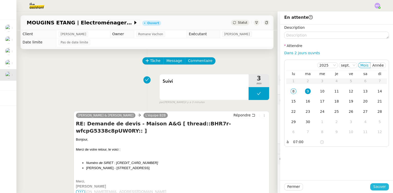
click at [375, 186] on span "Sauver" at bounding box center [379, 186] width 13 height 6
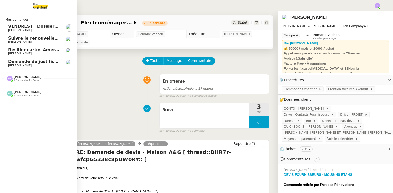
click at [24, 65] on span "[PERSON_NAME]" at bounding box center [19, 65] width 23 height 3
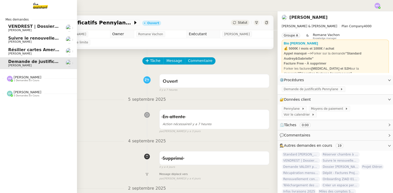
click at [28, 51] on span "Résilier cartes American Express" at bounding box center [46, 49] width 76 height 5
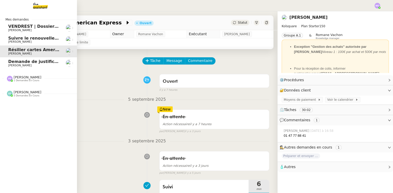
click at [30, 38] on span "Suivre le renouvellement produit Trimble" at bounding box center [55, 38] width 95 height 5
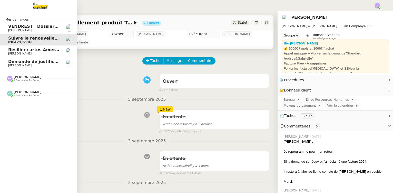
drag, startPoint x: 38, startPoint y: 25, endPoint x: 133, endPoint y: 33, distance: 94.9
click at [38, 25] on span "VENDREST | Dossiers Drive - SCI Gabrielle" at bounding box center [56, 26] width 97 height 5
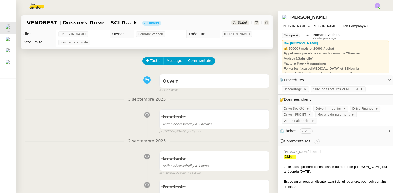
click at [111, 163] on div "En attente Action nécessaire [DATE] false par [PERSON_NAME] [DATE]" at bounding box center [147, 161] width 245 height 26
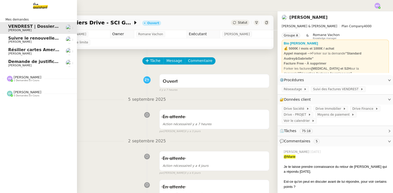
click at [20, 62] on span "Demande de justificatifs Pennylane - septembre 2025" at bounding box center [70, 61] width 124 height 5
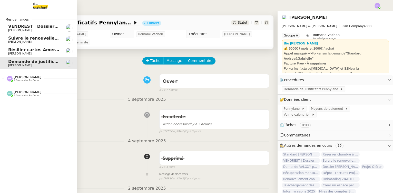
click at [37, 30] on span "[PERSON_NAME]" at bounding box center [34, 30] width 52 height 3
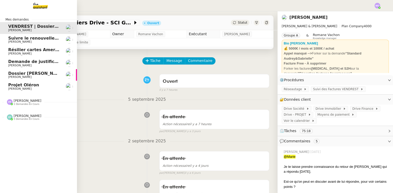
click at [38, 83] on span "Projet Oléron" at bounding box center [34, 85] width 52 height 5
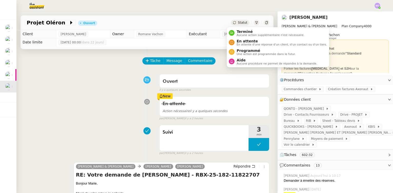
click at [238, 21] on span "Statut" at bounding box center [242, 23] width 9 height 4
click at [242, 41] on span "En attente" at bounding box center [281, 41] width 90 height 4
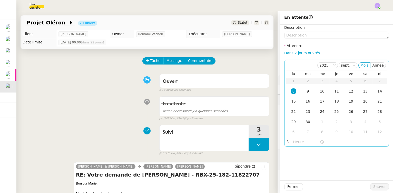
click at [291, 91] on div "8" at bounding box center [294, 91] width 6 height 6
click at [293, 142] on input "text" at bounding box center [306, 142] width 26 height 6
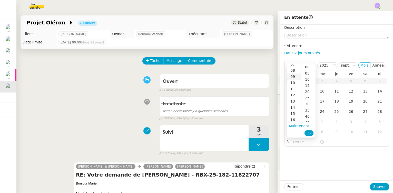
scroll to position [46, 0]
click at [291, 119] on div "16" at bounding box center [294, 119] width 14 height 6
type input "16:00"
click at [305, 67] on div "00" at bounding box center [308, 67] width 14 height 6
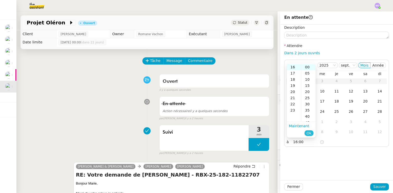
click at [307, 134] on span "Ok" at bounding box center [308, 132] width 5 height 5
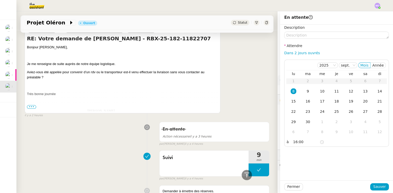
scroll to position [256, 0]
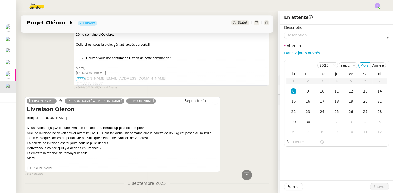
scroll to position [513, 0]
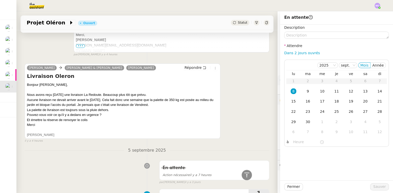
click at [105, 170] on div "En attente Action nécessaire il y a 7 heures false par Marie O. il y a 3 jours" at bounding box center [147, 171] width 245 height 26
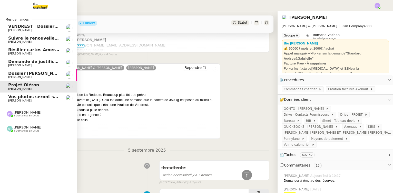
click at [28, 101] on span "Jeremy DUMONT-FILLON" at bounding box center [19, 100] width 23 height 3
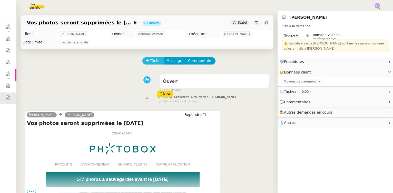
click at [146, 61] on button "Tâche" at bounding box center [152, 60] width 21 height 7
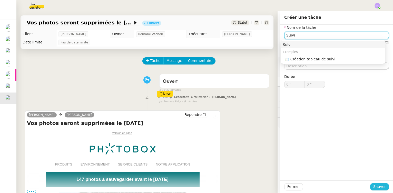
type input "Suivi"
click at [374, 185] on span "Sauver" at bounding box center [379, 186] width 13 height 6
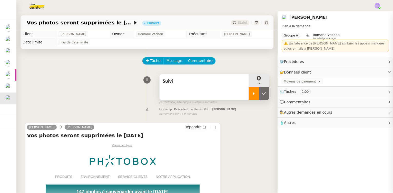
click at [252, 95] on icon at bounding box center [254, 93] width 4 height 4
click at [260, 97] on div at bounding box center [259, 93] width 21 height 13
click at [269, 97] on button at bounding box center [269, 93] width 0 height 13
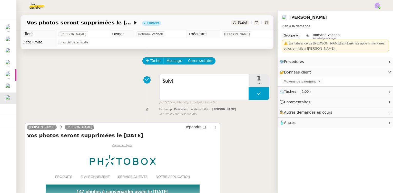
click at [240, 22] on span "Statut" at bounding box center [242, 23] width 9 height 4
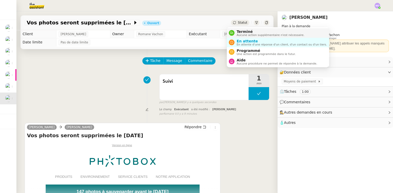
click at [243, 29] on span "Terminé" at bounding box center [270, 31] width 68 height 4
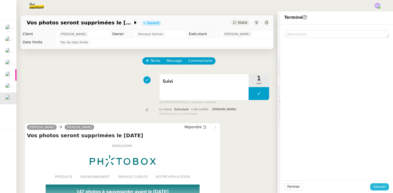
click at [377, 186] on span "Sauver" at bounding box center [379, 186] width 13 height 6
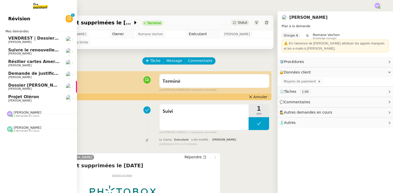
click at [41, 85] on span "Dossier [PERSON_NAME]" at bounding box center [36, 85] width 57 height 5
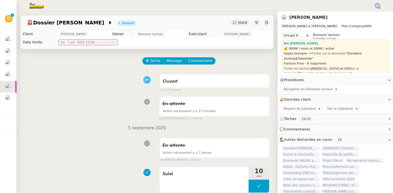
click at [238, 23] on span "Statut" at bounding box center [242, 23] width 9 height 4
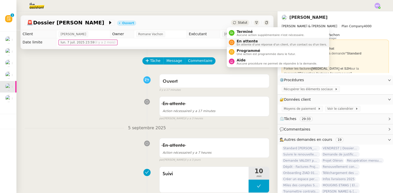
click at [240, 40] on span "En attente" at bounding box center [281, 41] width 90 height 4
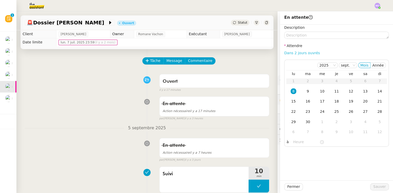
click at [292, 51] on link "Dans 2 jours ouvrés" at bounding box center [302, 53] width 36 height 4
type input "07:00"
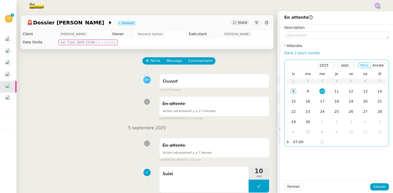
drag, startPoint x: 304, startPoint y: 90, endPoint x: 310, endPoint y: 135, distance: 46.0
click at [305, 91] on div "9" at bounding box center [308, 91] width 6 height 6
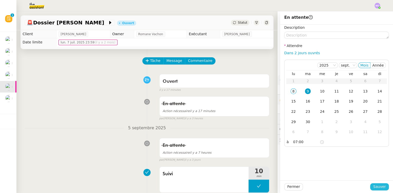
click at [373, 184] on span "Sauver" at bounding box center [379, 186] width 13 height 6
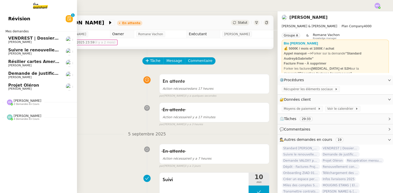
click at [38, 85] on span "Projet Oléron" at bounding box center [34, 85] width 52 height 5
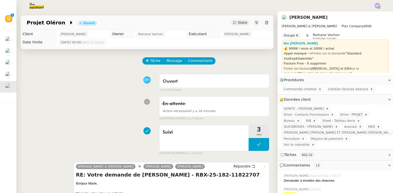
click at [238, 24] on span "Statut" at bounding box center [242, 23] width 9 height 4
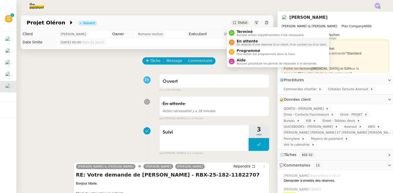
click at [241, 42] on span "En attente" at bounding box center [281, 41] width 90 height 4
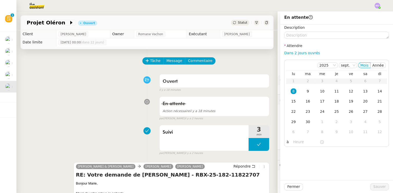
click at [94, 77] on div "Ouvert false il y a 18 minutes" at bounding box center [147, 82] width 245 height 21
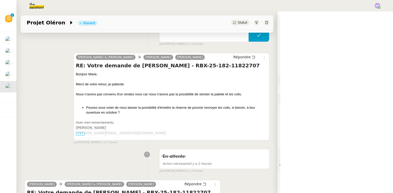
scroll to position [116, 0]
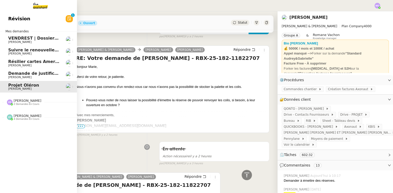
click at [33, 72] on span "Demande de justificatifs Pennylane - septembre 2025" at bounding box center [70, 73] width 124 height 5
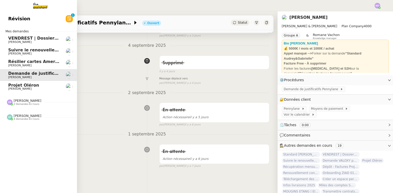
click at [34, 65] on span "[PERSON_NAME]" at bounding box center [34, 65] width 52 height 3
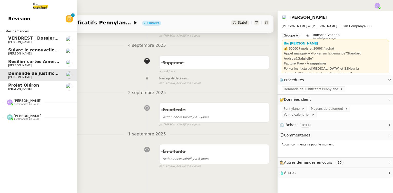
scroll to position [116, 0]
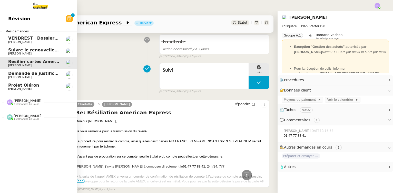
click at [22, 99] on span "[PERSON_NAME]" at bounding box center [28, 100] width 28 height 4
click at [25, 140] on span "[PERSON_NAME]" at bounding box center [28, 139] width 28 height 4
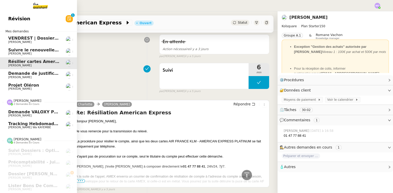
click at [46, 113] on span "Demande VALOXY pour Pennylane - Montants importants sans justificatifs" at bounding box center [94, 111] width 173 height 5
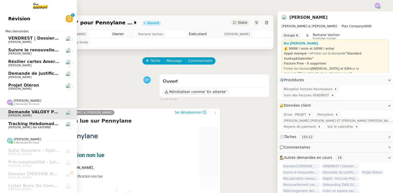
click at [27, 126] on span "[PERSON_NAME] wa KAYEMBE" at bounding box center [29, 126] width 43 height 3
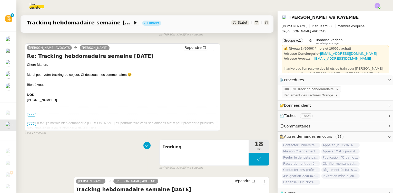
scroll to position [93, 0]
click at [34, 115] on label "•••" at bounding box center [31, 115] width 9 height 4
click at [0, 0] on input "•••" at bounding box center [0, 0] width 0 height 0
click at [30, 123] on span "•••" at bounding box center [31, 124] width 9 height 4
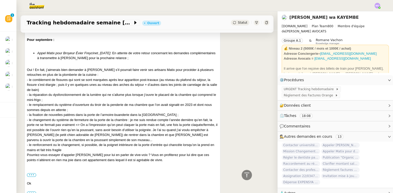
scroll to position [233, 0]
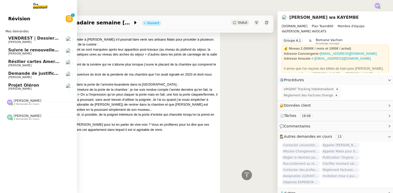
click at [21, 116] on span "[PERSON_NAME]" at bounding box center [28, 116] width 28 height 4
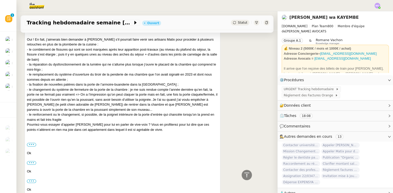
click at [241, 66] on div "Naomi NOK AVOCATS Manon Siegel Répondre Re: Tracking hebdomadaire semaine 8 sep…" at bounding box center [147, 159] width 245 height 520
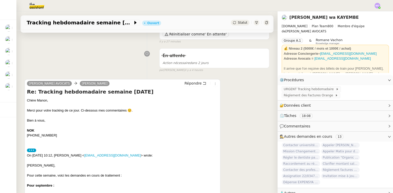
scroll to position [0, 0]
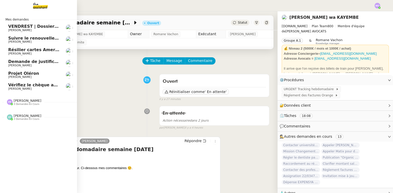
click at [31, 84] on span "Vérifiez le chèque avec La Redoute" at bounding box center [48, 84] width 81 height 5
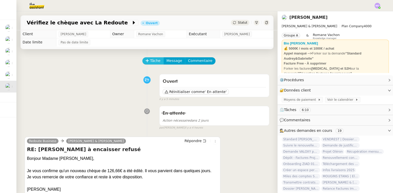
click at [150, 59] on span "Tâche" at bounding box center [155, 61] width 11 height 6
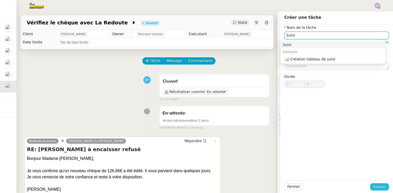
type input "Suivi"
click at [375, 188] on span "Sauver" at bounding box center [379, 186] width 13 height 6
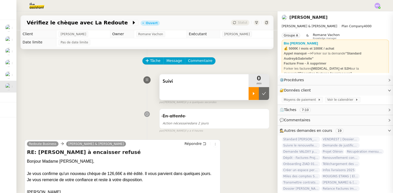
click at [249, 96] on div at bounding box center [254, 93] width 10 height 13
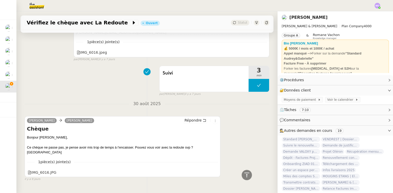
scroll to position [752, 0]
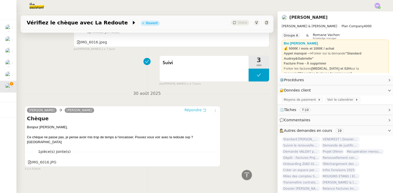
click at [191, 110] on span "Répondre" at bounding box center [192, 109] width 17 height 5
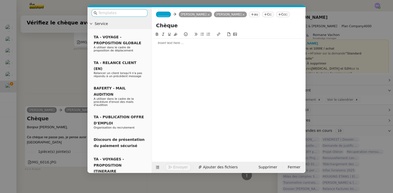
scroll to position [792, 0]
click at [167, 45] on div at bounding box center [229, 43] width 150 height 5
click at [46, 90] on nz-modal-container "Service TA - VOYAGE - PROPOSITION GLOBALE A utiliser dans le cadre de propositi…" at bounding box center [196, 96] width 393 height 193
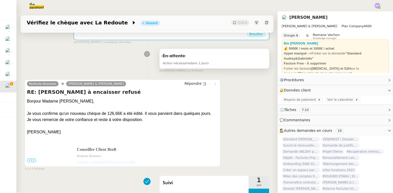
scroll to position [116, 0]
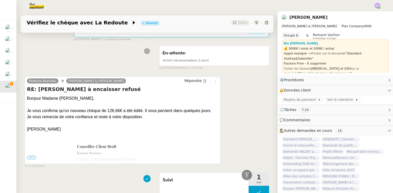
drag, startPoint x: 55, startPoint y: 111, endPoint x: 192, endPoint y: 111, distance: 136.2
click at [196, 111] on div "Je vous confirme qu'un nouveau chèque de 126,66€ a été édité. Il vous parvient …" at bounding box center [122, 110] width 191 height 6
copy div "qu'un nouveau chèque de 126,66€ a été édité. Il vous parvient dans quelques jou…"
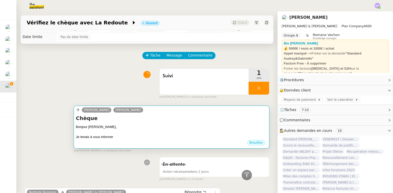
scroll to position [0, 0]
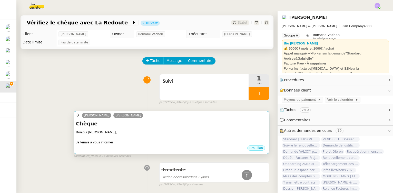
click at [162, 122] on h4 "Chèque" at bounding box center [171, 123] width 191 height 7
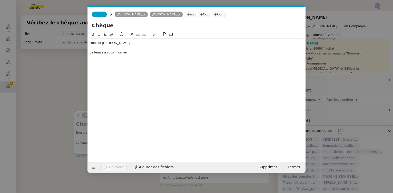
scroll to position [0, 11]
click at [139, 52] on div "Je tenais à vous informer" at bounding box center [197, 52] width 214 height 5
click at [50, 94] on nz-modal-container "Service TA - VOYAGE - PROPOSITION GLOBALE A utiliser dans le cadre de propositi…" at bounding box center [196, 96] width 393 height 193
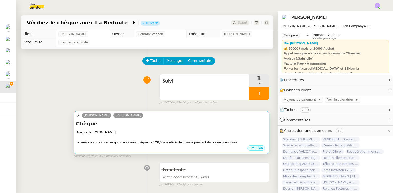
click at [160, 128] on div "Chèque Bonjour Gabrielle, Je tenais à vous informer qu'un nouveau chèque de 126…" at bounding box center [171, 132] width 191 height 25
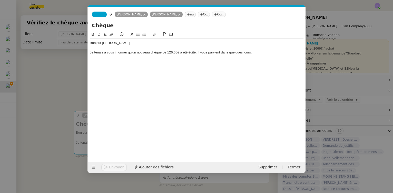
scroll to position [0, 11]
drag, startPoint x: 195, startPoint y: 52, endPoint x: 189, endPoint y: 64, distance: 13.2
click at [195, 53] on div "Je tenais à vous informer qu'un nouveau chèque de 126,66€ a été édité. Il vous …" at bounding box center [197, 52] width 214 height 5
click at [56, 74] on nz-modal-container "Service TA - VOYAGE - PROPOSITION GLOBALE A utiliser dans le cadre de propositi…" at bounding box center [196, 96] width 393 height 193
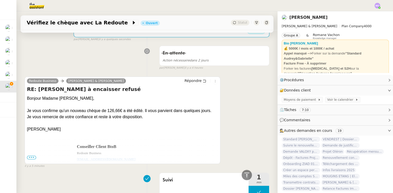
scroll to position [0, 0]
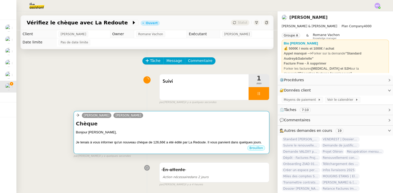
click at [168, 122] on h4 "Chèque" at bounding box center [171, 123] width 191 height 7
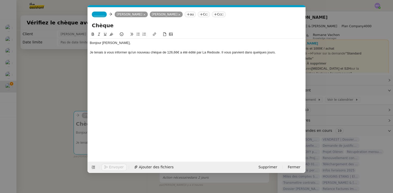
scroll to position [0, 11]
click at [279, 51] on div "Je tenais à vous informer qu'un nouveau chèque de 126,66€ a été édité par La Re…" at bounding box center [197, 52] width 214 height 5
drag, startPoint x: 243, startPoint y: 53, endPoint x: 237, endPoint y: 72, distance: 19.6
click at [243, 54] on div "Je tenais à vous informer qu'un nouveau chèque de 126,66€ a été édité par La Re…" at bounding box center [197, 52] width 214 height 5
click at [287, 53] on div "Je tenais à vous informer qu'un nouveau chèque de 126,66€ a été édité par La Re…" at bounding box center [197, 52] width 214 height 5
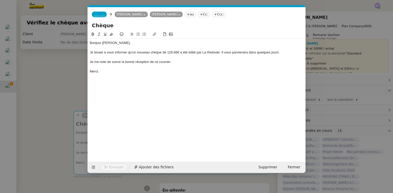
click at [101, 15] on span "_______" at bounding box center [99, 15] width 11 height 4
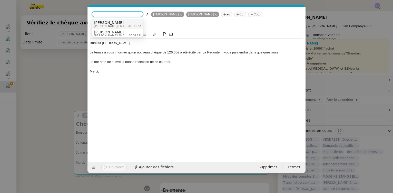
click at [107, 23] on span "[PERSON_NAME]" at bounding box center [130, 23] width 73 height 4
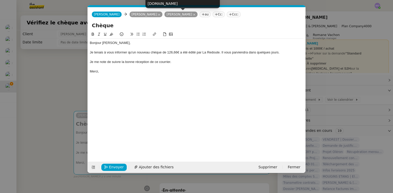
click at [193, 14] on icon at bounding box center [194, 15] width 2 height 2
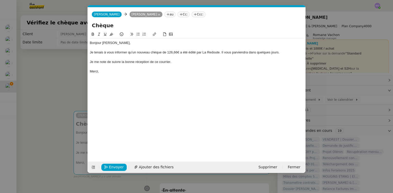
click at [70, 82] on nz-modal-container "Service TA - VOYAGE - PROPOSITION GLOBALE A utiliser dans le cadre de propositi…" at bounding box center [196, 96] width 393 height 193
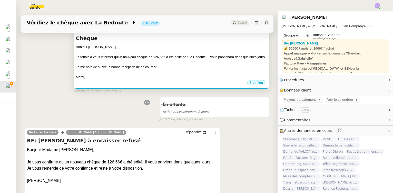
scroll to position [0, 0]
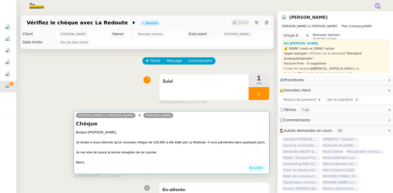
click at [193, 119] on div "Camille Audrey & Gabrielle Gabrielle Tavernier" at bounding box center [171, 116] width 191 height 8
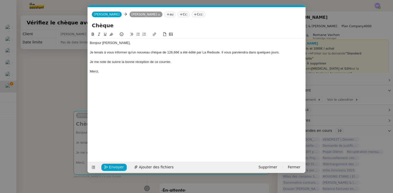
scroll to position [0, 11]
click at [107, 165] on icon "button" at bounding box center [106, 167] width 4 height 4
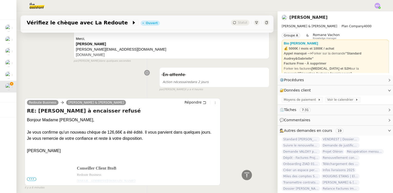
scroll to position [163, 0]
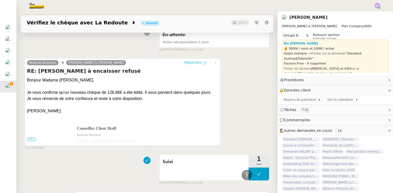
click at [190, 65] on span "Répondre" at bounding box center [192, 62] width 17 height 5
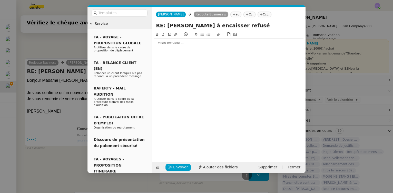
scroll to position [203, 0]
click at [177, 44] on div at bounding box center [229, 43] width 150 height 5
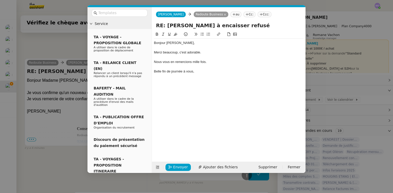
scroll to position [238, 0]
click at [183, 166] on span "Envoyer" at bounding box center [180, 167] width 15 height 6
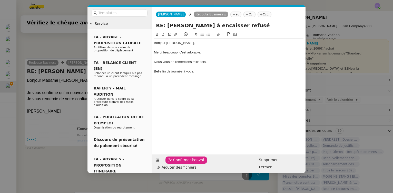
click at [183, 163] on span "Confirmer l'envoi" at bounding box center [188, 160] width 31 height 6
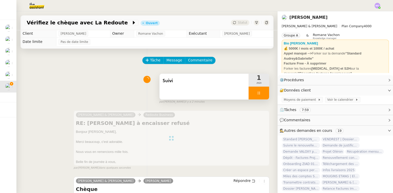
scroll to position [0, 0]
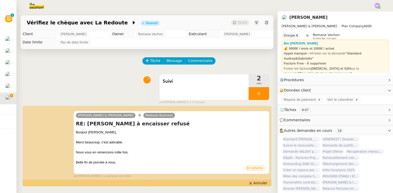
click at [115, 75] on div "Suivi 2 min false par Marie O. il y a 2 minutes" at bounding box center [147, 88] width 245 height 33
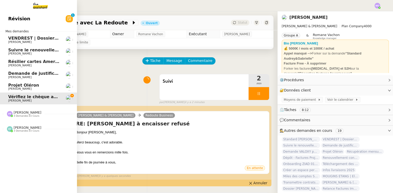
click at [32, 88] on span "[PERSON_NAME]" at bounding box center [34, 88] width 52 height 3
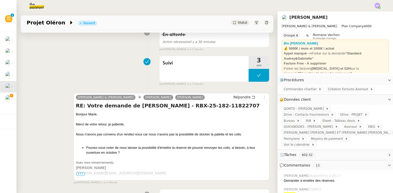
scroll to position [70, 0]
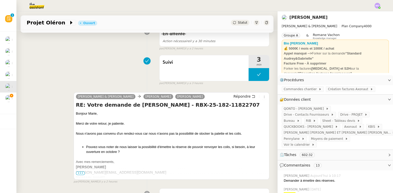
click at [36, 72] on div "Suivi 3 min false par Marie O. il y a 3 heures" at bounding box center [147, 69] width 245 height 33
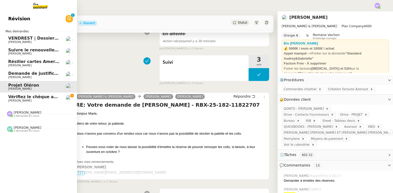
click at [41, 102] on span "[PERSON_NAME]" at bounding box center [34, 100] width 52 height 3
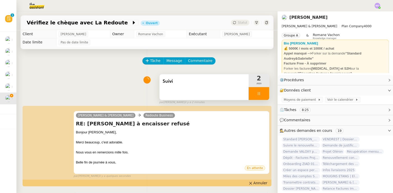
click at [259, 95] on div at bounding box center [259, 93] width 21 height 13
click at [262, 95] on icon at bounding box center [264, 93] width 4 height 4
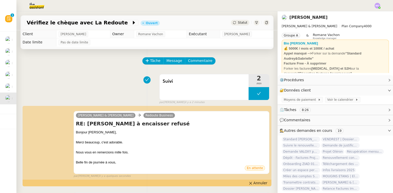
click at [238, 24] on span "Statut" at bounding box center [242, 23] width 9 height 4
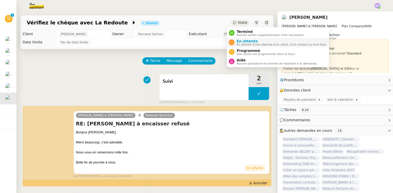
click at [244, 40] on span "En attente" at bounding box center [281, 41] width 90 height 4
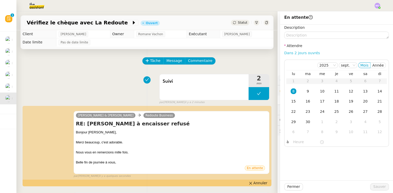
click at [291, 52] on link "Dans 2 jours ouvrés" at bounding box center [302, 53] width 36 height 4
type input "07:00"
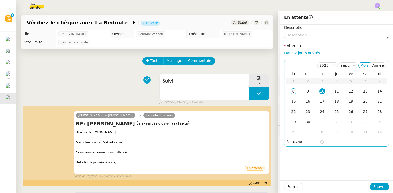
drag, startPoint x: 290, startPoint y: 104, endPoint x: 291, endPoint y: 108, distance: 4.4
click at [291, 104] on div "15" at bounding box center [294, 101] width 6 height 6
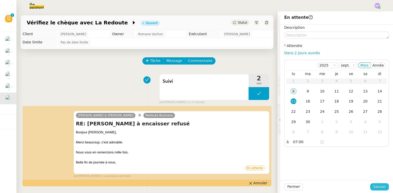
click at [375, 185] on span "Sauver" at bounding box center [379, 186] width 13 height 6
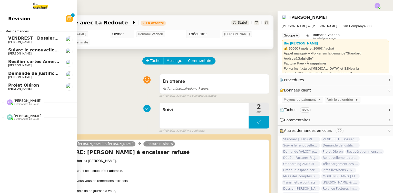
click at [32, 85] on span "Projet Oléron" at bounding box center [34, 85] width 52 height 5
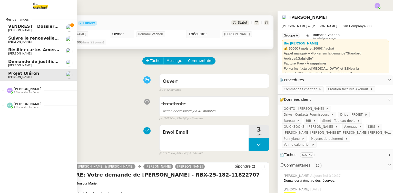
click at [30, 29] on span "[PERSON_NAME]" at bounding box center [34, 30] width 52 height 3
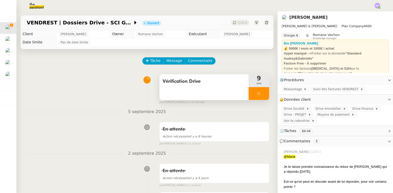
click at [258, 93] on div at bounding box center [259, 93] width 21 height 13
click at [262, 93] on icon at bounding box center [264, 93] width 4 height 4
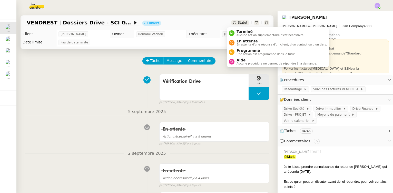
click at [238, 23] on span "Statut" at bounding box center [242, 23] width 9 height 4
click at [242, 42] on span "En attente" at bounding box center [281, 41] width 90 height 4
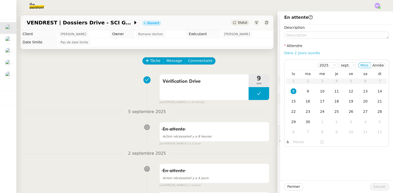
click at [294, 53] on link "Dans 2 jours ouvrés" at bounding box center [302, 53] width 36 height 4
type input "07:00"
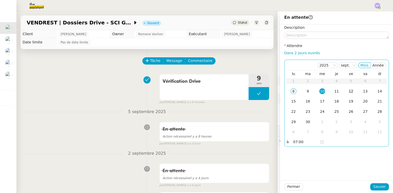
click at [349, 91] on div "12" at bounding box center [351, 91] width 6 height 6
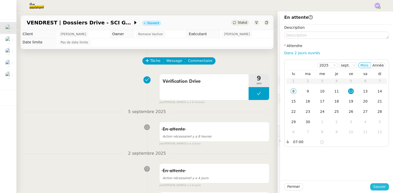
click at [374, 187] on span "Sauver" at bounding box center [379, 186] width 13 height 6
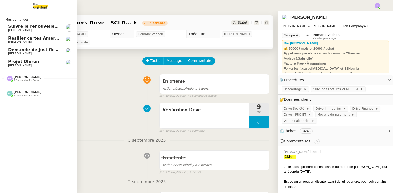
click at [35, 29] on span "[PERSON_NAME]" at bounding box center [34, 30] width 52 height 3
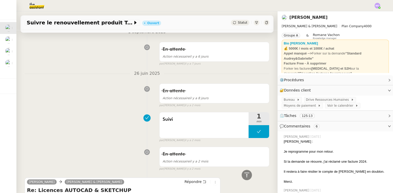
scroll to position [233, 0]
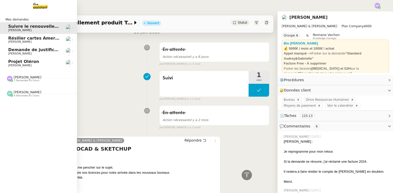
click at [34, 64] on span "[PERSON_NAME]" at bounding box center [34, 65] width 52 height 3
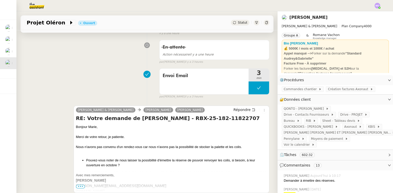
scroll to position [70, 0]
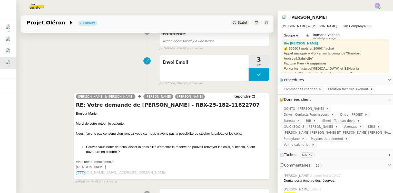
click at [237, 25] on div "Statut" at bounding box center [240, 23] width 18 height 6
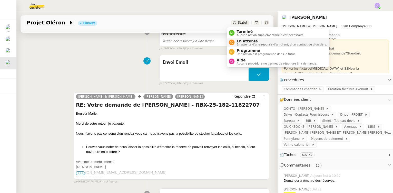
click at [243, 40] on span "En attente" at bounding box center [281, 41] width 90 height 4
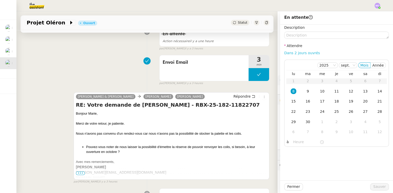
click at [290, 51] on link "Dans 2 jours ouvrés" at bounding box center [302, 53] width 36 height 4
type input "07:00"
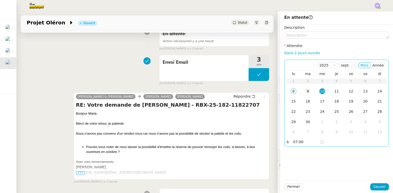
click at [305, 88] on td "9" at bounding box center [308, 91] width 14 height 10
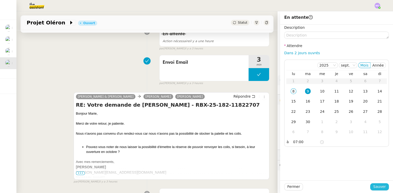
click at [376, 186] on span "Sauver" at bounding box center [379, 186] width 13 height 6
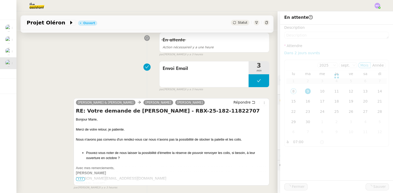
scroll to position [76, 0]
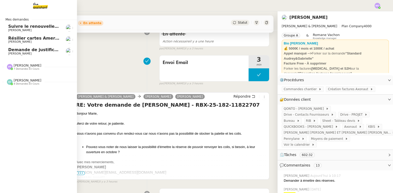
click at [40, 49] on span "Demande de justificatifs Pennylane - septembre 2025" at bounding box center [70, 49] width 124 height 5
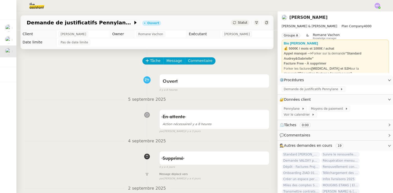
click at [239, 22] on span "Statut" at bounding box center [242, 23] width 9 height 4
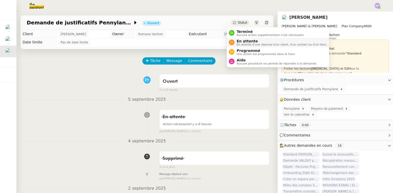
click at [246, 41] on span "En attente" at bounding box center [281, 41] width 90 height 4
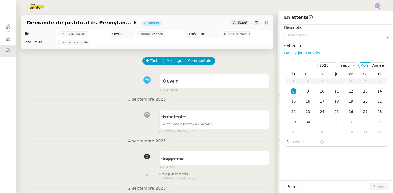
click at [293, 51] on link "Dans 2 jours ouvrés" at bounding box center [302, 53] width 36 height 4
type input "07:00"
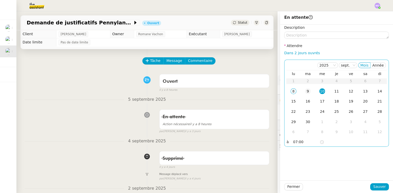
click at [305, 88] on div "9" at bounding box center [308, 91] width 6 height 6
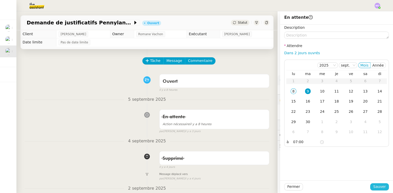
click at [376, 187] on span "Sauver" at bounding box center [379, 186] width 13 height 6
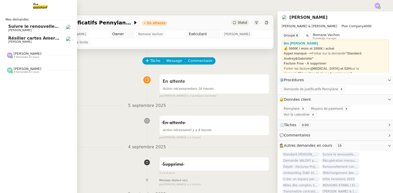
click at [56, 39] on span "Résilier cartes American Express" at bounding box center [46, 38] width 76 height 5
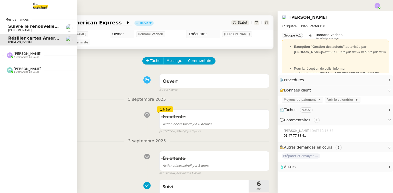
click at [54, 31] on span "[PERSON_NAME]" at bounding box center [34, 30] width 52 height 3
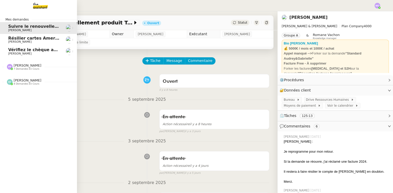
click at [30, 52] on span "Vérifiez le chèque avec La Redoute" at bounding box center [48, 49] width 81 height 5
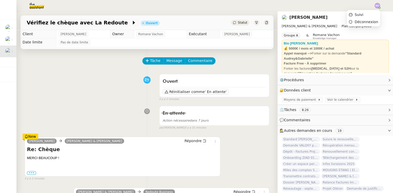
click at [375, 6] on img at bounding box center [377, 6] width 6 height 6
click at [365, 16] on li "Suivi" at bounding box center [363, 14] width 33 height 7
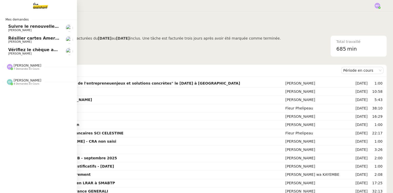
click at [29, 51] on span "Vérifiez le chèque avec La Redoute" at bounding box center [48, 49] width 81 height 5
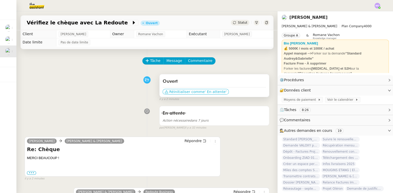
click at [186, 91] on span "Réinitialiser comme" at bounding box center [186, 91] width 35 height 5
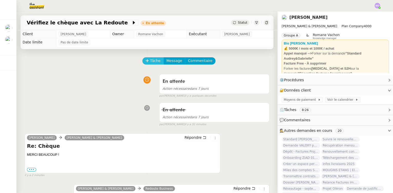
click at [150, 61] on span "Tâche" at bounding box center [155, 61] width 11 height 6
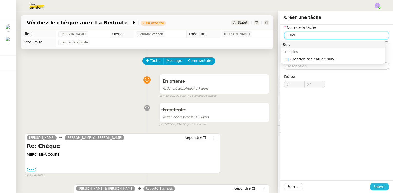
type input "Suivi"
click at [378, 187] on span "Sauver" at bounding box center [379, 186] width 13 height 6
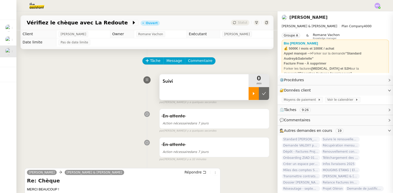
click at [252, 95] on icon at bounding box center [254, 93] width 4 height 4
click at [260, 96] on div at bounding box center [259, 93] width 21 height 13
click at [260, 96] on button at bounding box center [264, 93] width 10 height 13
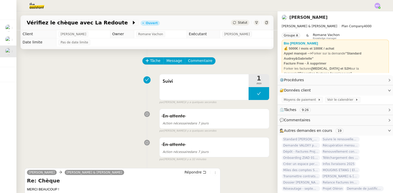
click at [238, 23] on span "Statut" at bounding box center [242, 23] width 9 height 4
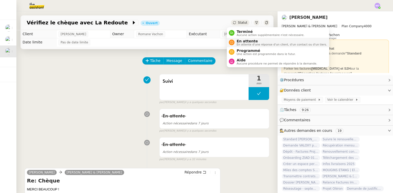
click at [243, 42] on span "En attente" at bounding box center [281, 41] width 90 height 4
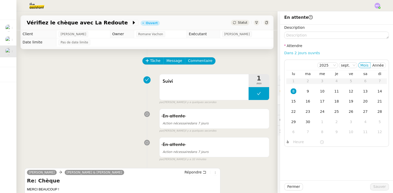
click at [286, 53] on link "Dans 2 jours ouvrés" at bounding box center [302, 53] width 36 height 4
type input "07:00"
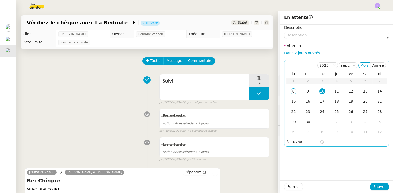
drag, startPoint x: 289, startPoint y: 102, endPoint x: 307, endPoint y: 137, distance: 40.0
click at [291, 102] on div "15" at bounding box center [294, 101] width 6 height 6
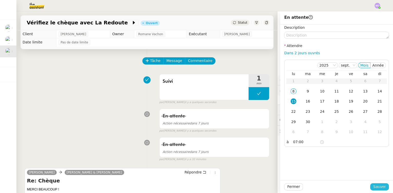
click at [374, 187] on span "Sauver" at bounding box center [379, 186] width 13 height 6
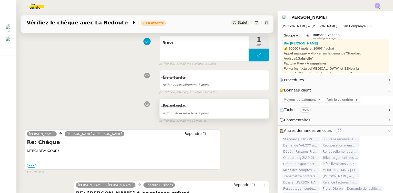
scroll to position [70, 0]
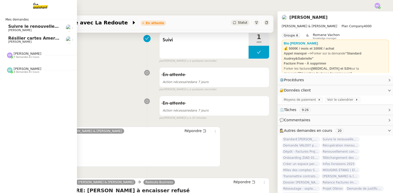
click at [13, 38] on span "Résilier cartes American Express" at bounding box center [46, 38] width 76 height 5
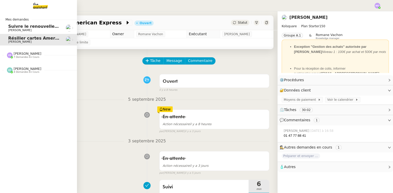
click at [27, 26] on span "Suivre le renouvellement produit Trimble" at bounding box center [55, 26] width 95 height 5
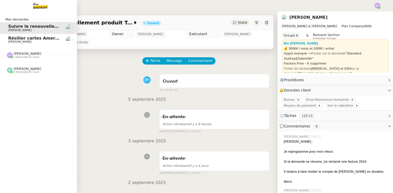
click at [24, 55] on span "[PERSON_NAME]" at bounding box center [28, 54] width 28 height 4
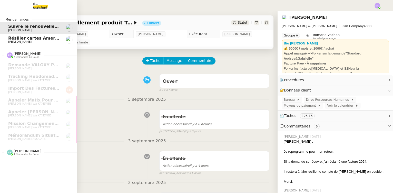
click at [22, 152] on span "[PERSON_NAME]" at bounding box center [28, 151] width 28 height 4
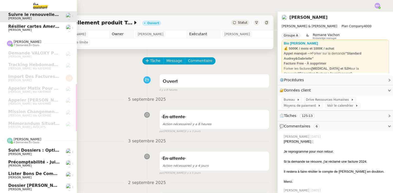
scroll to position [14, 0]
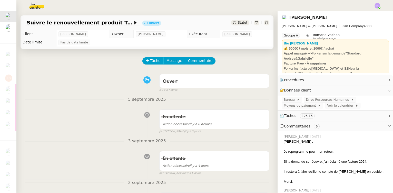
click at [39, 74] on div "Ouvert false il y a 8 heures" at bounding box center [147, 82] width 245 height 21
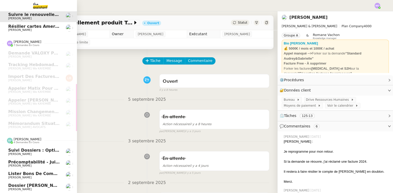
click at [39, 187] on span "[PERSON_NAME]" at bounding box center [34, 188] width 52 height 3
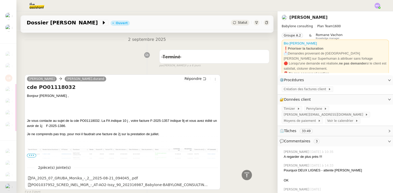
scroll to position [443, 0]
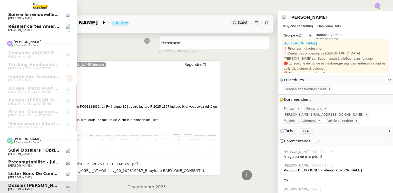
click at [29, 172] on span "Lister bons de commande manquants à [PERSON_NAME]" at bounding box center [74, 173] width 132 height 5
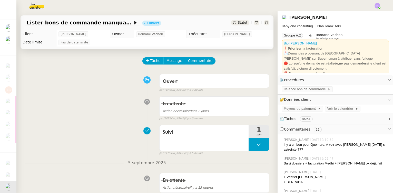
click at [37, 81] on div "Ouvert false par Emelyne F. il y a 3 heures" at bounding box center [147, 82] width 245 height 21
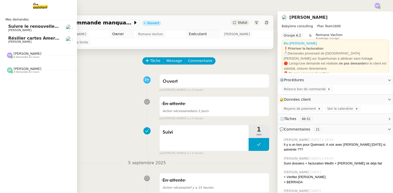
click at [36, 29] on span "[PERSON_NAME]" at bounding box center [34, 30] width 52 height 3
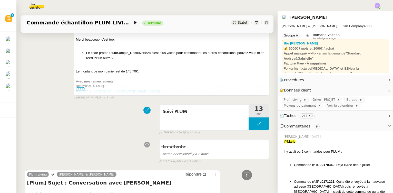
scroll to position [6784, 0]
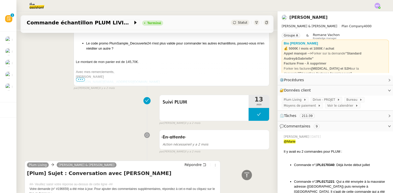
click at [32, 122] on div "Suivi PLUM 13 min false par Pauline R. il y a 2 mois" at bounding box center [147, 108] width 245 height 33
click at [29, 64] on div "Camille Audrey & Gabrielle Plum Living Répondre [Plum] Sujet : Conversation ave…" at bounding box center [147, 42] width 245 height 96
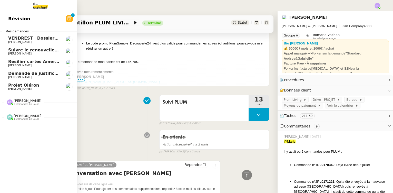
click at [40, 86] on span "Projet Oléron" at bounding box center [34, 85] width 52 height 5
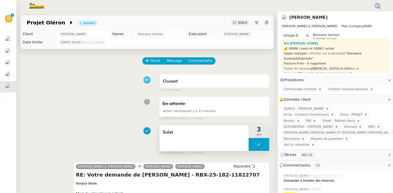
click at [168, 136] on div "Suivi" at bounding box center [204, 132] width 83 height 8
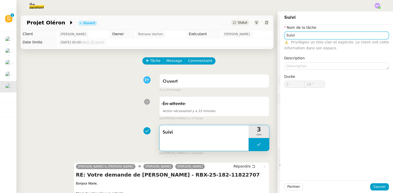
click at [293, 38] on input "Suivi" at bounding box center [336, 35] width 105 height 7
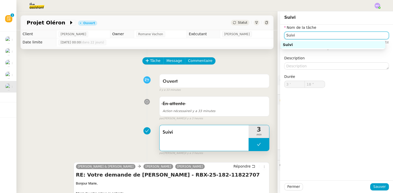
click at [293, 38] on input "Suivi" at bounding box center [336, 35] width 105 height 7
type input "Envoi Email"
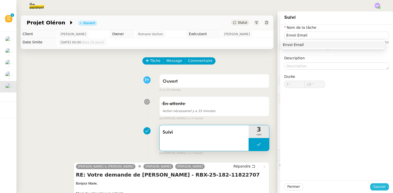
click at [377, 186] on span "Sauver" at bounding box center [379, 186] width 13 height 6
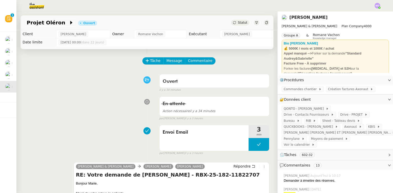
click at [41, 69] on div "Tâche Message Commentaire" at bounding box center [147, 63] width 245 height 12
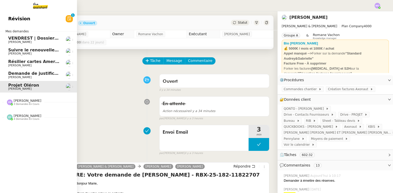
click at [35, 76] on span "[PERSON_NAME]" at bounding box center [34, 77] width 52 height 3
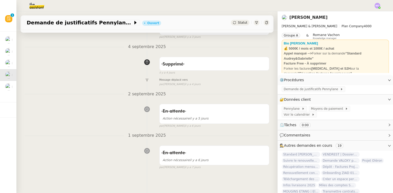
scroll to position [98, 0]
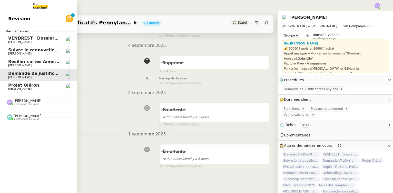
click at [32, 59] on span "Résilier cartes American Express" at bounding box center [46, 61] width 76 height 5
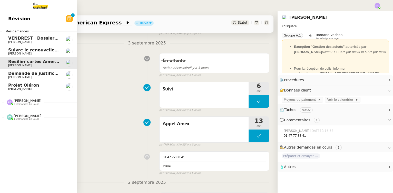
click at [35, 52] on span "[PERSON_NAME]" at bounding box center [34, 53] width 52 height 3
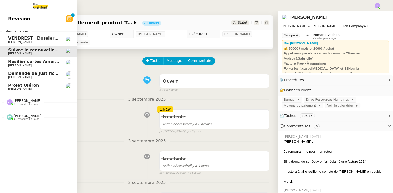
click at [33, 42] on span "[PERSON_NAME]" at bounding box center [34, 42] width 52 height 3
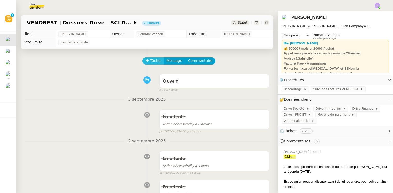
click at [150, 62] on span "Tâche" at bounding box center [155, 61] width 11 height 6
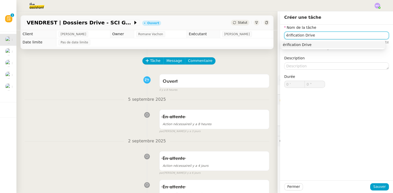
click at [284, 36] on input "érification Drive" at bounding box center [336, 35] width 105 height 7
type input "Vérification Drive"
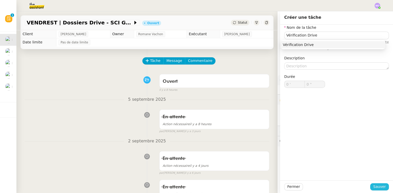
click at [373, 186] on span "Sauver" at bounding box center [379, 186] width 13 height 6
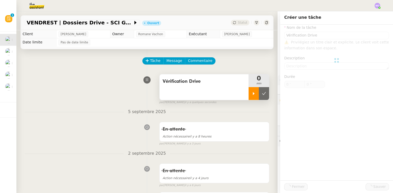
click at [252, 92] on icon at bounding box center [254, 93] width 4 height 4
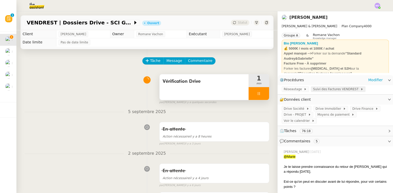
click at [326, 91] on span "Suivi des Factures VENDREST" at bounding box center [336, 88] width 47 height 5
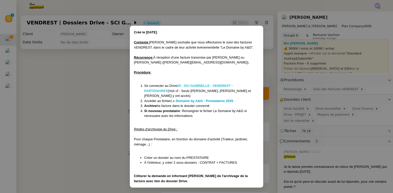
click at [202, 84] on strong "05 - SCI GABRIELLE - VENDREST - PARTENAIRES" at bounding box center [188, 88] width 88 height 9
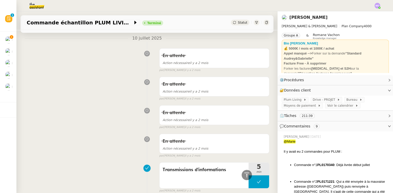
scroll to position [2899, 0]
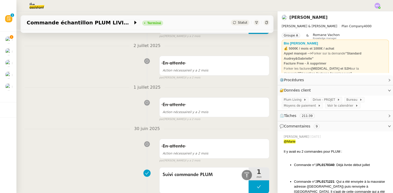
drag, startPoint x: 152, startPoint y: 68, endPoint x: 133, endPoint y: 152, distance: 85.2
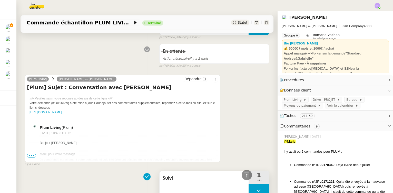
scroll to position [6210, 0]
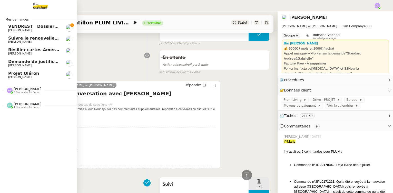
click at [11, 71] on span "Projet Oléron" at bounding box center [23, 73] width 31 height 5
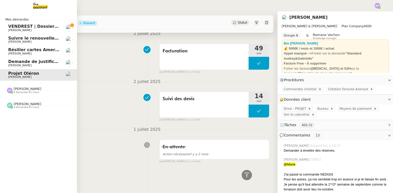
scroll to position [1953, 0]
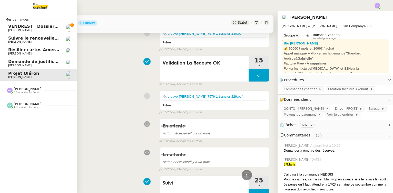
click at [44, 31] on span "[PERSON_NAME]" at bounding box center [34, 30] width 52 height 3
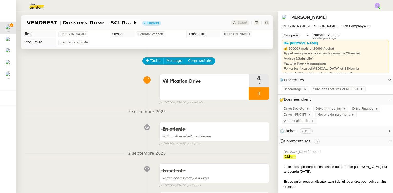
drag, startPoint x: 243, startPoint y: 125, endPoint x: 239, endPoint y: 11, distance: 114.2
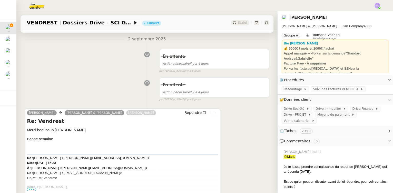
scroll to position [116, 0]
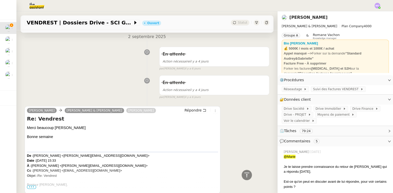
click at [36, 69] on div "En attente Action nécessaire [DATE] false par [PERSON_NAME] [DATE]" at bounding box center [147, 57] width 245 height 26
